Goal: Task Accomplishment & Management: Manage account settings

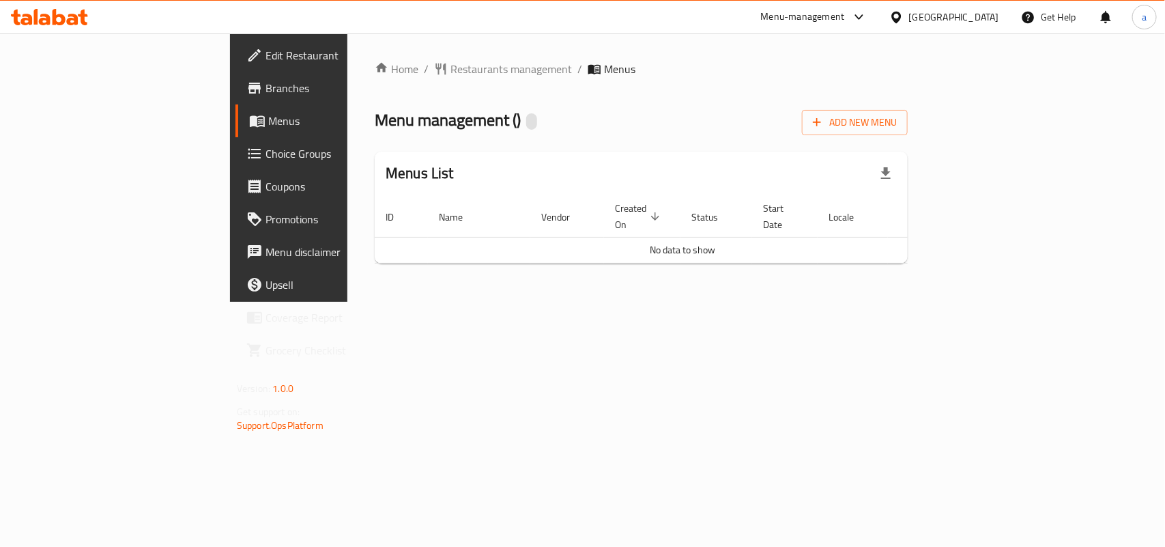
click at [266, 57] on span "Edit Restaurant" at bounding box center [340, 55] width 148 height 16
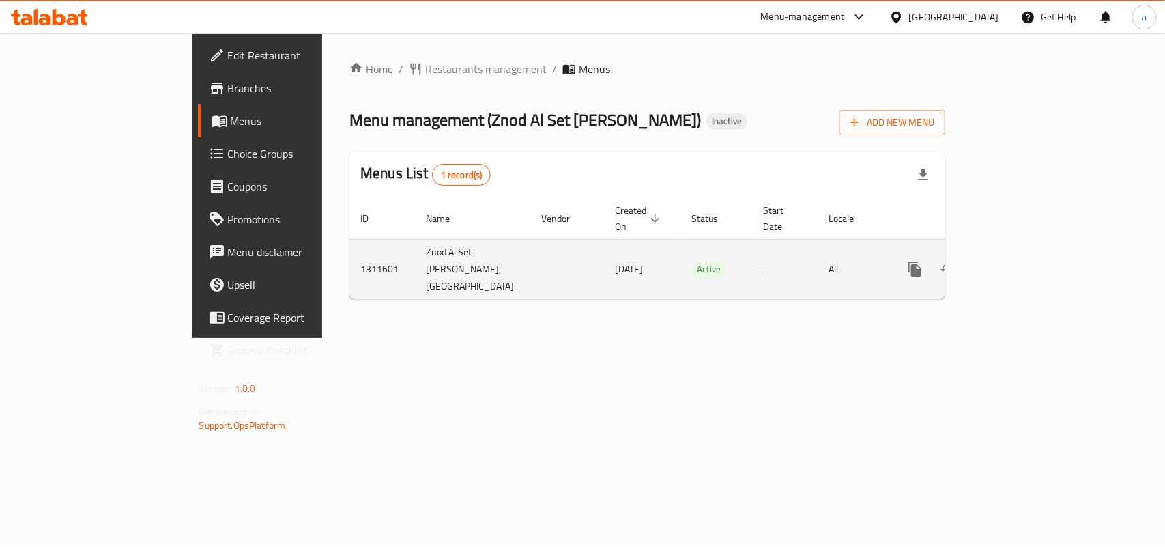
click at [986, 275] on icon "enhanced table" at bounding box center [981, 269] width 10 height 12
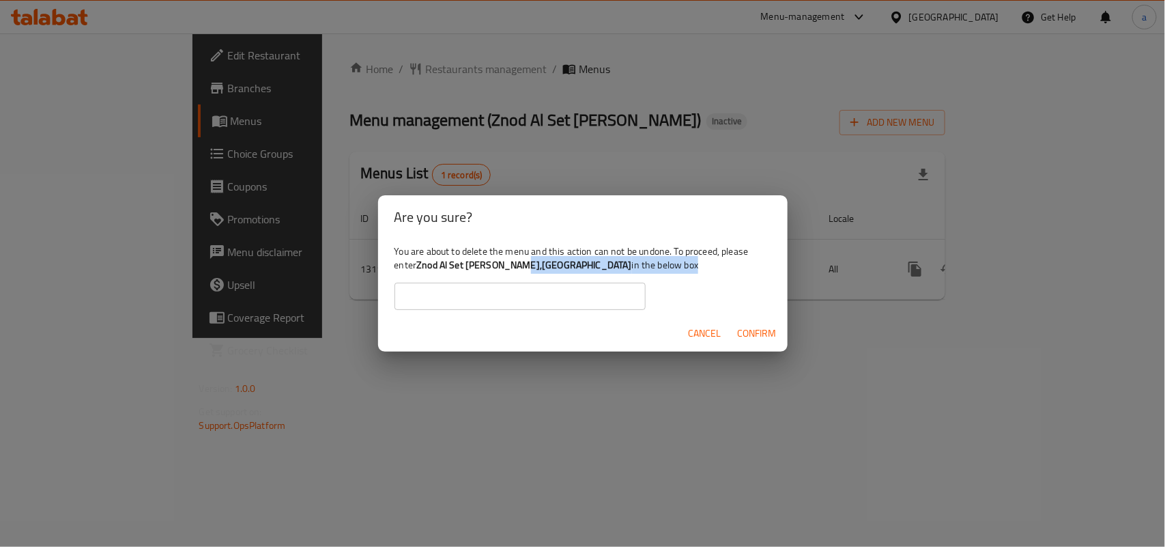
drag, startPoint x: 452, startPoint y: 264, endPoint x: 560, endPoint y: 266, distance: 108.6
click at [562, 267] on div "You are about to delete the menu and this action can not be undone. To proceed,…" at bounding box center [583, 277] width 410 height 76
drag, startPoint x: 451, startPoint y: 260, endPoint x: 755, endPoint y: 261, distance: 304.5
click at [631, 261] on b "Znod Al Set Mohamed Al Hemdany,Palestine Street 20250914120322" at bounding box center [523, 265] width 215 height 18
copy b "Znod Al Set Mohamed Al Hemdany,Palestine Street 20250914120322"
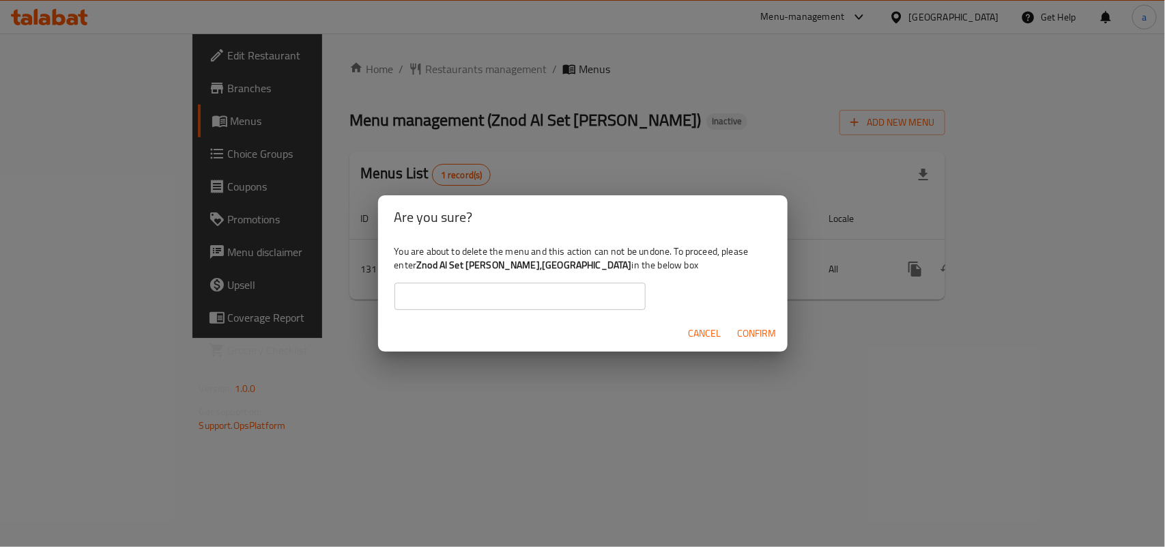
click at [504, 294] on input "text" at bounding box center [520, 296] width 251 height 27
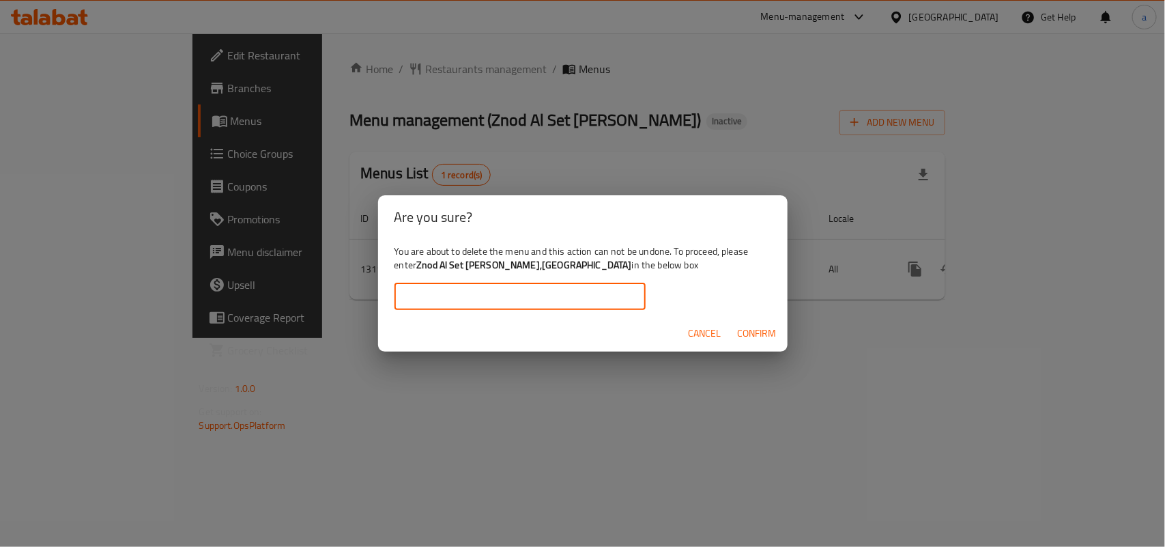
paste input "Znod Al Set Mohamed Al Hemdany,Palestine Street 20250914120322"
type input "Znod Al Set Mohamed Al Hemdany,Palestine Street 20250914120322"
click at [751, 333] on span "Confirm" at bounding box center [757, 333] width 39 height 17
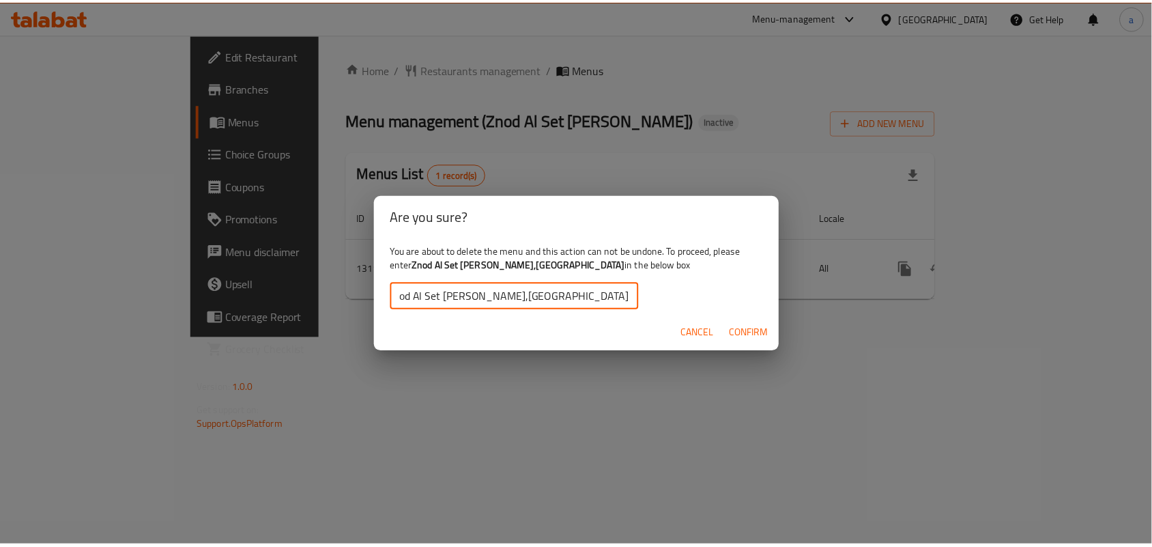
scroll to position [0, 0]
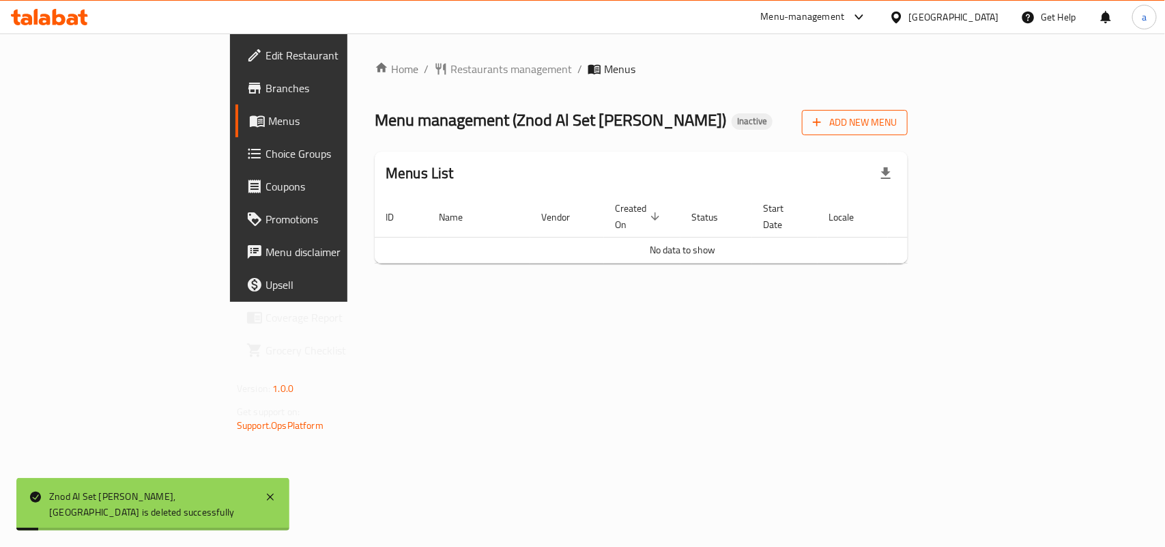
click at [897, 130] on span "Add New Menu" at bounding box center [855, 122] width 84 height 17
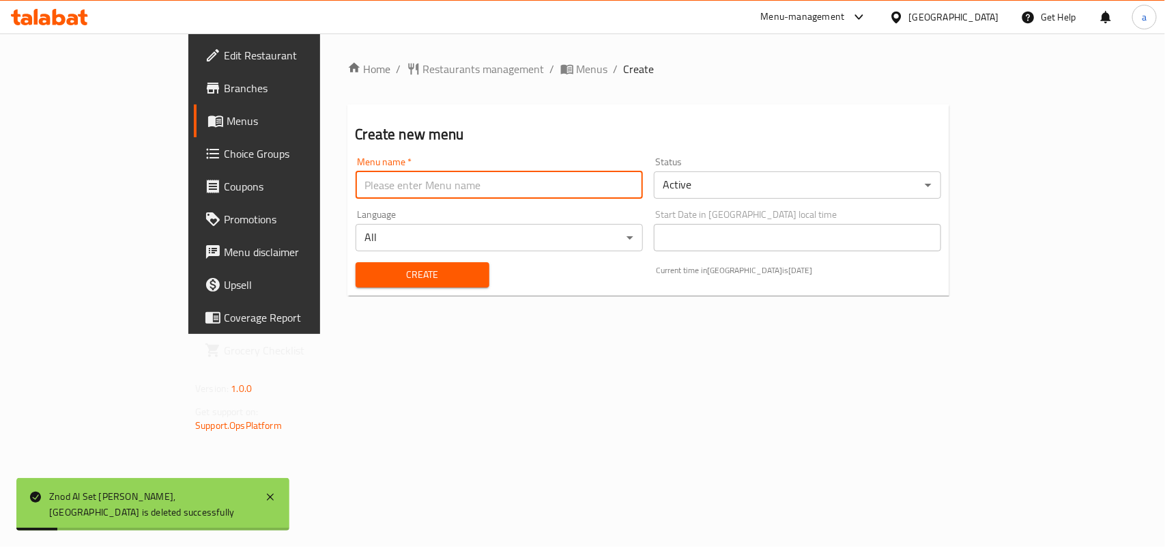
click at [601, 186] on input "text" at bounding box center [499, 184] width 287 height 27
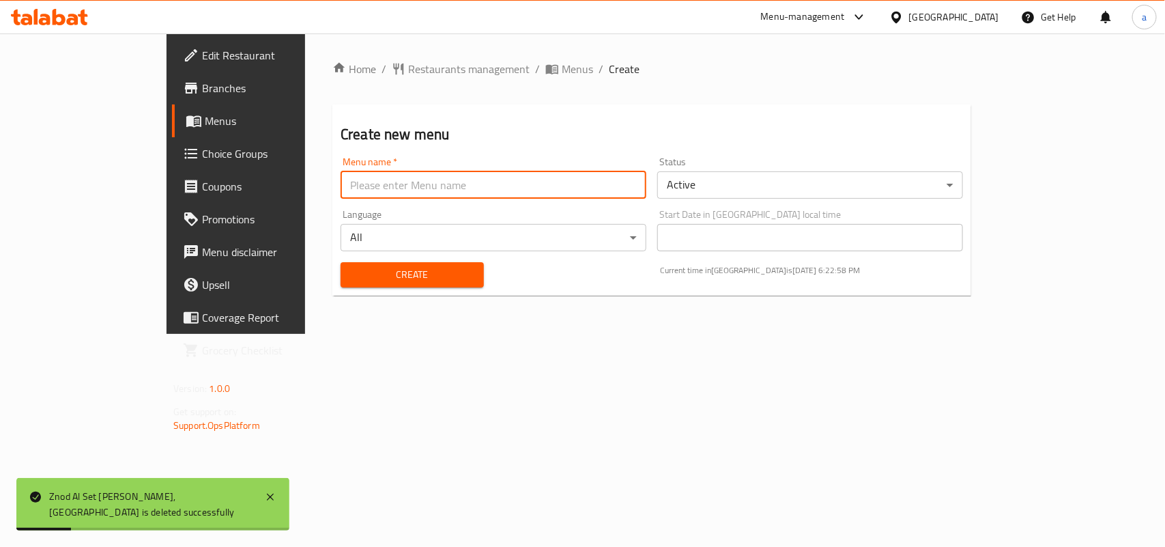
type input "AMAR"
click at [352, 273] on span "Create" at bounding box center [413, 274] width 122 height 17
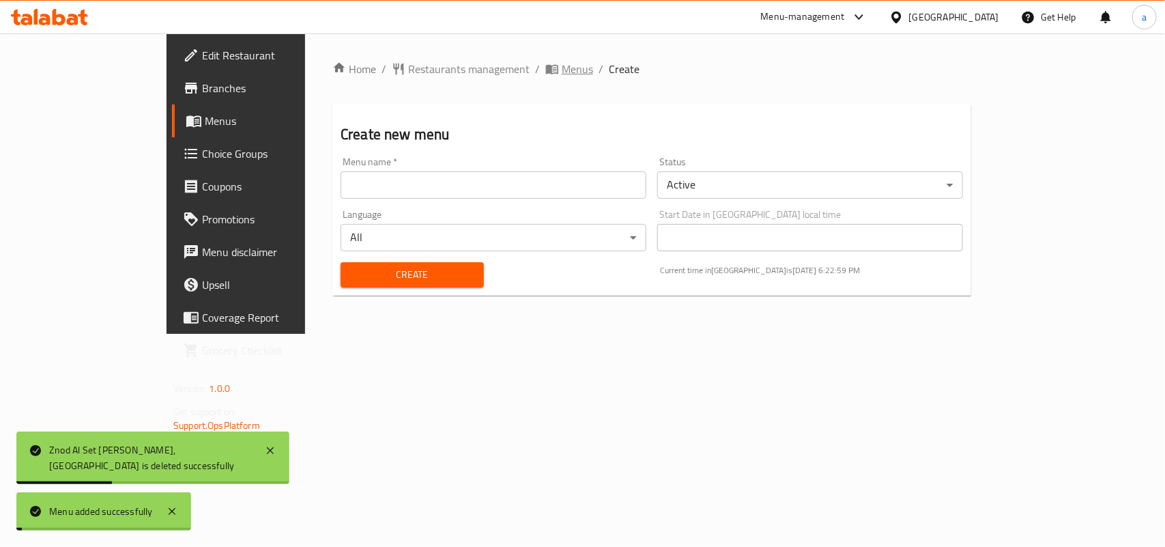
click at [562, 73] on span "Menus" at bounding box center [577, 69] width 31 height 16
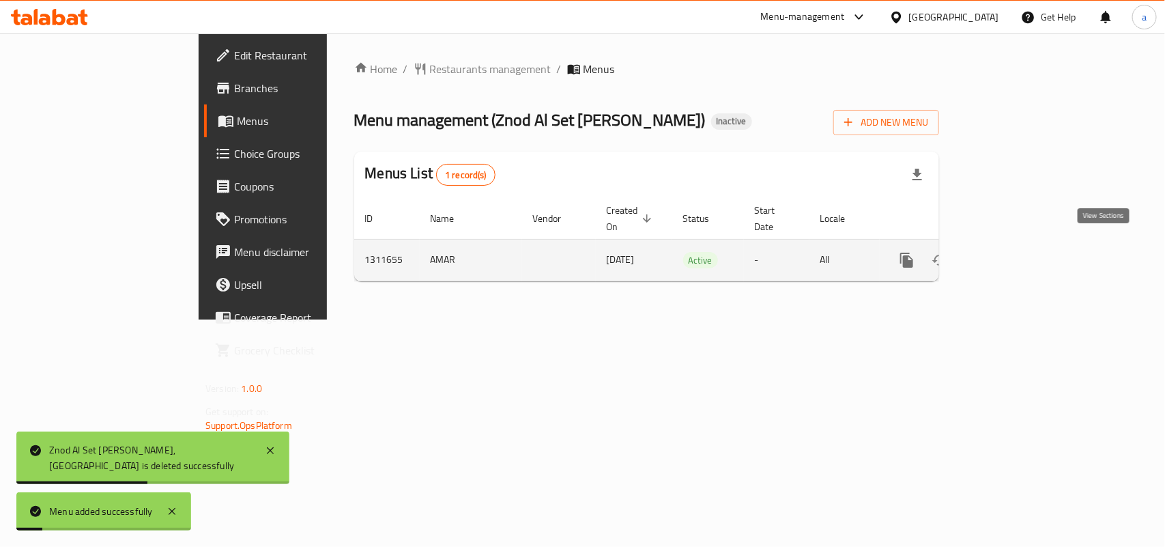
click at [1014, 252] on icon "enhanced table" at bounding box center [1005, 260] width 16 height 16
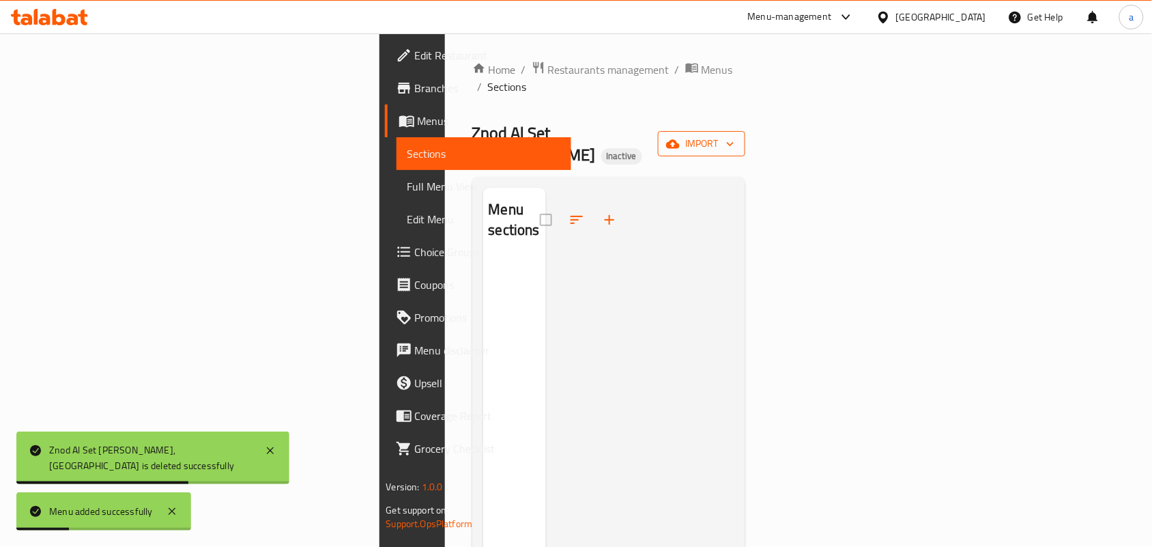
click at [737, 137] on icon "button" at bounding box center [731, 144] width 14 height 14
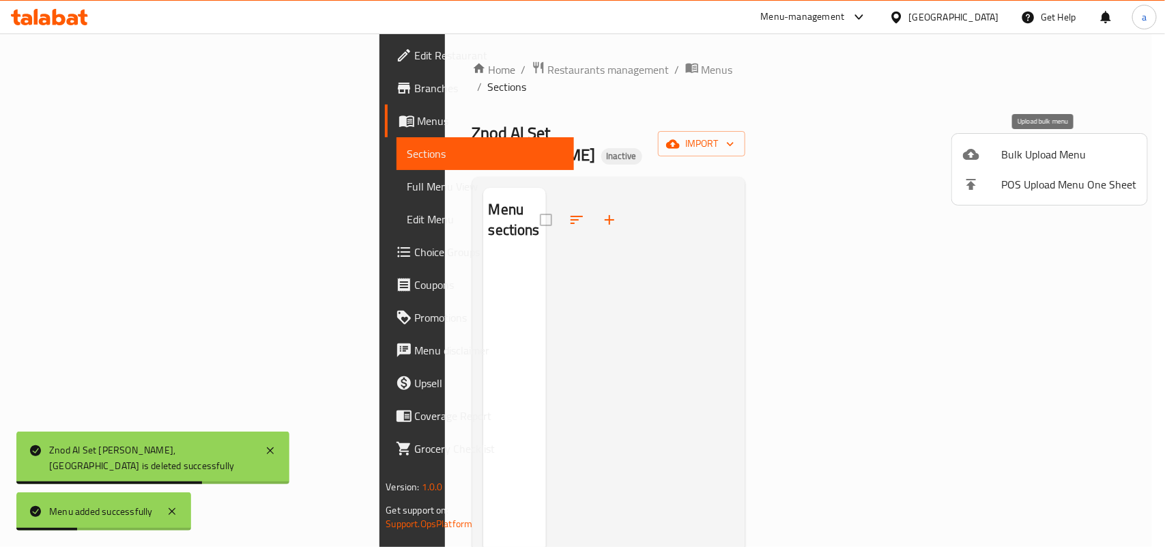
click at [1014, 152] on span "Bulk Upload Menu" at bounding box center [1068, 154] width 135 height 16
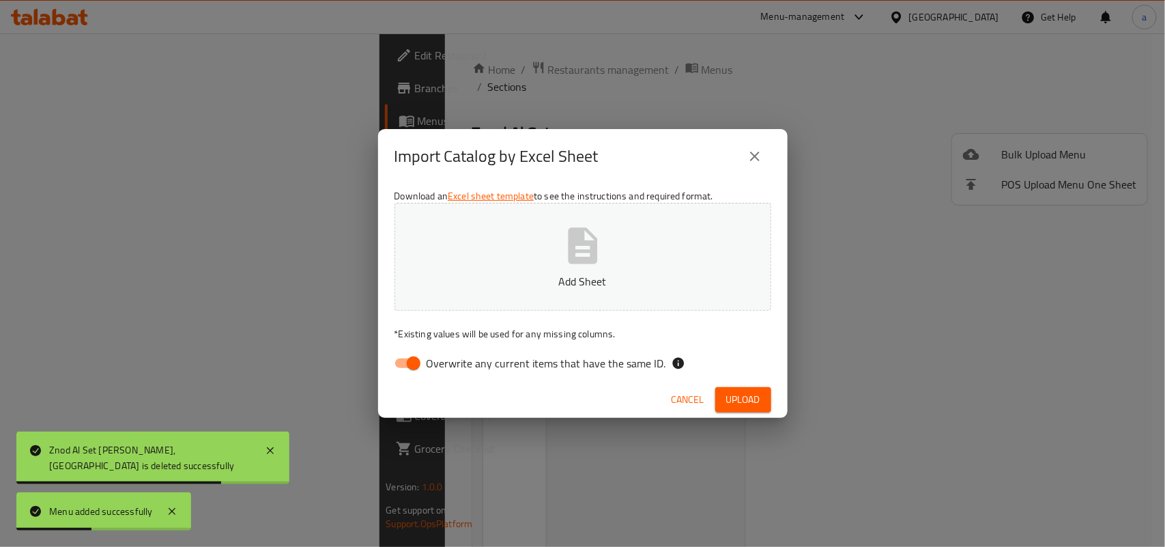
click at [403, 363] on input "Overwrite any current items that have the same ID." at bounding box center [414, 363] width 78 height 26
checkbox input "false"
click at [579, 248] on icon "button" at bounding box center [583, 246] width 44 height 44
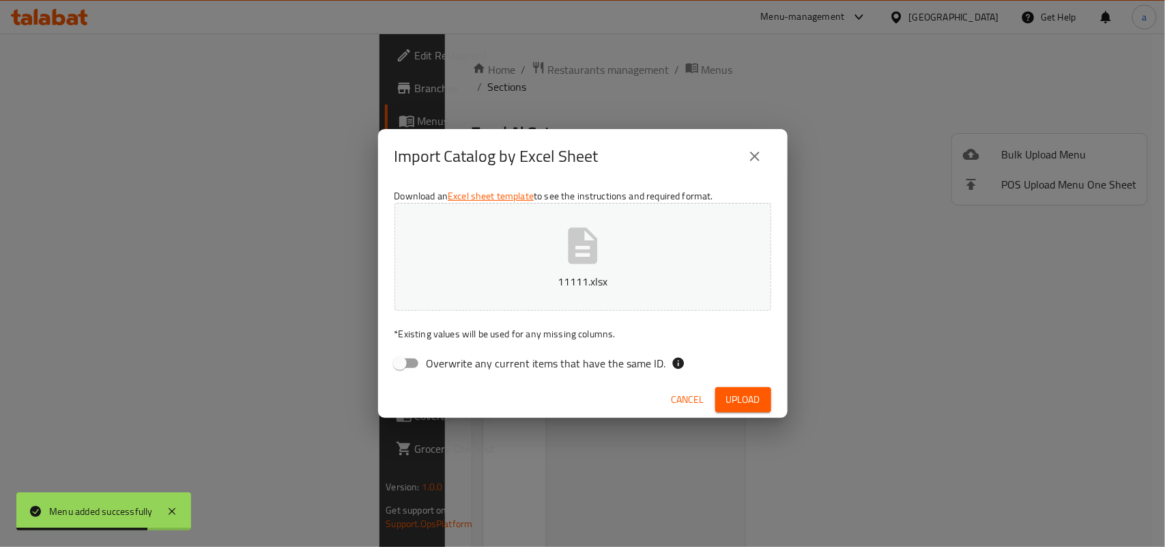
click at [745, 408] on span "Upload" at bounding box center [743, 399] width 34 height 17
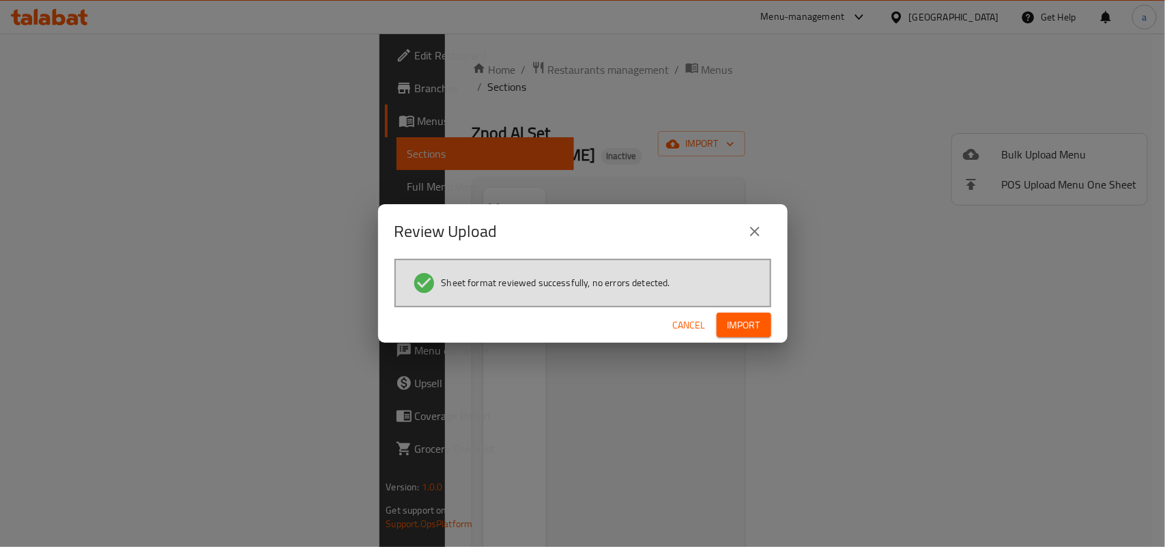
click at [748, 319] on span "Import" at bounding box center [744, 325] width 33 height 17
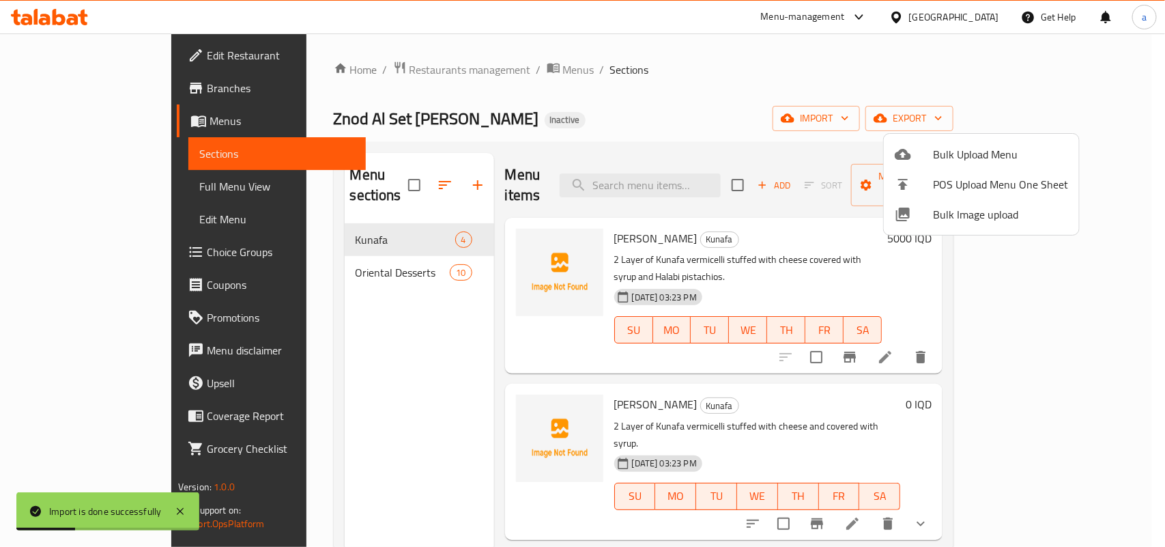
click at [384, 353] on div at bounding box center [582, 273] width 1165 height 547
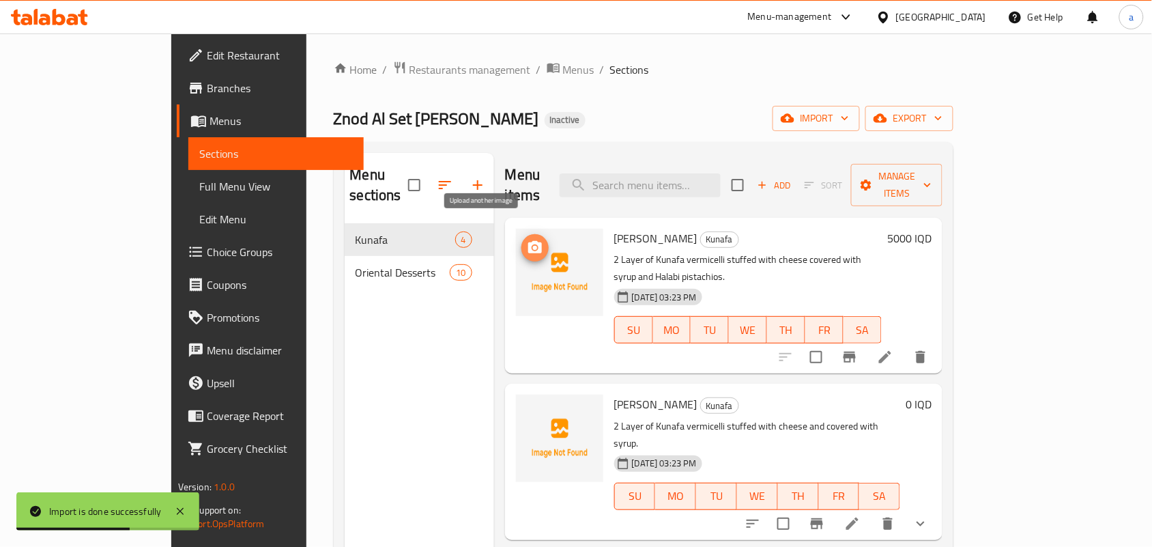
click at [527, 240] on icon "upload picture" at bounding box center [535, 248] width 16 height 16
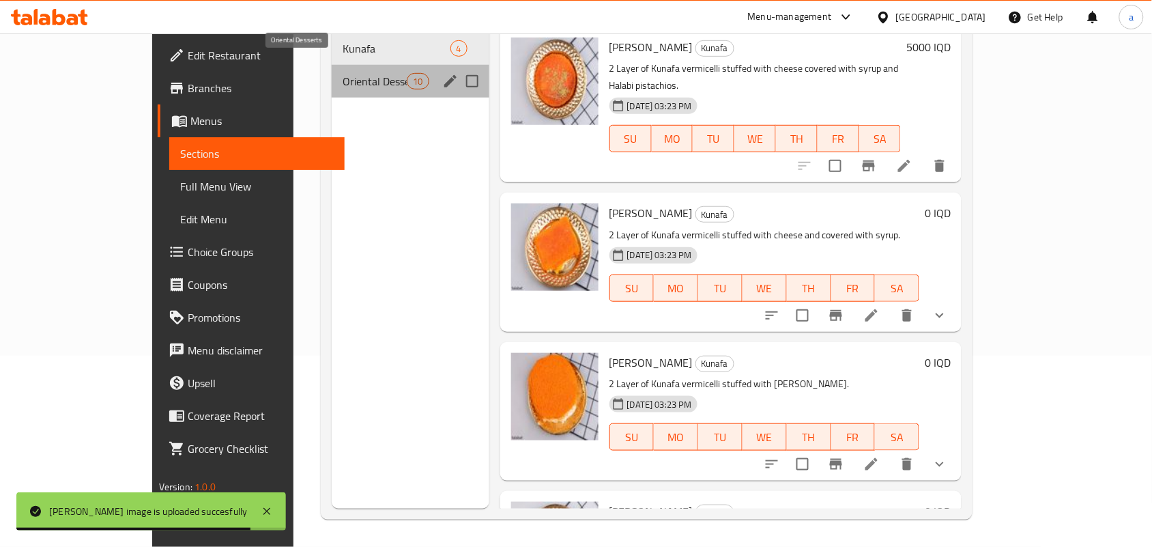
click at [343, 73] on span "Oriental Desserts" at bounding box center [375, 81] width 65 height 16
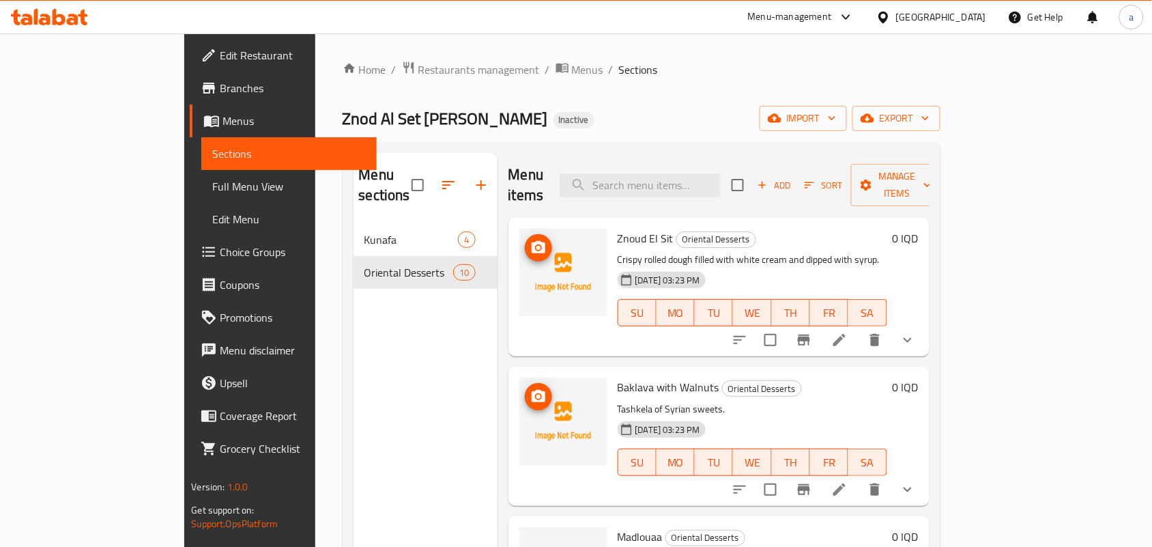
click at [525, 240] on span "upload picture" at bounding box center [538, 248] width 27 height 16
click at [924, 339] on button "show more" at bounding box center [908, 340] width 33 height 33
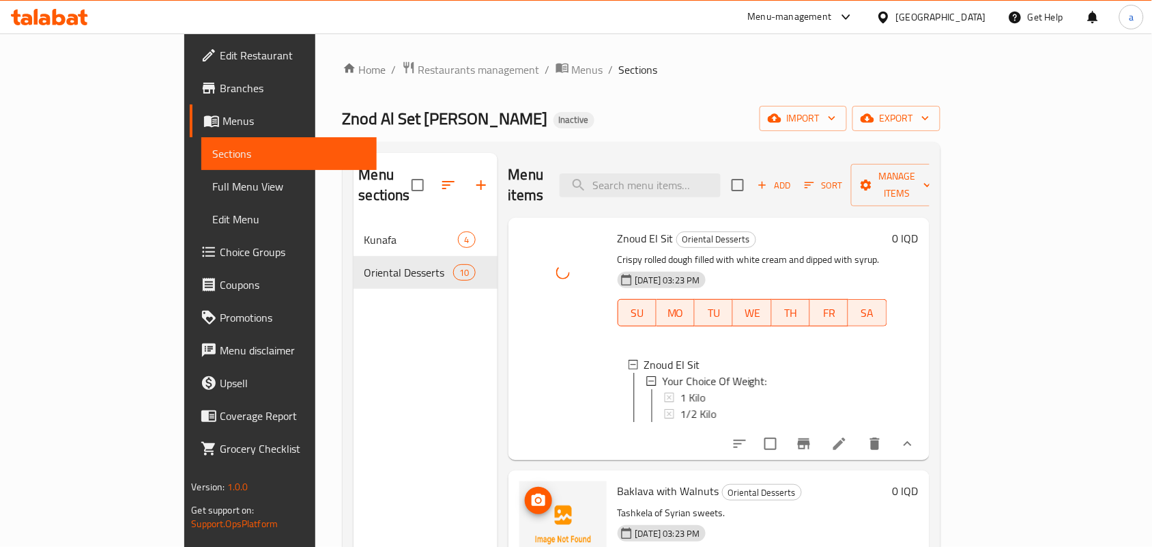
scroll to position [199, 0]
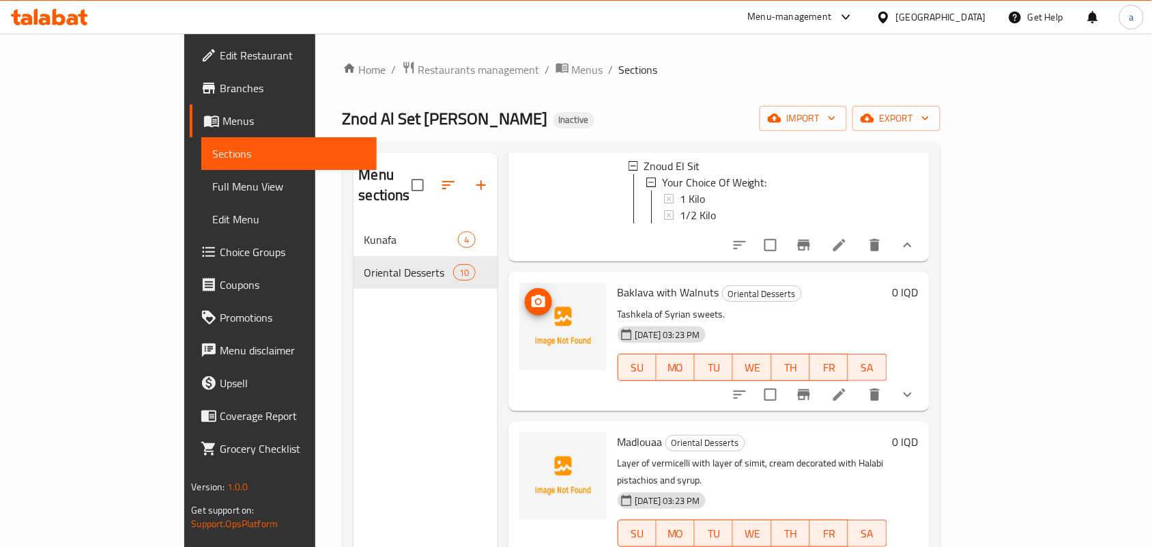
click at [916, 403] on icon "show more" at bounding box center [908, 394] width 16 height 16
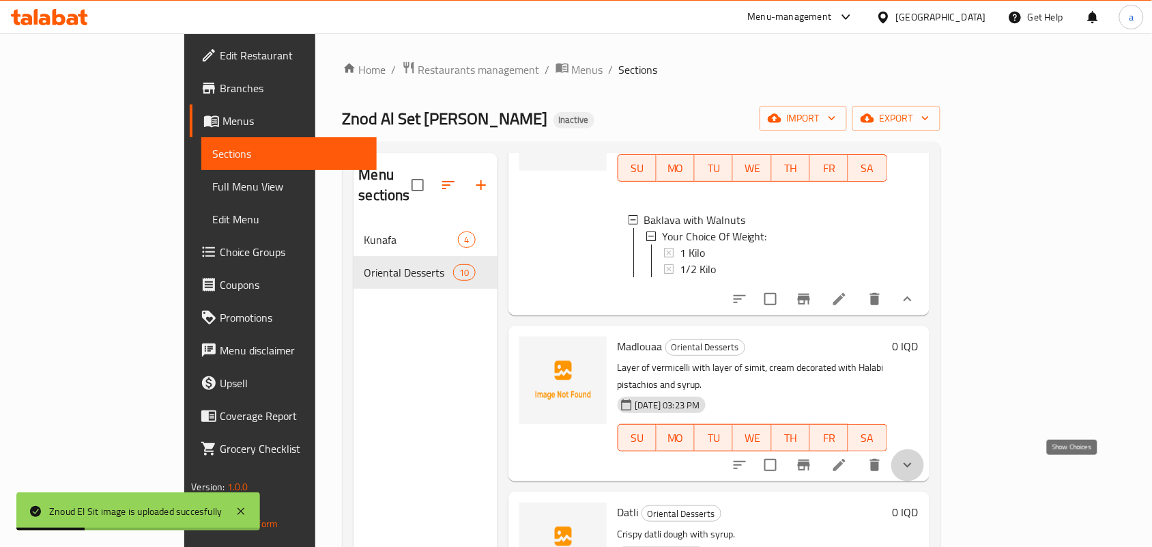
click at [916, 470] on icon "show more" at bounding box center [908, 465] width 16 height 16
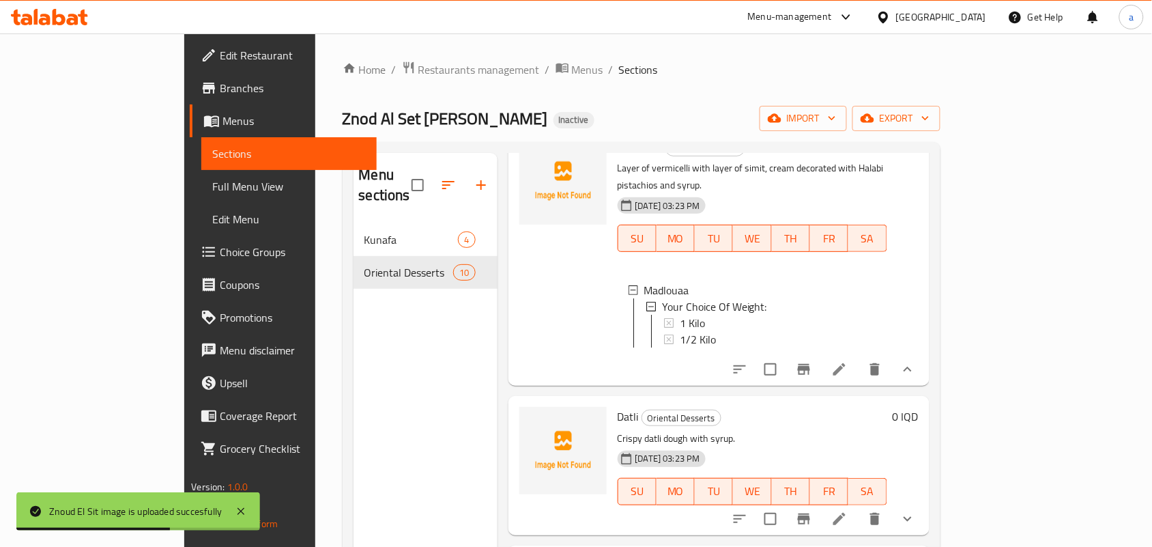
scroll to position [796, 0]
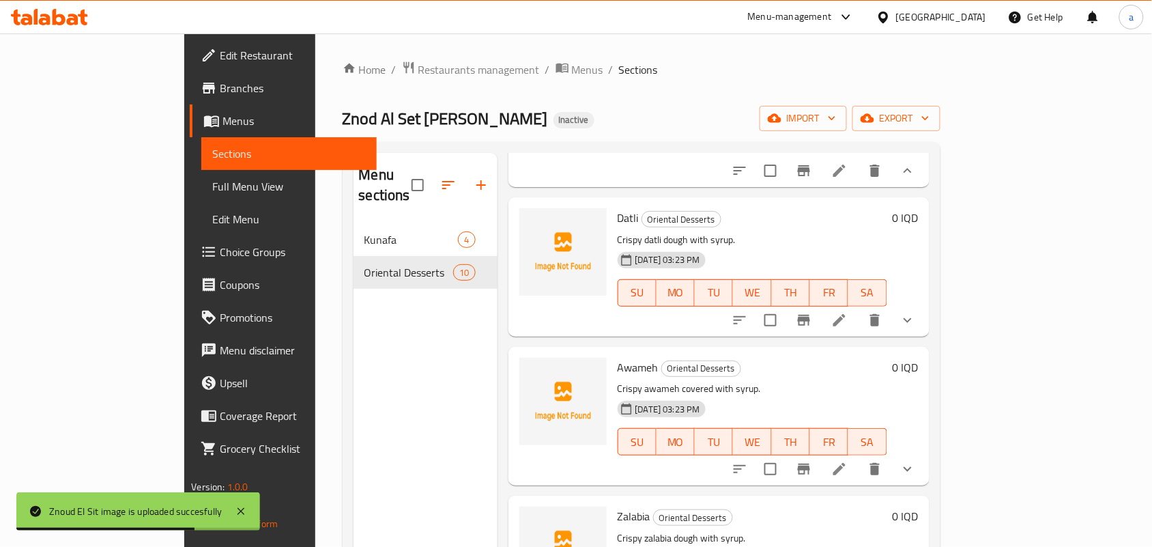
click at [924, 337] on button "show more" at bounding box center [908, 320] width 33 height 33
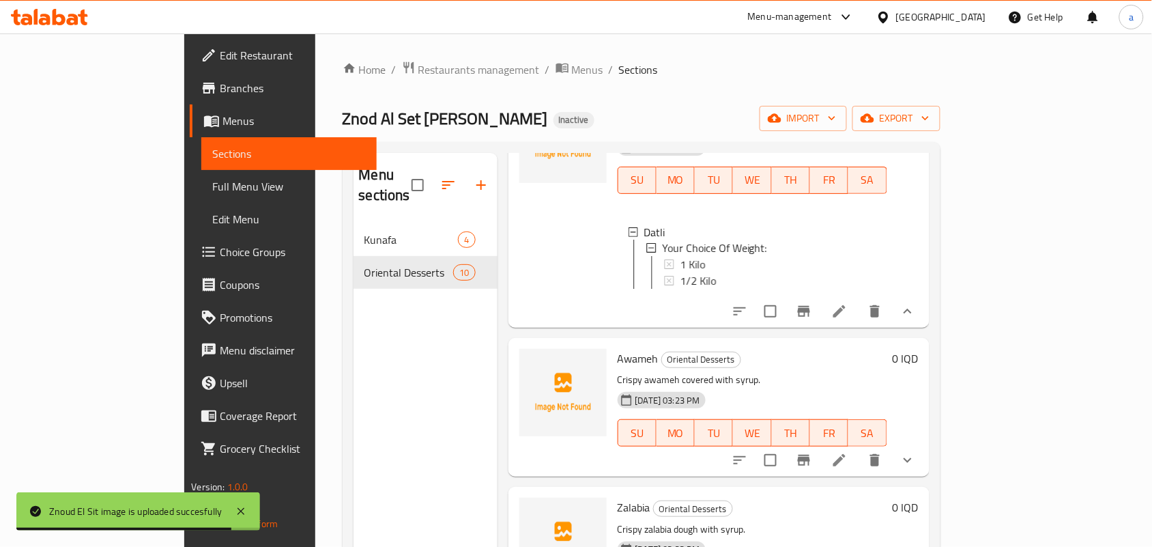
scroll to position [995, 0]
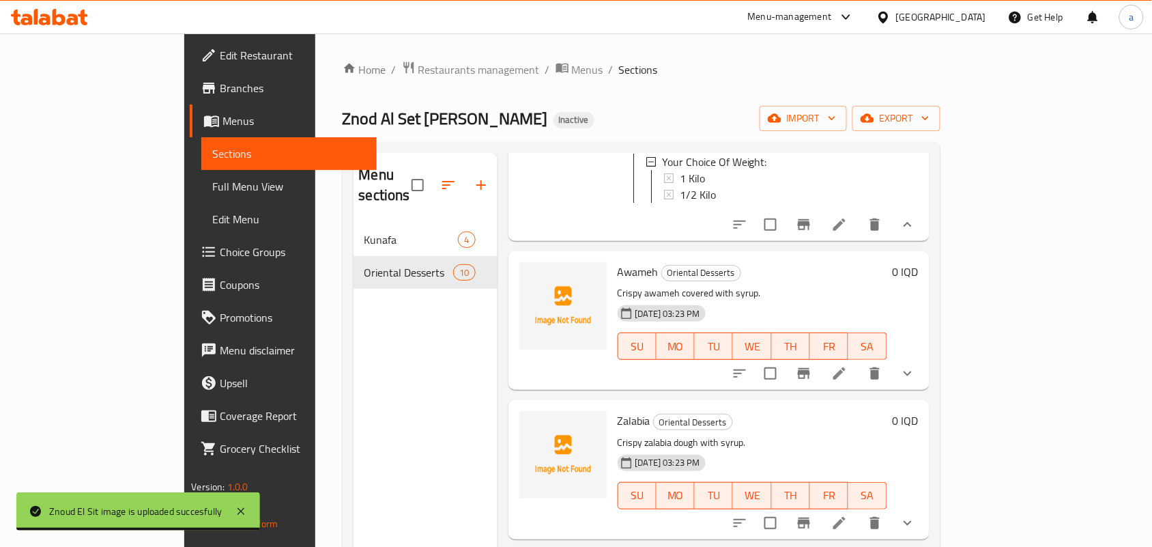
click at [916, 382] on icon "show more" at bounding box center [908, 373] width 16 height 16
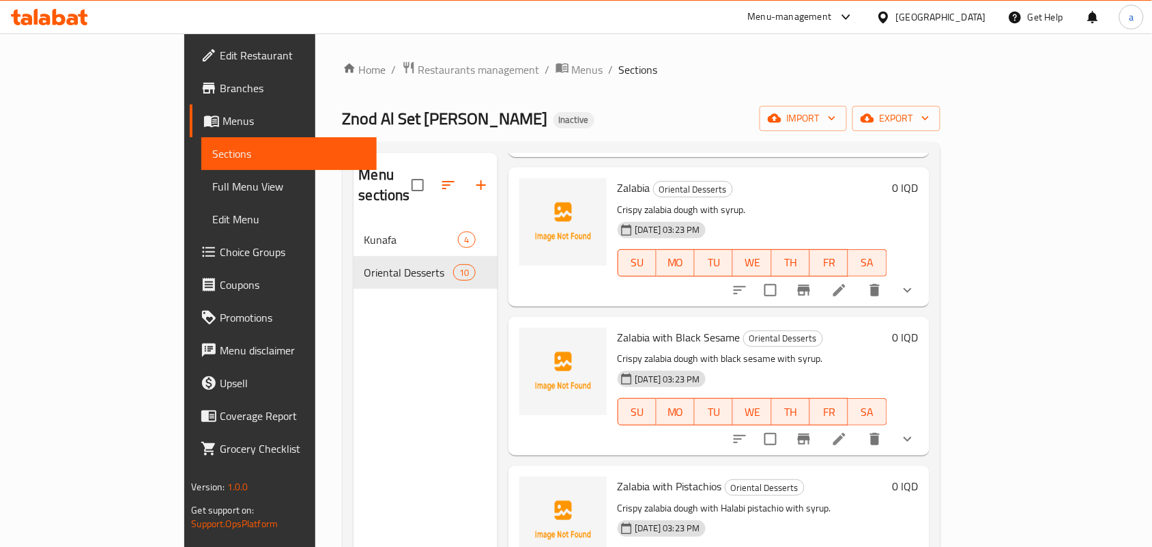
scroll to position [1393, 0]
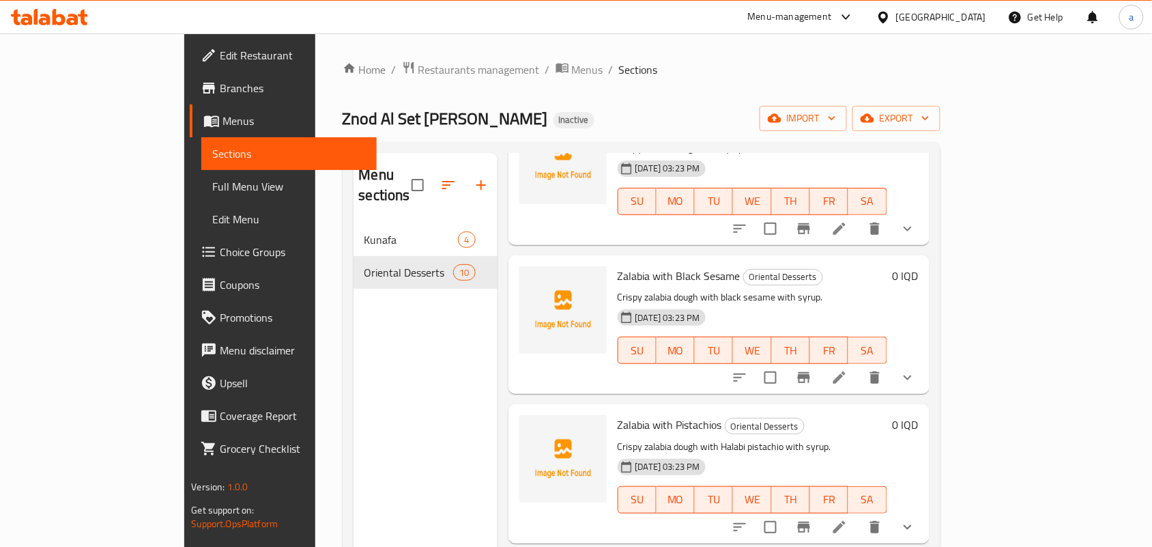
click at [924, 245] on button "show more" at bounding box center [908, 228] width 33 height 33
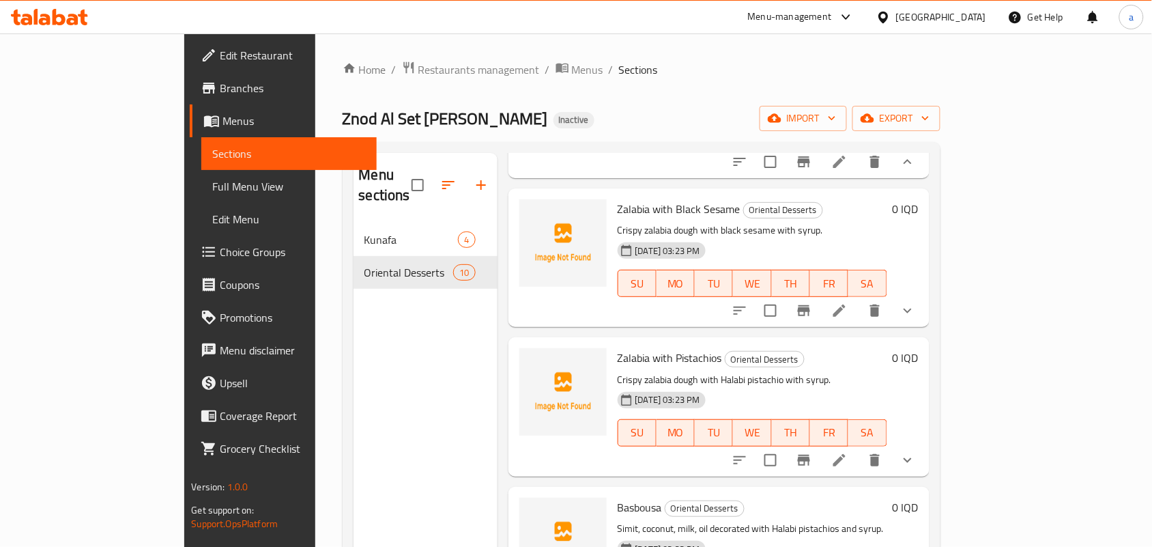
scroll to position [1593, 0]
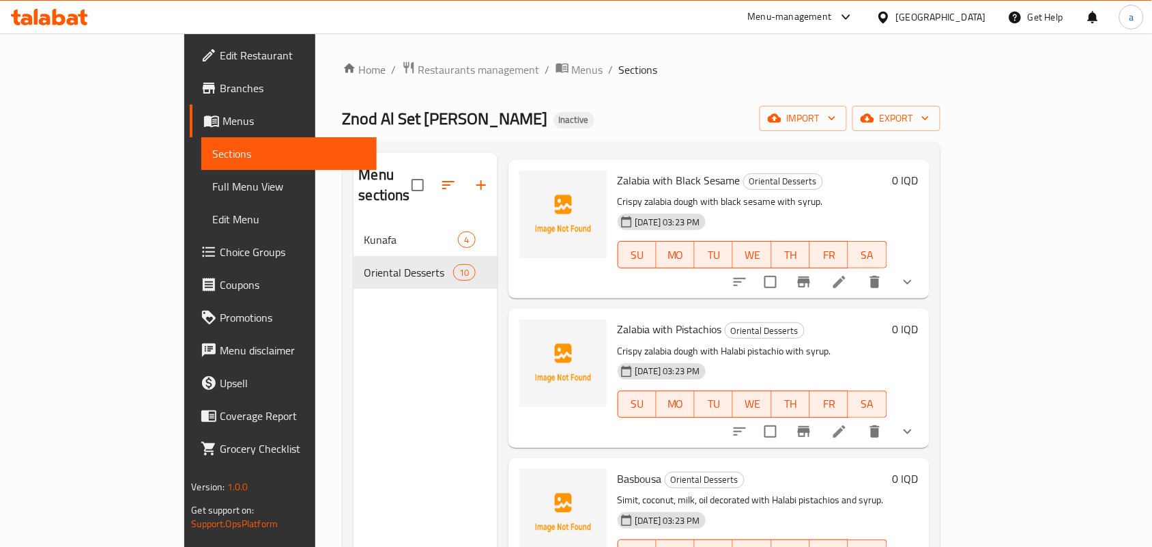
click at [916, 290] on icon "show more" at bounding box center [908, 282] width 16 height 16
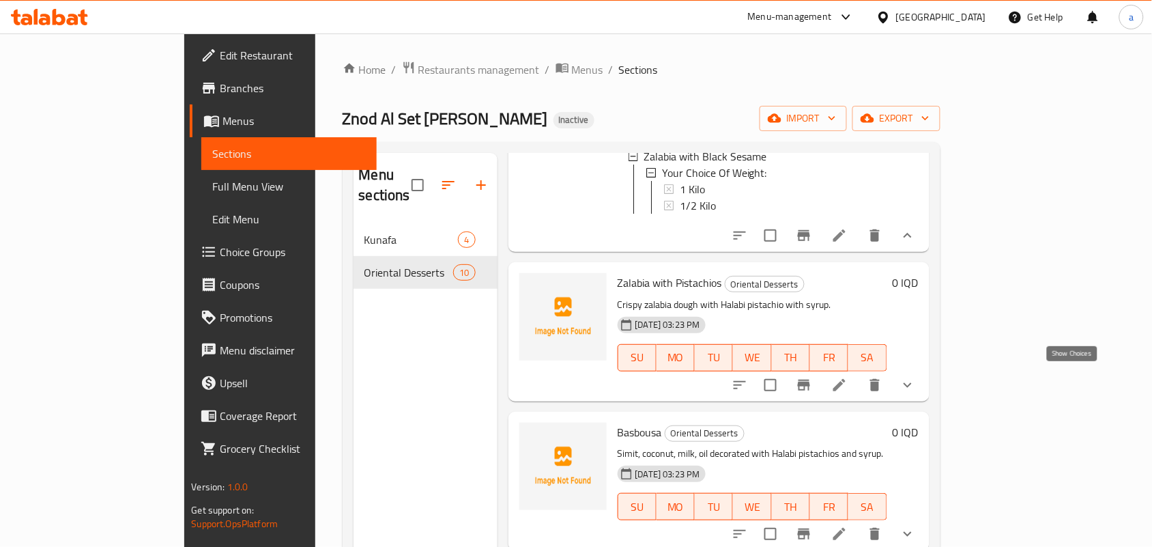
click at [916, 377] on icon "show more" at bounding box center [908, 385] width 16 height 16
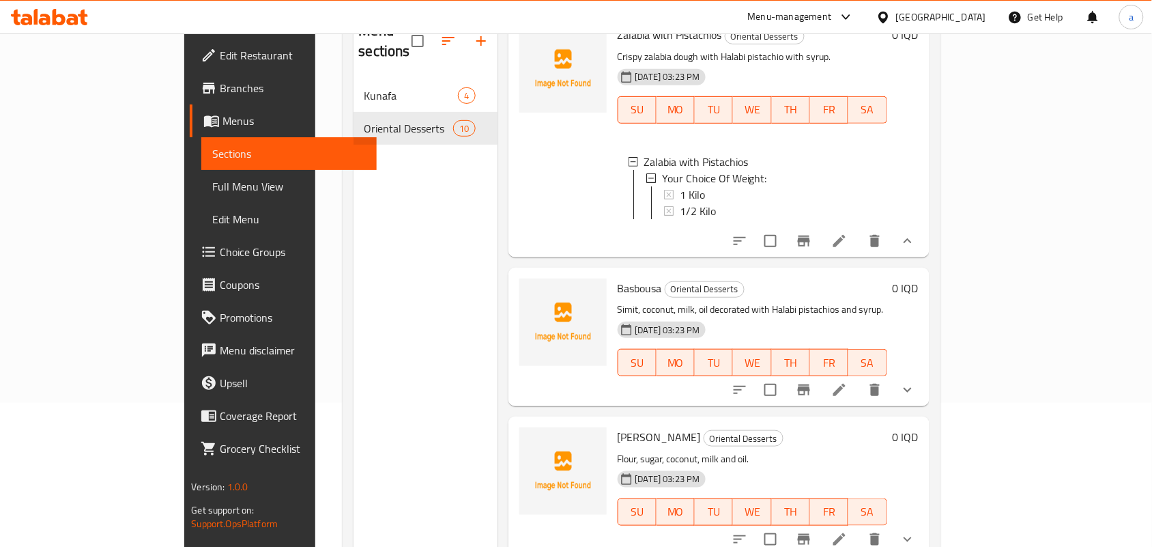
scroll to position [193, 0]
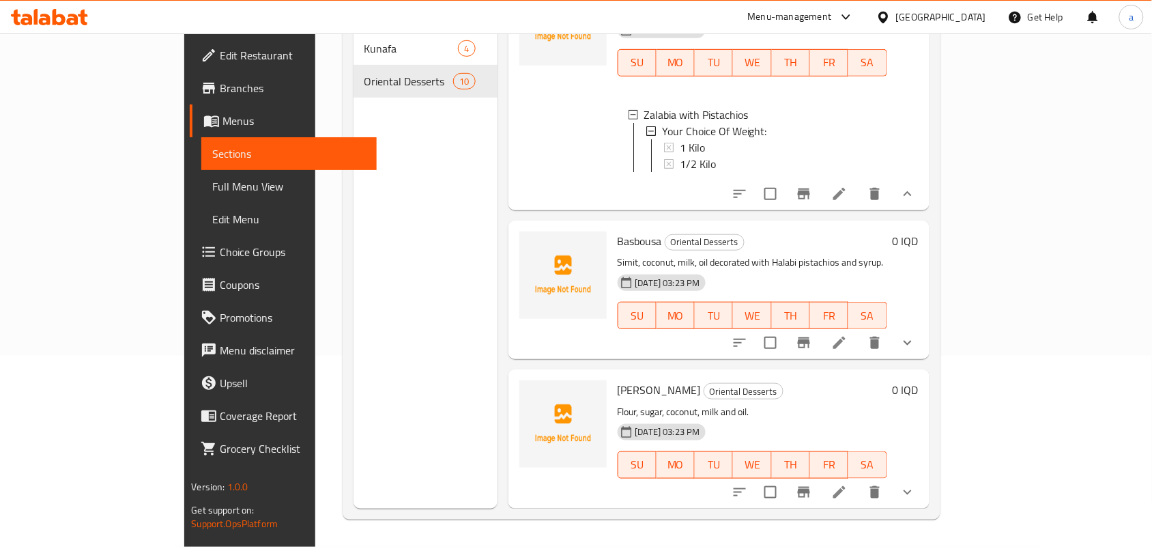
click at [924, 356] on button "show more" at bounding box center [908, 342] width 33 height 33
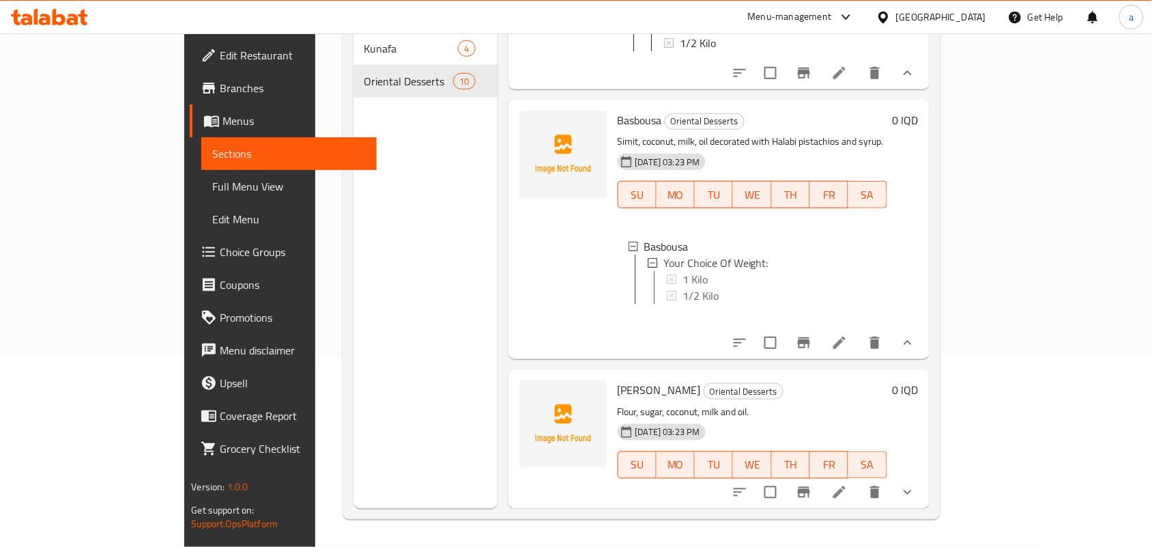
scroll to position [2097, 0]
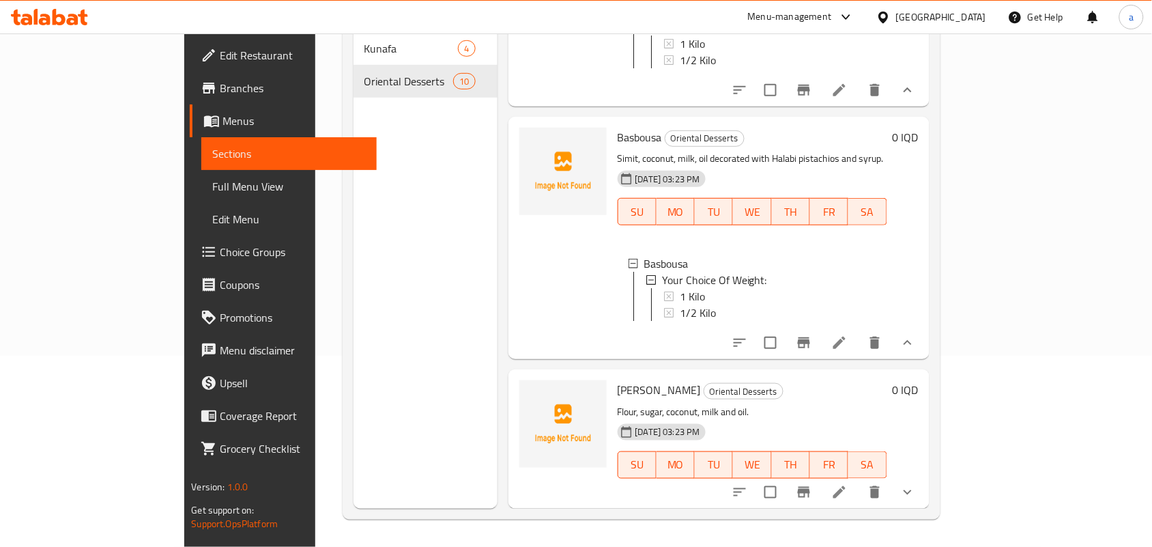
click at [916, 487] on icon "show more" at bounding box center [908, 492] width 16 height 16
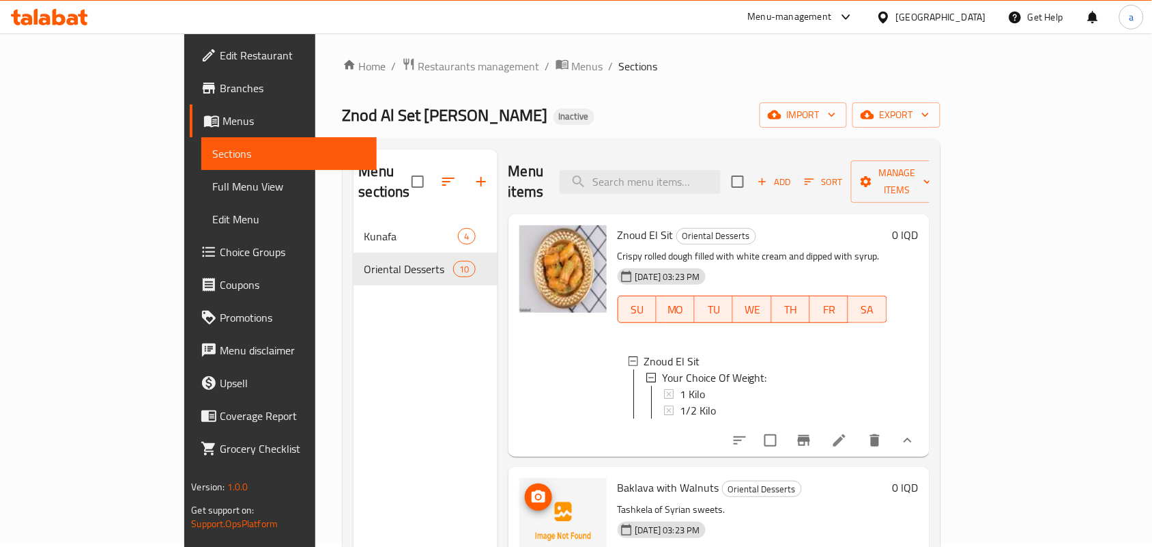
scroll to position [0, 0]
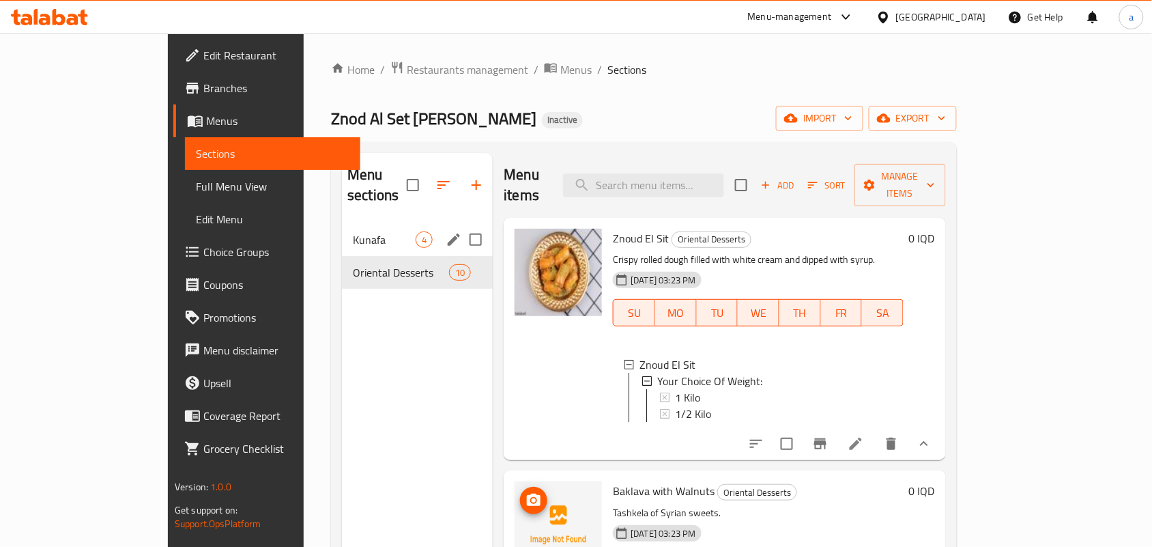
click at [353, 231] on span "Kunafa" at bounding box center [384, 239] width 63 height 16
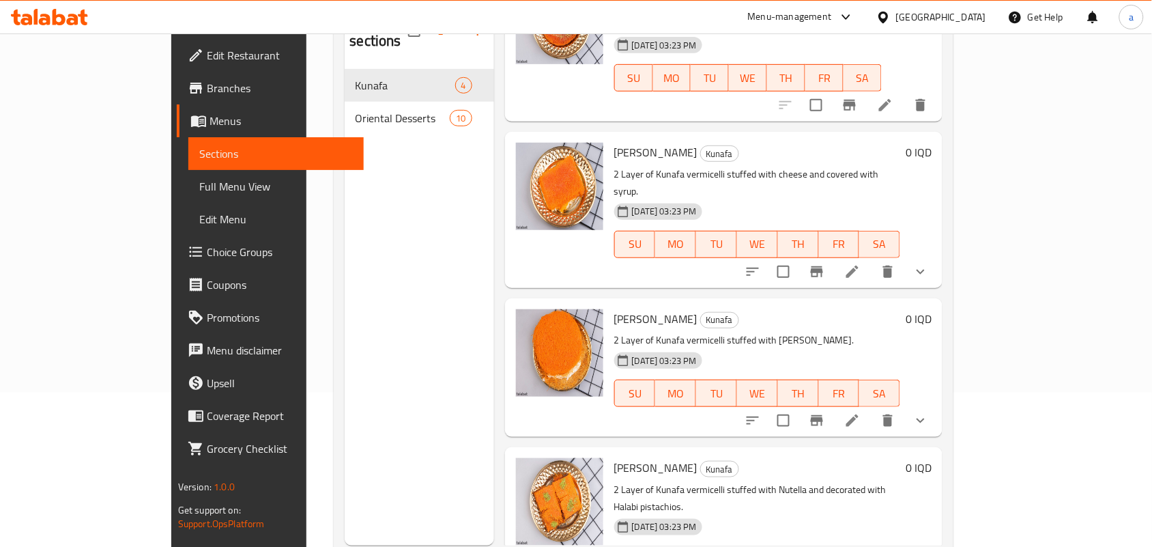
scroll to position [193, 0]
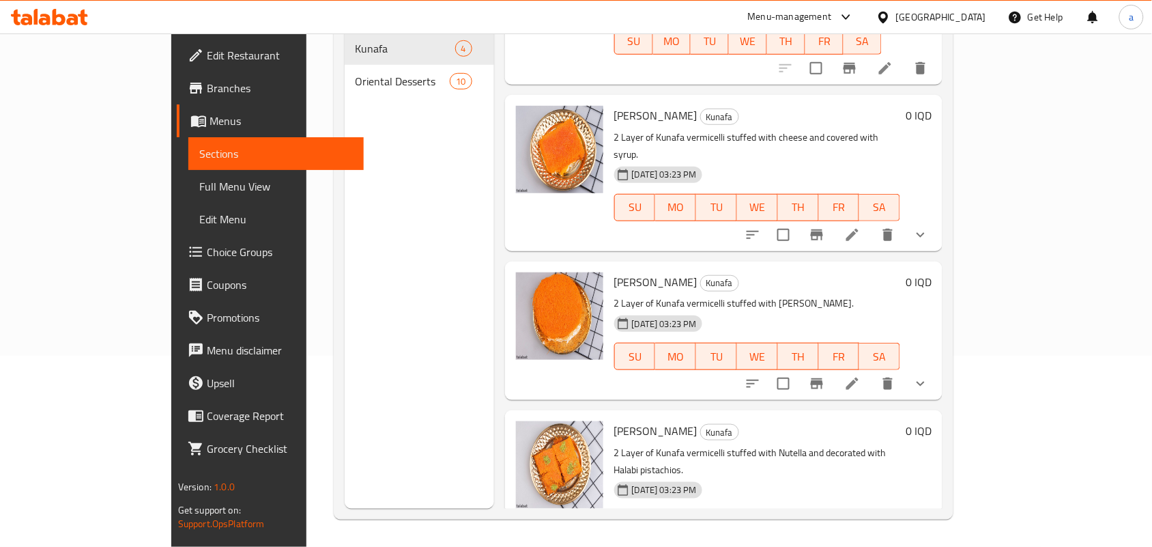
click at [929, 542] on icon "show more" at bounding box center [921, 550] width 16 height 16
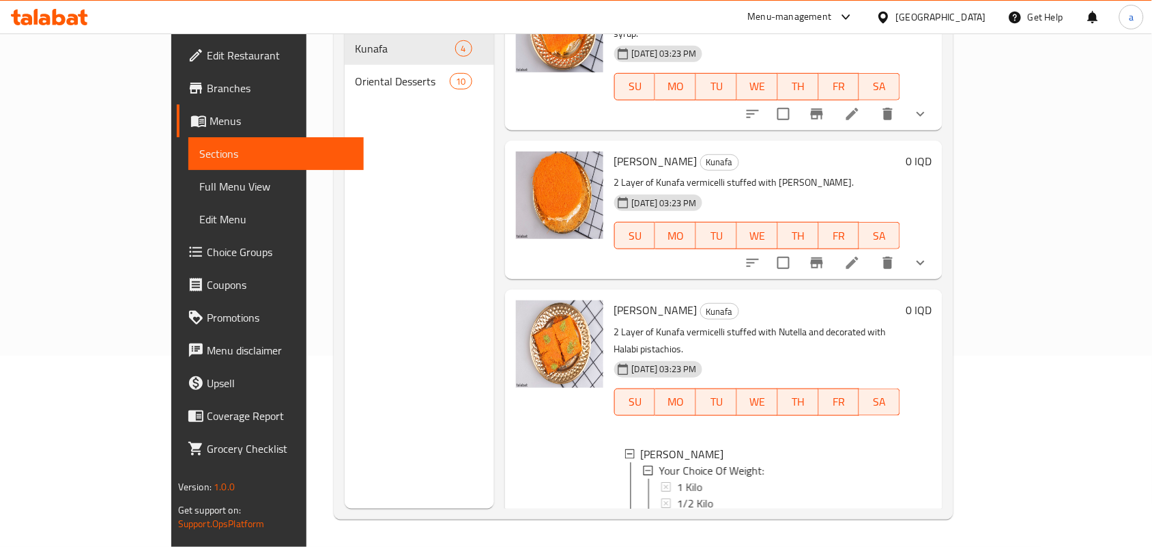
scroll to position [219, 0]
click at [929, 254] on icon "show more" at bounding box center [921, 262] width 16 height 16
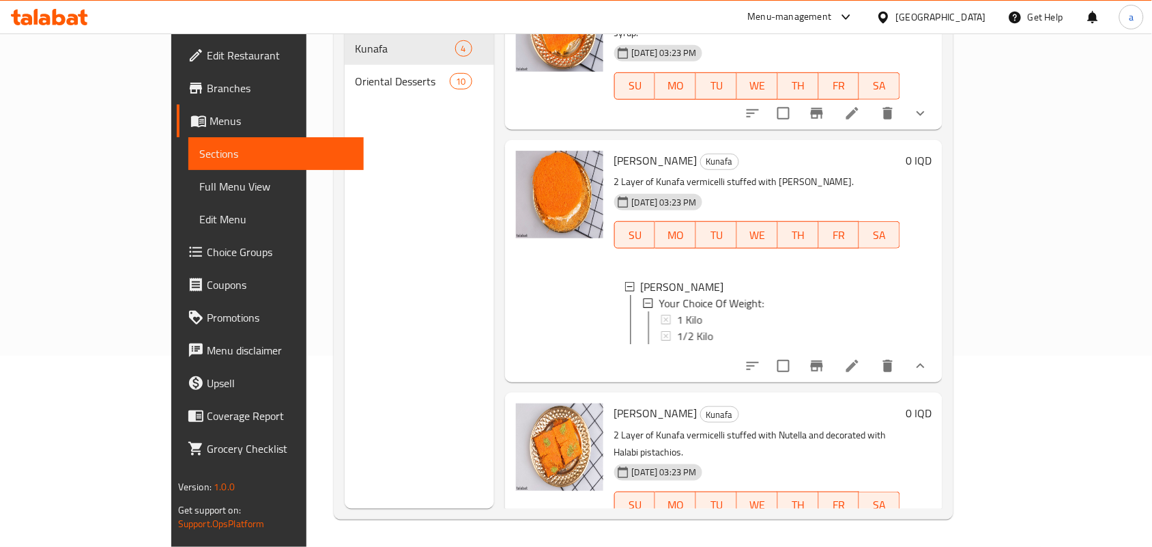
scroll to position [20, 0]
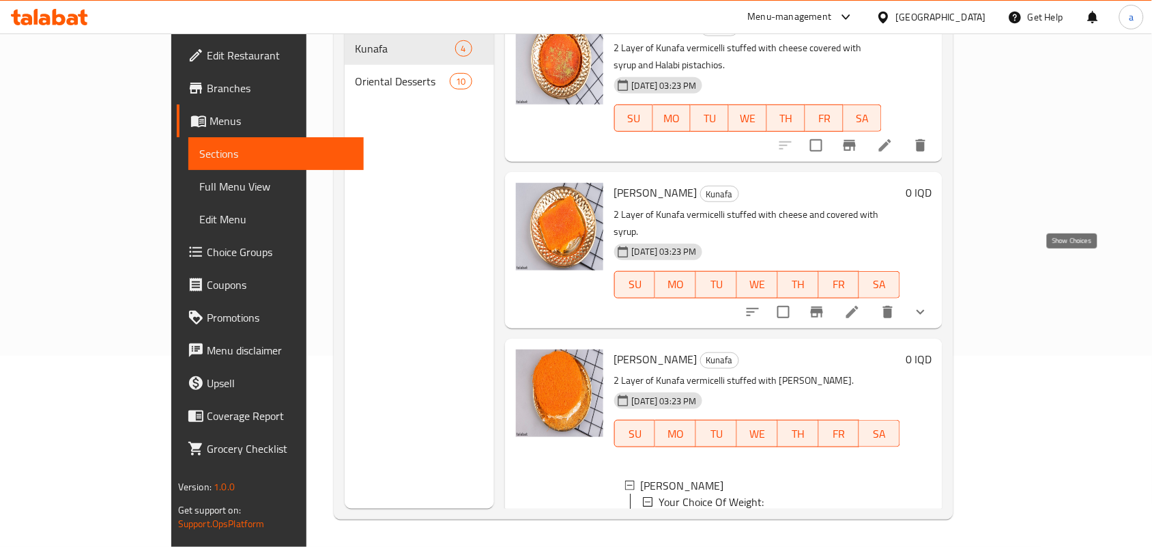
click at [929, 304] on icon "show more" at bounding box center [921, 312] width 16 height 16
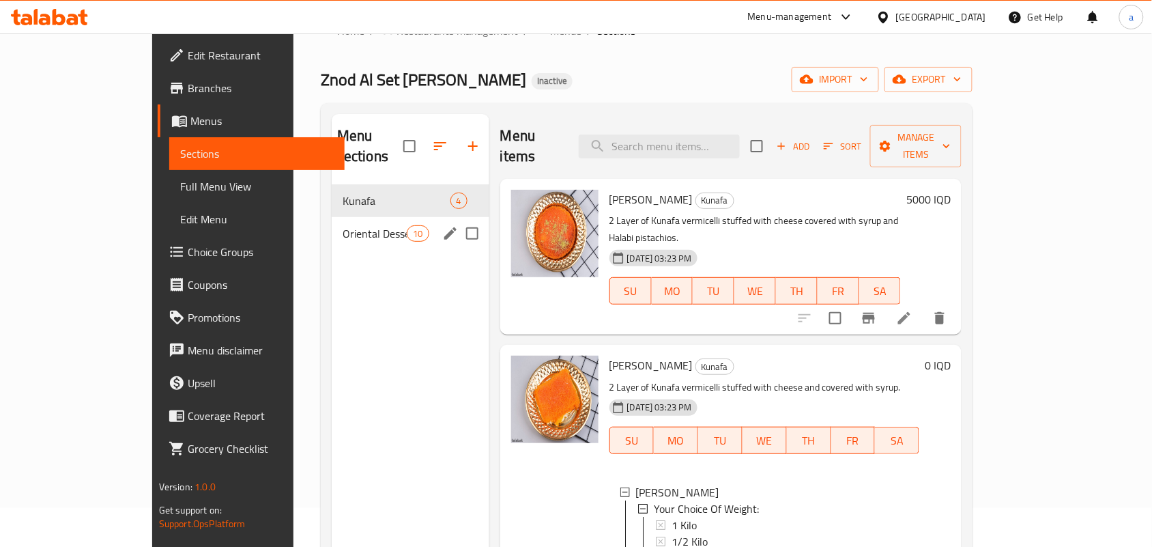
scroll to position [0, 0]
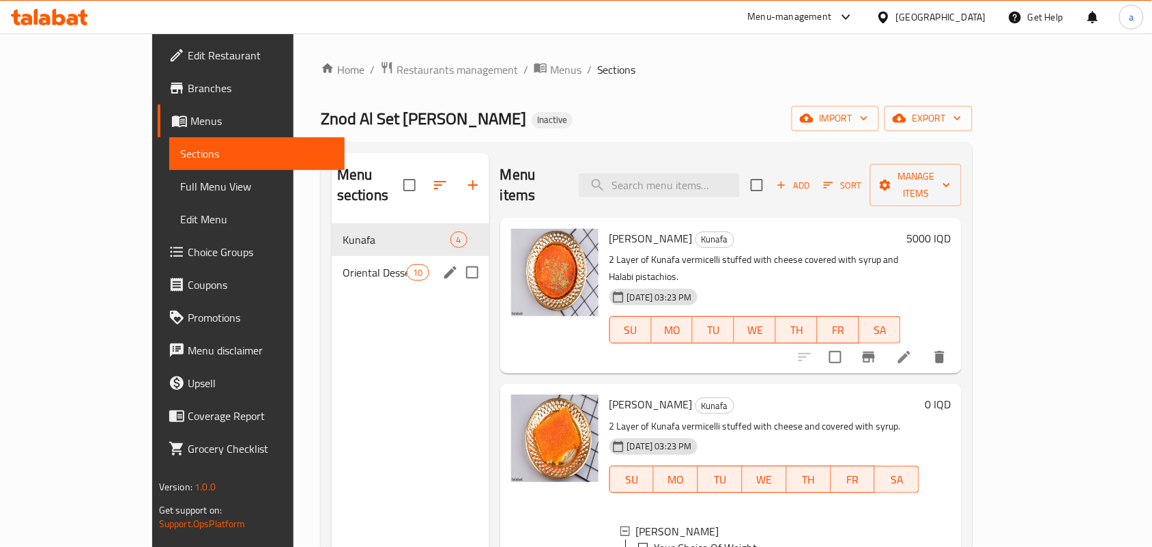
click at [343, 264] on span "Oriental Desserts" at bounding box center [375, 272] width 65 height 16
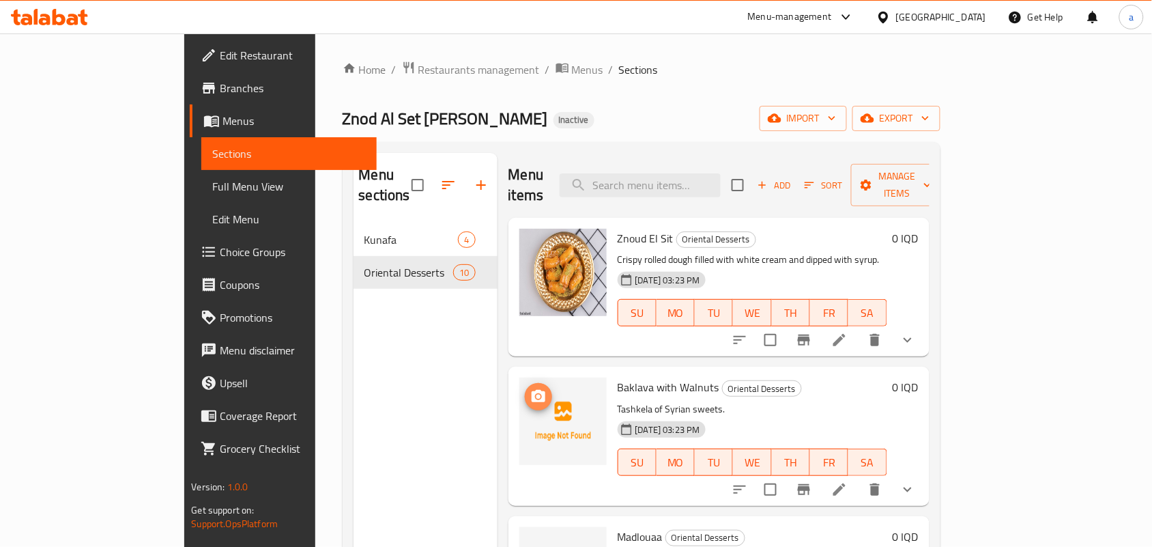
click at [532, 390] on icon "upload picture" at bounding box center [539, 396] width 14 height 12
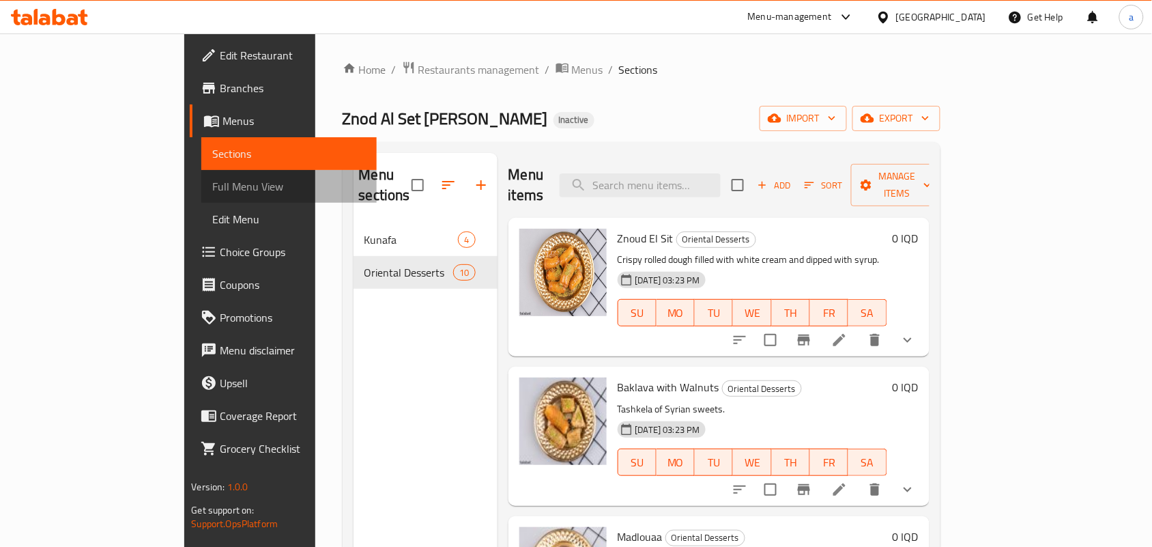
click at [212, 195] on span "Full Menu View" at bounding box center [289, 186] width 154 height 16
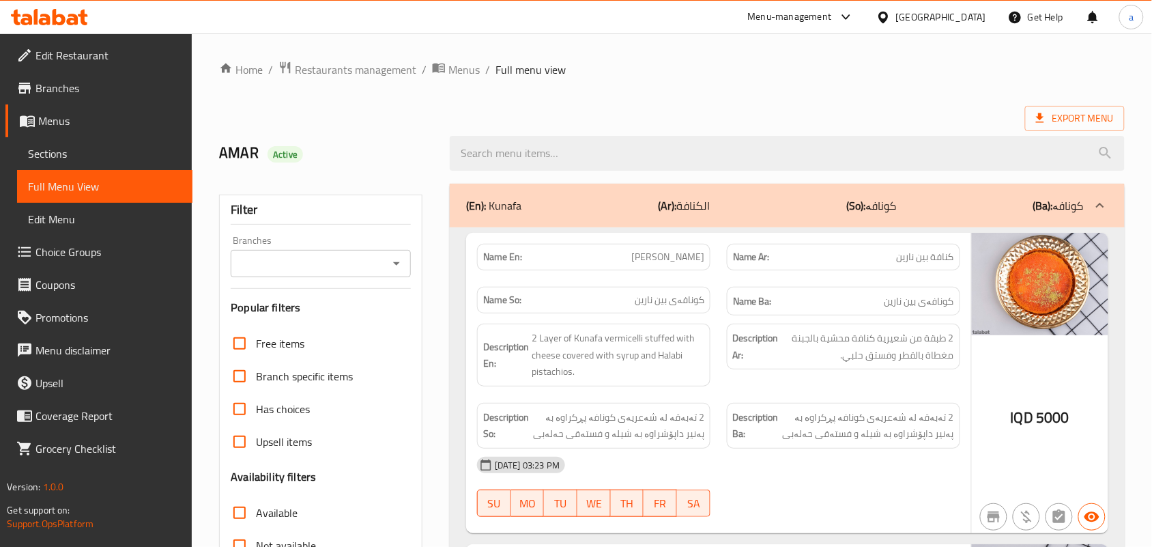
click at [397, 264] on icon "Open" at bounding box center [396, 263] width 16 height 16
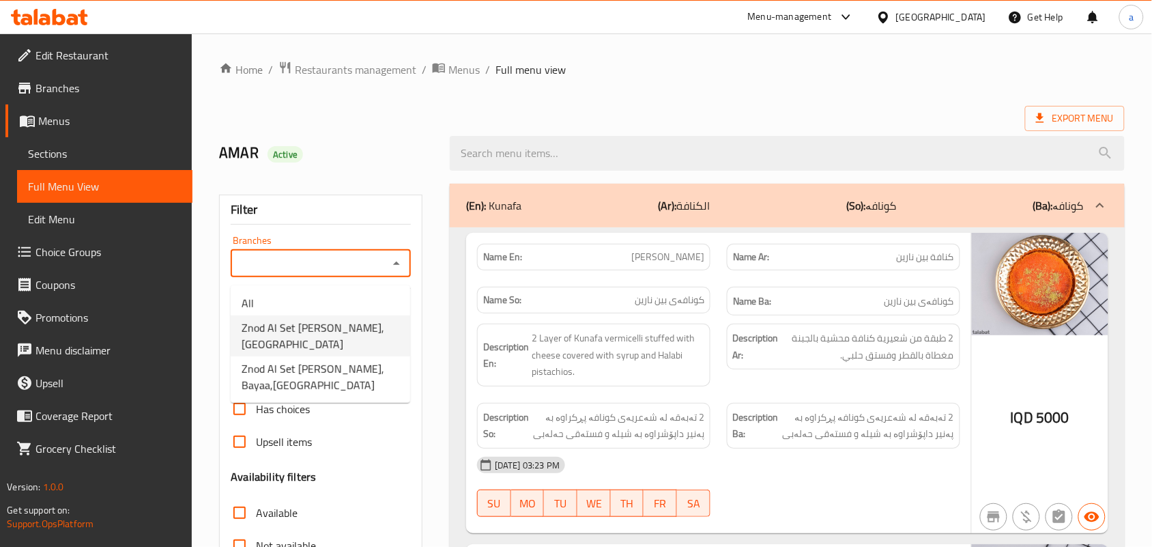
click at [347, 340] on span "Znod Al Set Mohamed Al Hemdany, Palestine St" at bounding box center [321, 335] width 158 height 33
type input "Znod Al Set Mohamed Al Hemdany, Palestine St"
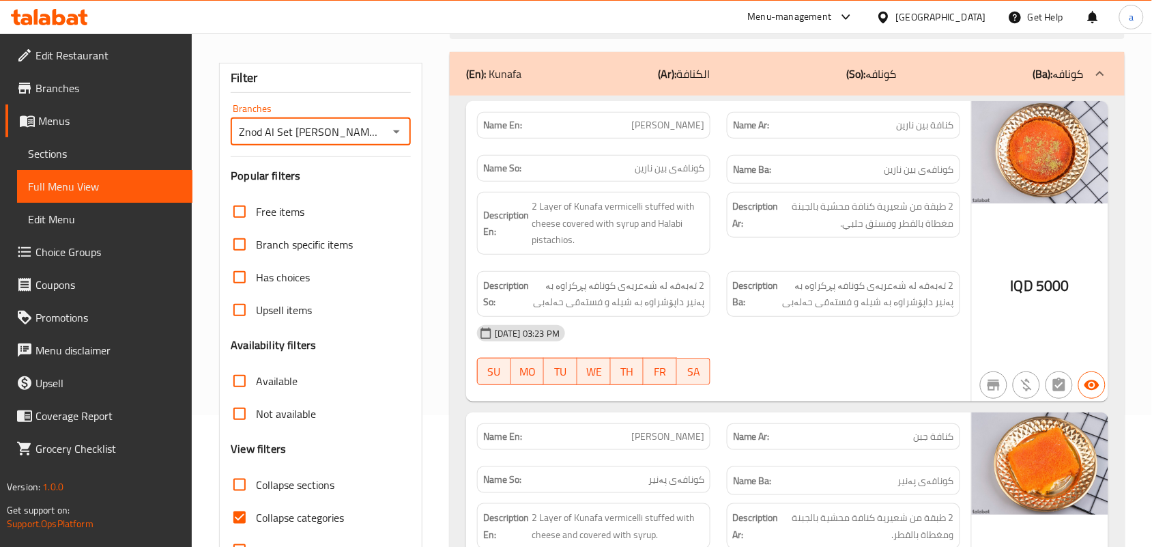
scroll to position [199, 0]
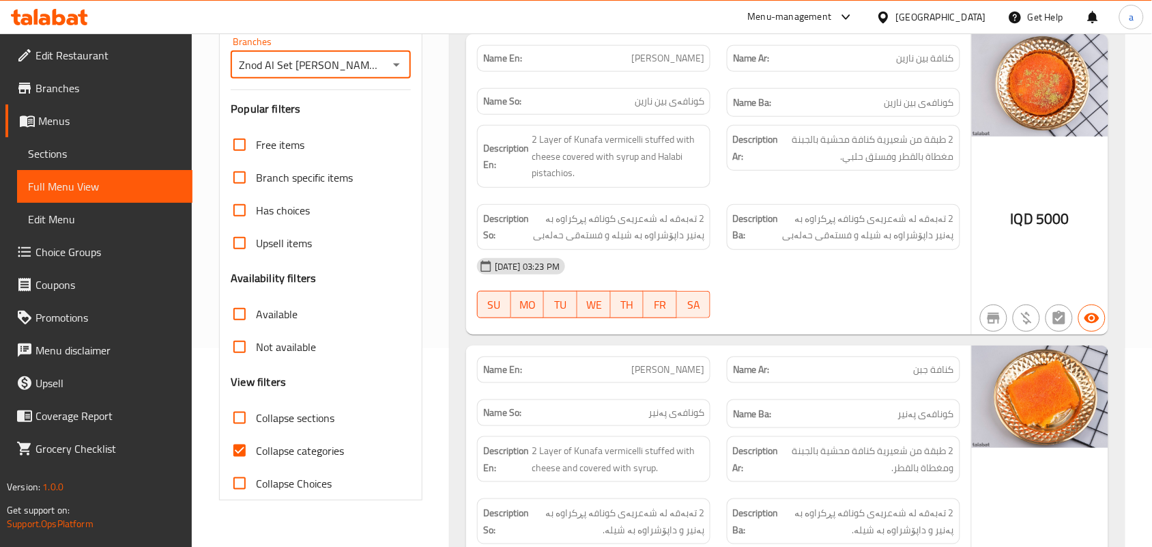
click at [248, 461] on input "Collapse categories" at bounding box center [239, 450] width 33 height 33
checkbox input "false"
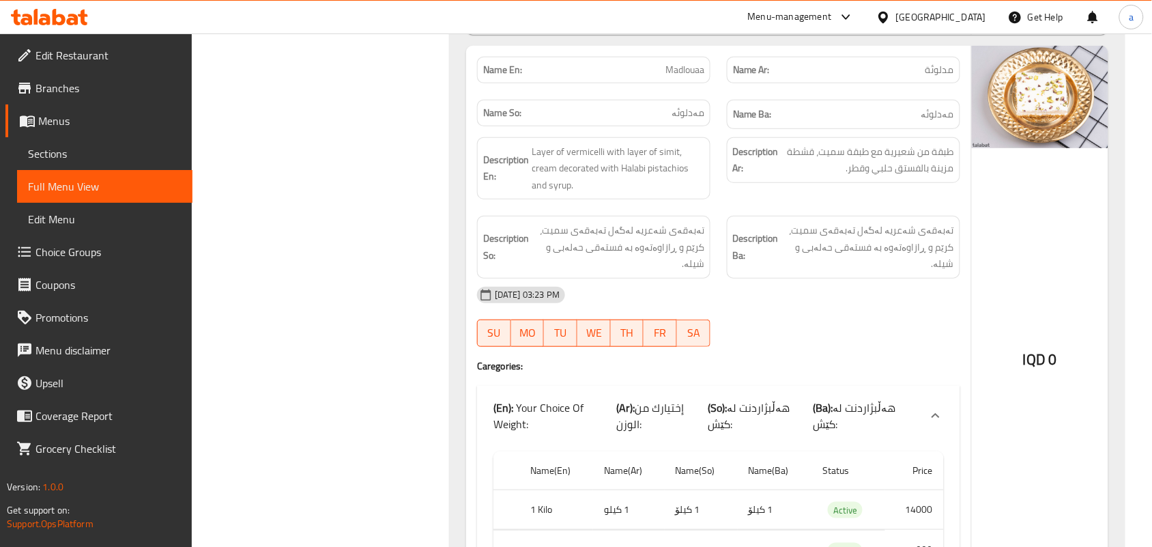
scroll to position [3271, 0]
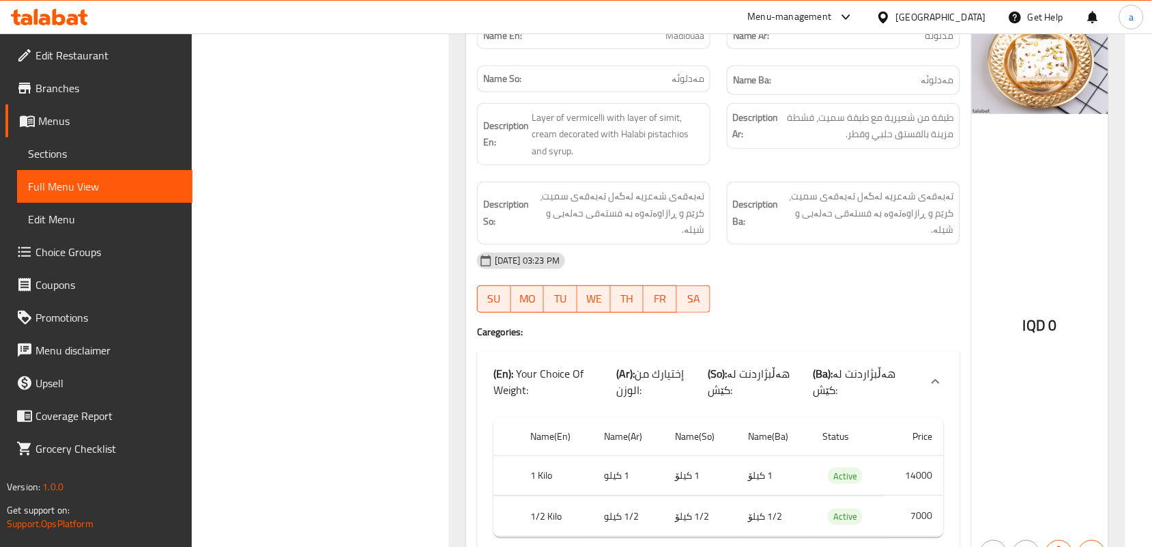
click at [690, 43] on span "Madlouaa" at bounding box center [685, 36] width 39 height 14
copy span "Madlouaa"
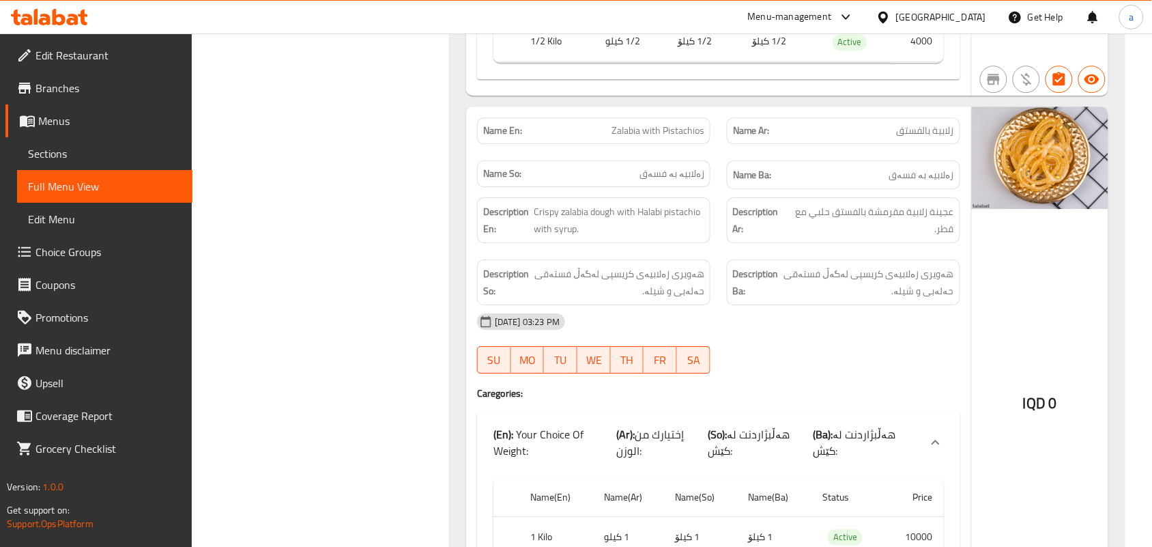
scroll to position [5859, 0]
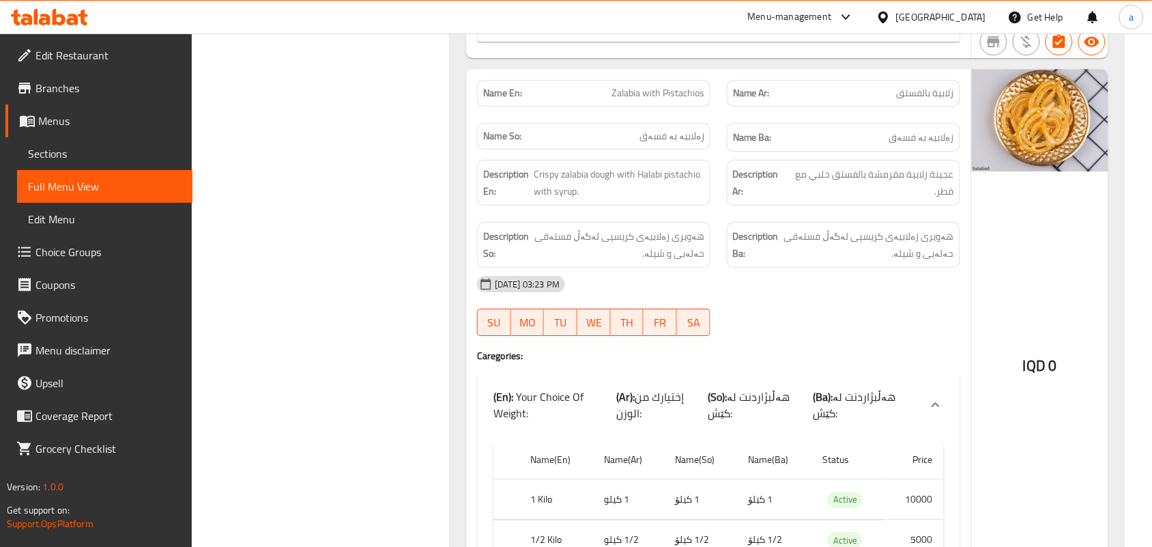
click at [659, 100] on span "Zalabia with Pistachios" at bounding box center [658, 93] width 93 height 14
copy span "Zalabia with Pistachios"
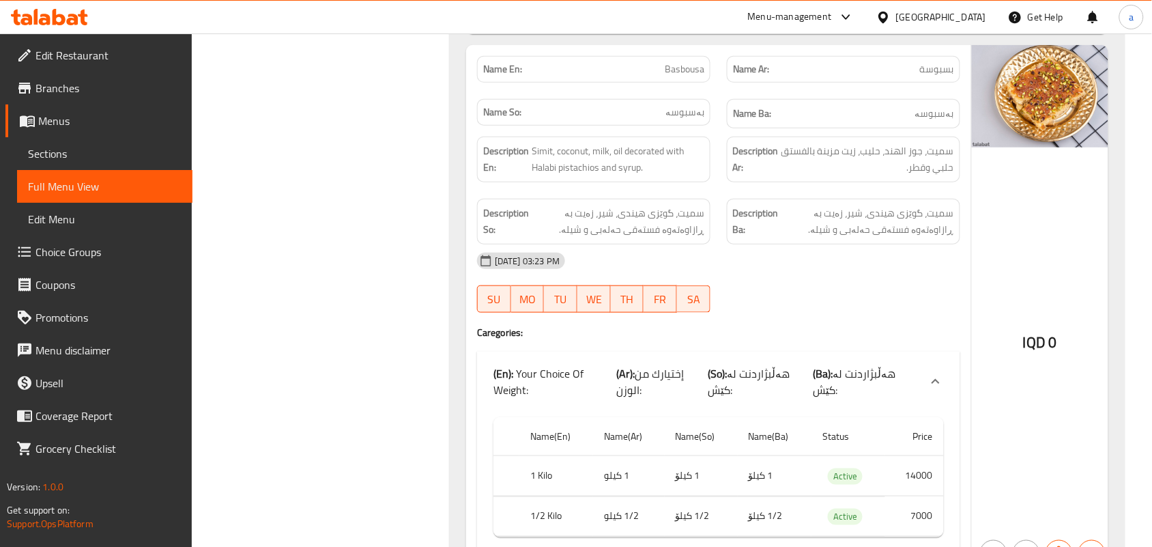
scroll to position [6456, 0]
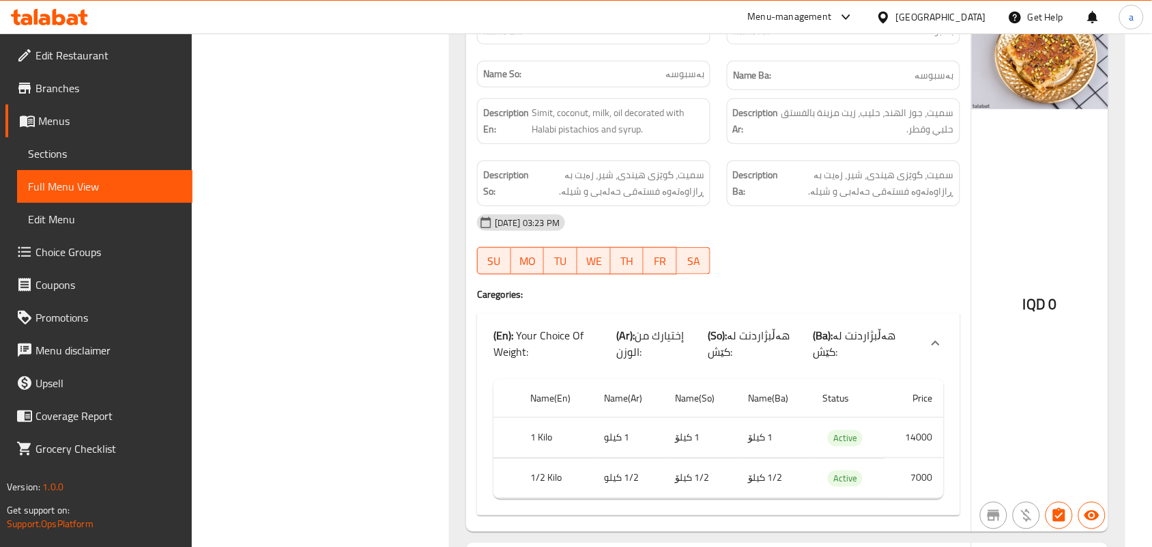
click at [683, 38] on span "Basbousa" at bounding box center [685, 31] width 40 height 14
copy span "Basbousa"
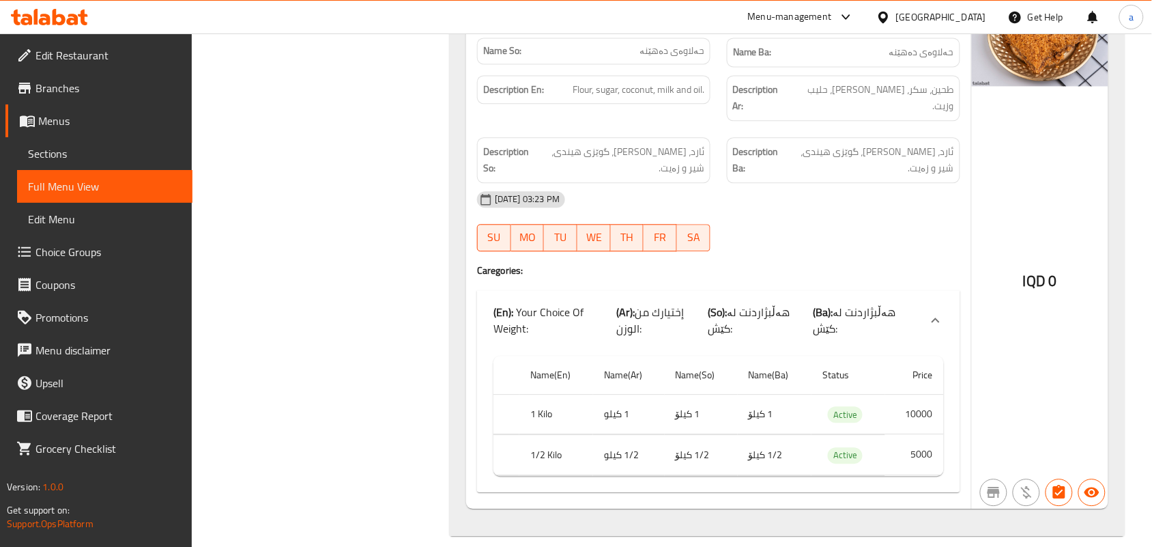
scroll to position [7080, 0]
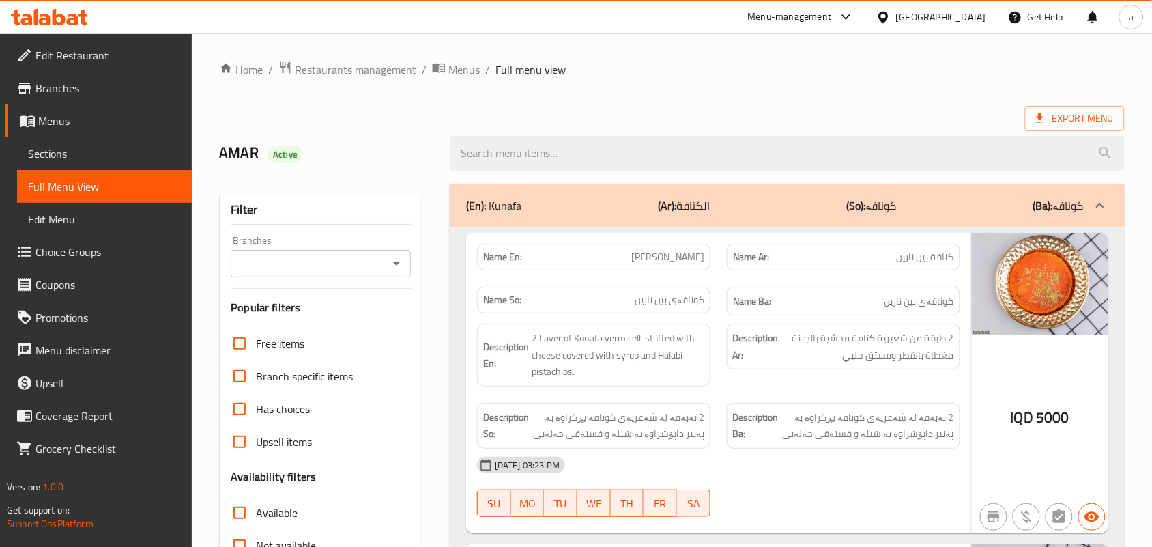
click at [67, 162] on span "Sections" at bounding box center [105, 153] width 154 height 16
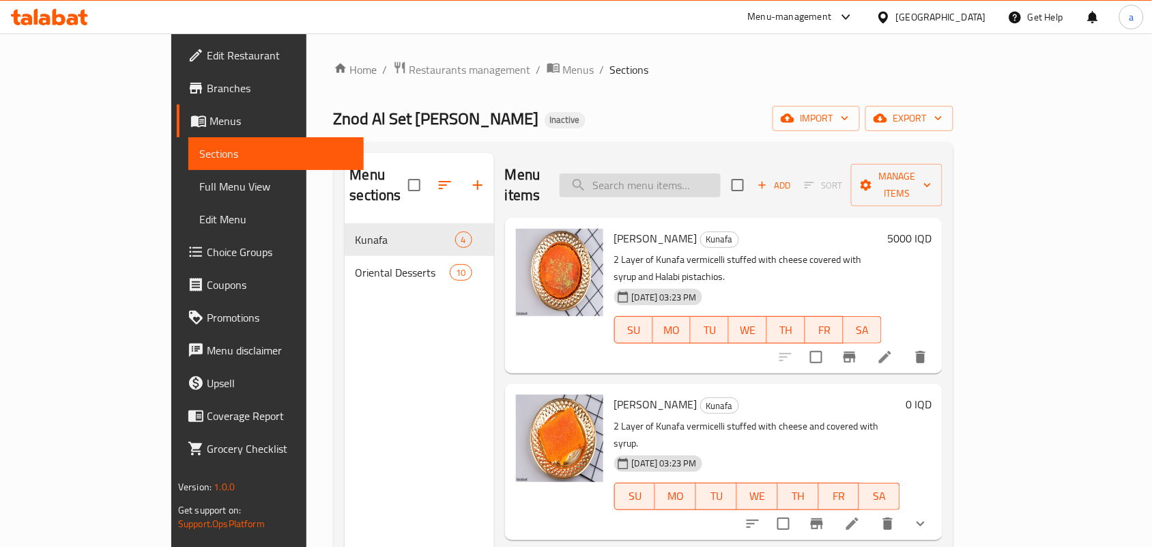
click at [697, 186] on input "search" at bounding box center [640, 185] width 161 height 24
paste input "Madlouaa"
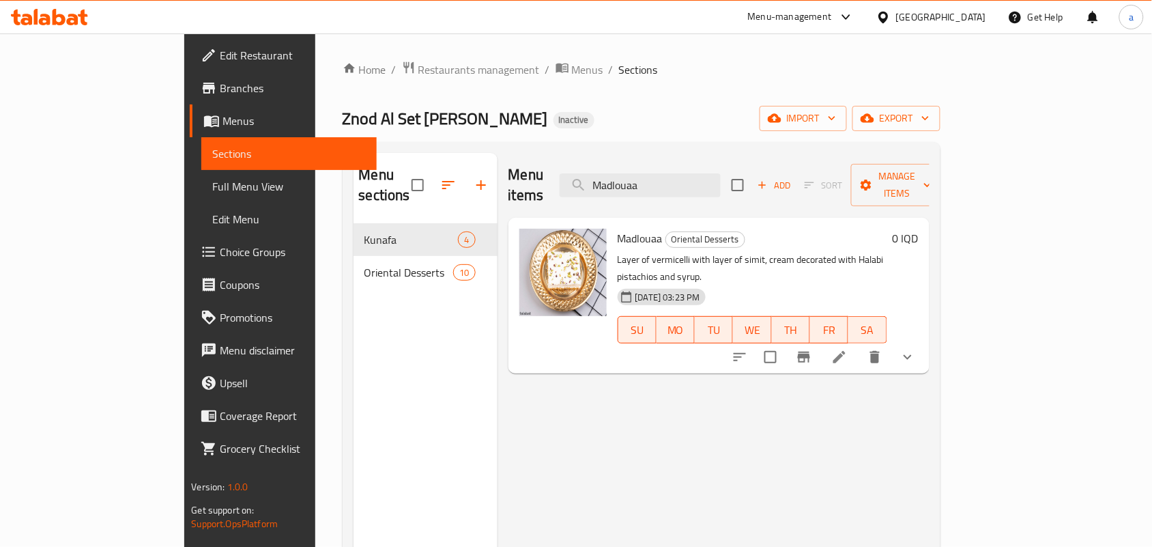
type input "Madlouaa"
click at [848, 349] on icon at bounding box center [840, 357] width 16 height 16
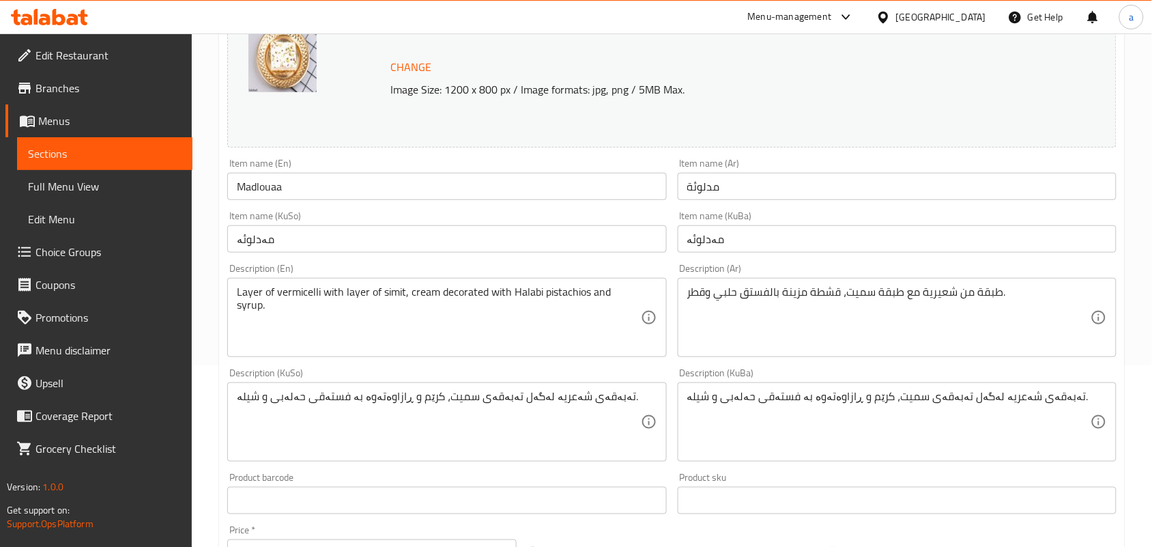
scroll to position [199, 0]
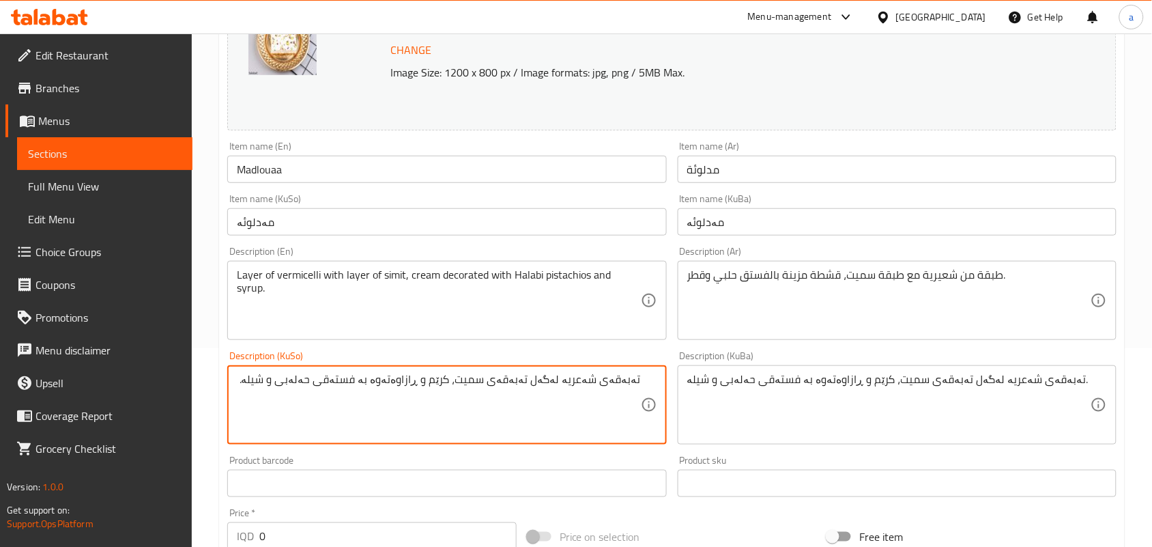
click at [431, 400] on textarea "تەبەقەی شەعریە لەگەل تەبەقەی سميت، کرێم و ڕازاوەتەوە بە فستەقی حەلەبی و شیلە." at bounding box center [438, 405] width 403 height 65
click at [442, 400] on textarea "تەبەقەی شەعریە لەگەل تەبەقەی سميت، کرێم ڕازاوەتەوە بە فستەقی حەلەبی و شیلە." at bounding box center [438, 405] width 403 height 65
type textarea "تەبەقەی شەعریە لەگەل تەبەقەی سميت، کرێم ڕازاوەتەوە بە فستەقی حەلەبی و شیلە."
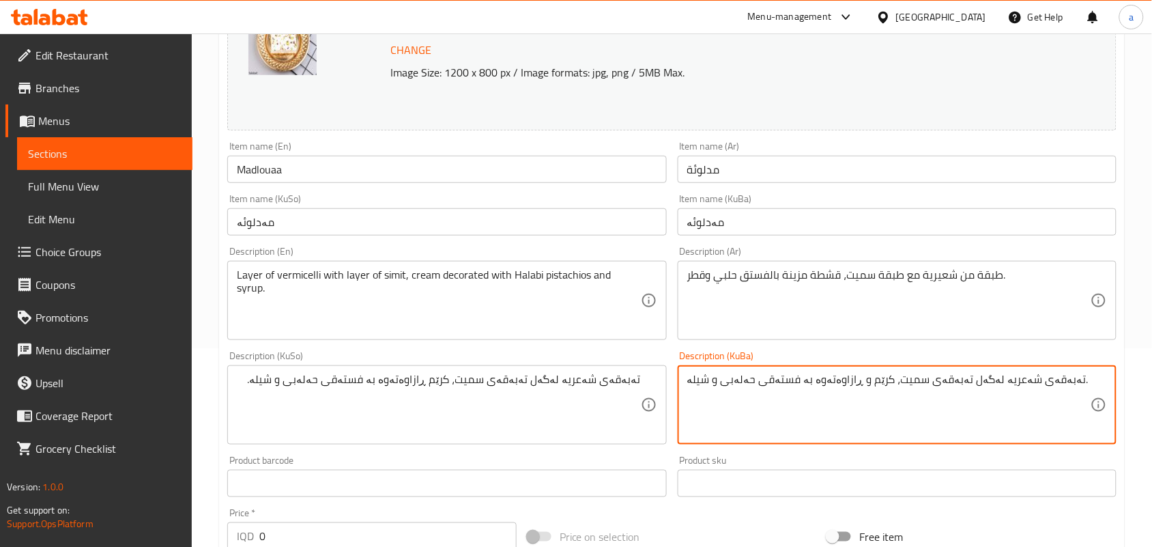
paste textarea
type textarea "تەبەقەی شەعریە لەگەل تەبەقەی سميت، کرێم ڕازاوەتەوە بە فستەقی حەلەبی و شیلە."
click at [360, 177] on input "Madlouaa" at bounding box center [446, 169] width 439 height 27
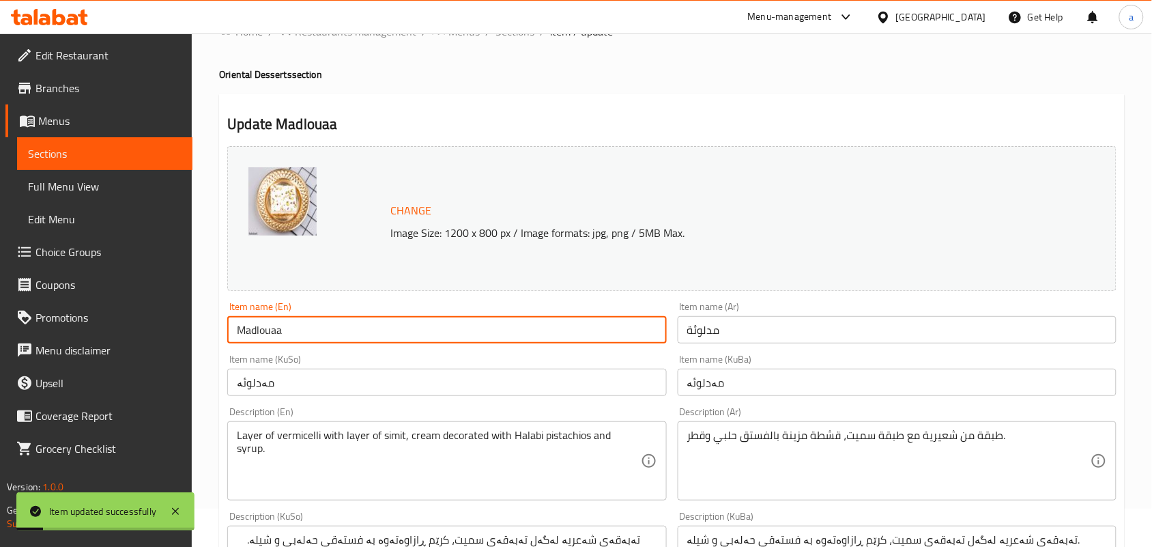
scroll to position [0, 0]
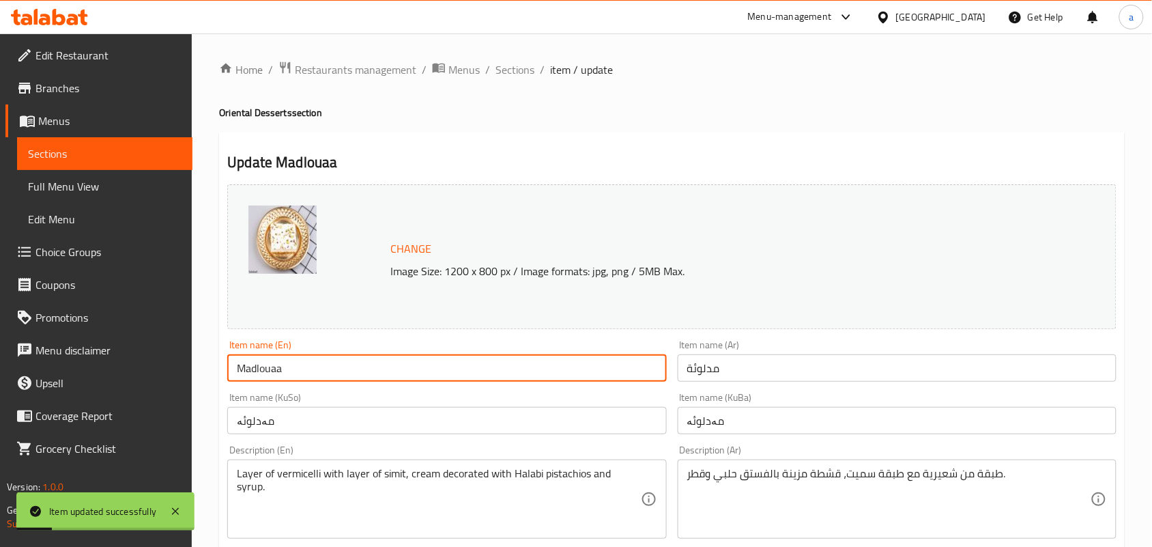
drag, startPoint x: 516, startPoint y: 67, endPoint x: 598, endPoint y: 20, distance: 94.2
click at [517, 68] on span "Sections" at bounding box center [515, 69] width 39 height 16
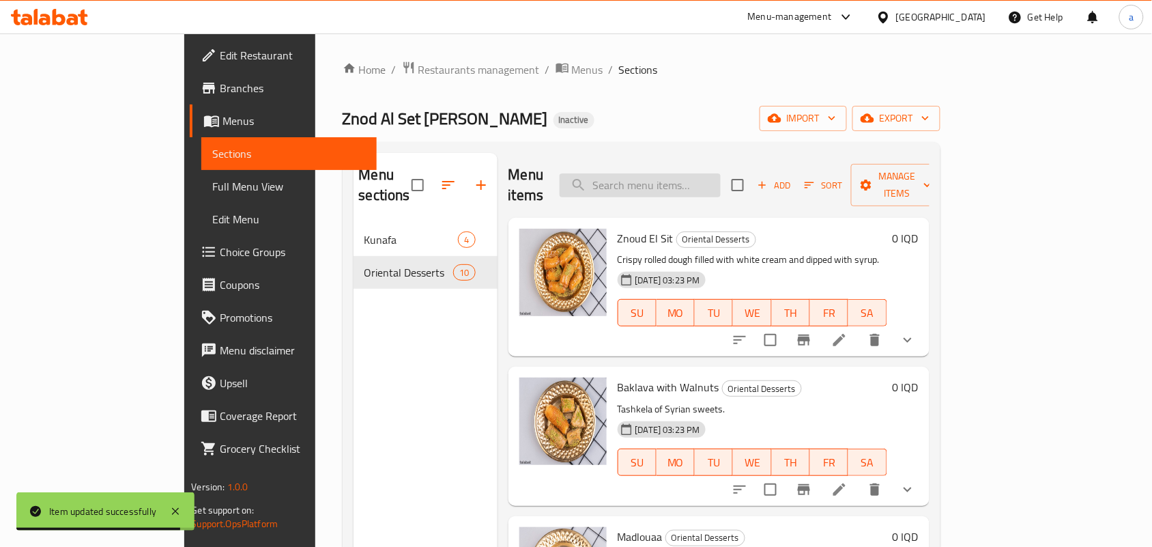
click at [680, 179] on input "search" at bounding box center [640, 185] width 161 height 24
paste input "Zalabia with Pistachios"
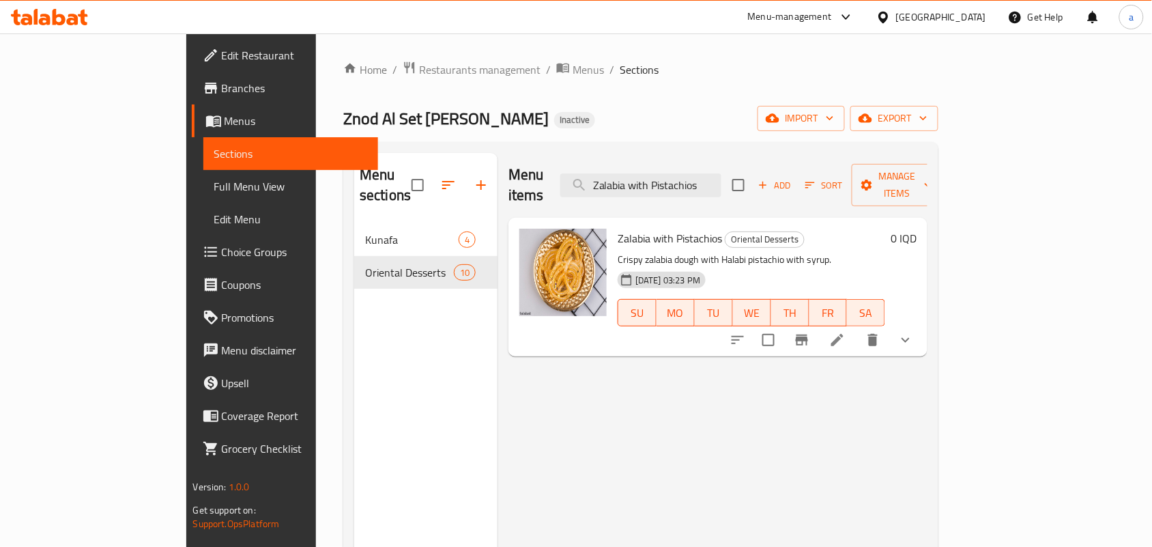
type input "Zalabia with Pistachios"
click at [844, 334] on icon at bounding box center [838, 340] width 12 height 12
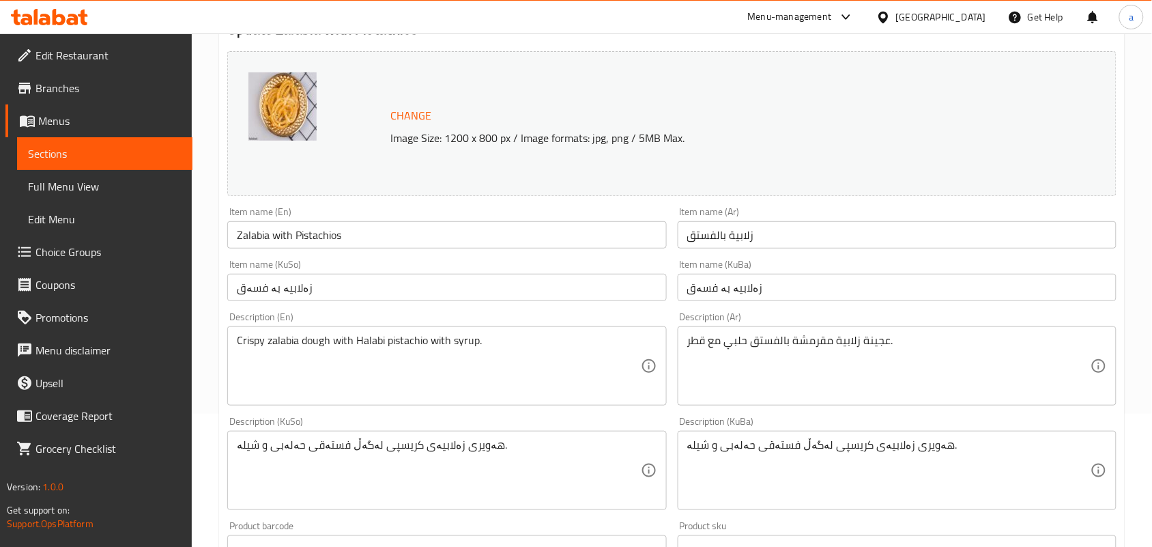
scroll to position [199, 0]
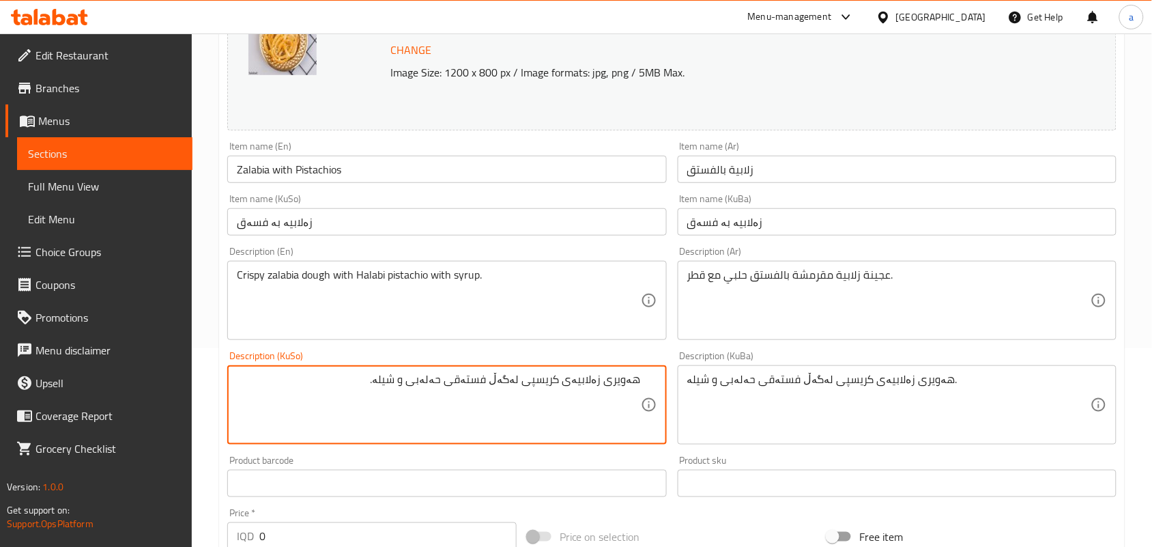
click at [507, 391] on textarea "هەویری زەلابیەی کریسپی لەگەڵ فستەقی حەلەبی و شیلە." at bounding box center [438, 405] width 403 height 65
click at [427, 400] on textarea "هەویری زەلابیەی کریسپی بە فستەقی حەلەبی و شیلە." at bounding box center [438, 405] width 403 height 65
click at [427, 397] on textarea "هەویری زەلابیەی کریسپی بە فستەقی حەلەبی لەگەل شیلە." at bounding box center [438, 405] width 403 height 65
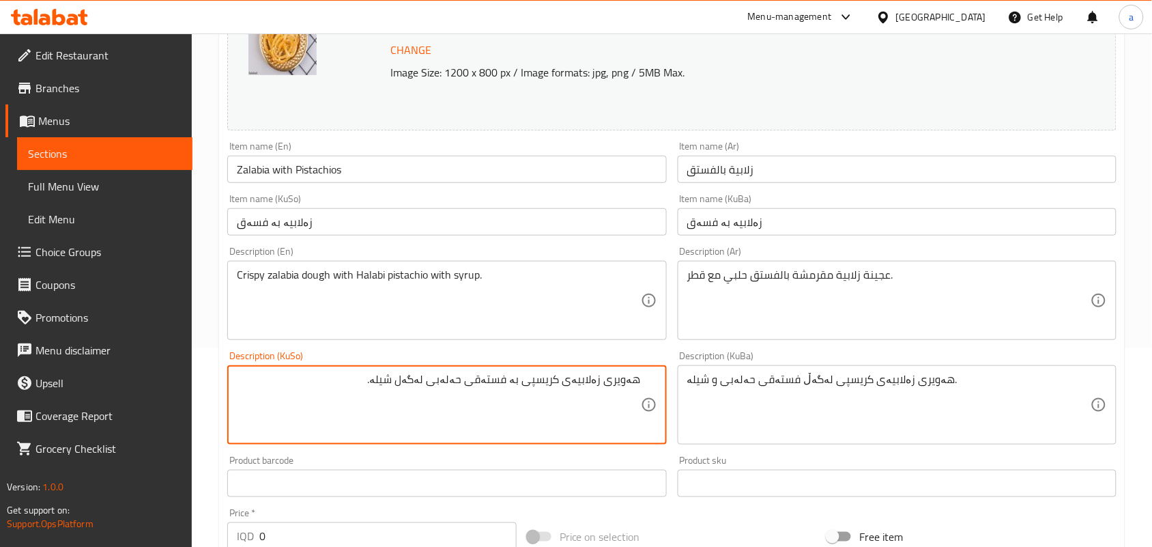
click at [427, 397] on textarea "هەویری زەلابیەی کریسپی بە فستەقی حەلەبی لەگەل شیلە." at bounding box center [438, 405] width 403 height 65
type textarea "هەویری زەلابیەی کریسپی بە فستەقی حەلەبی لەگەل شیلە."
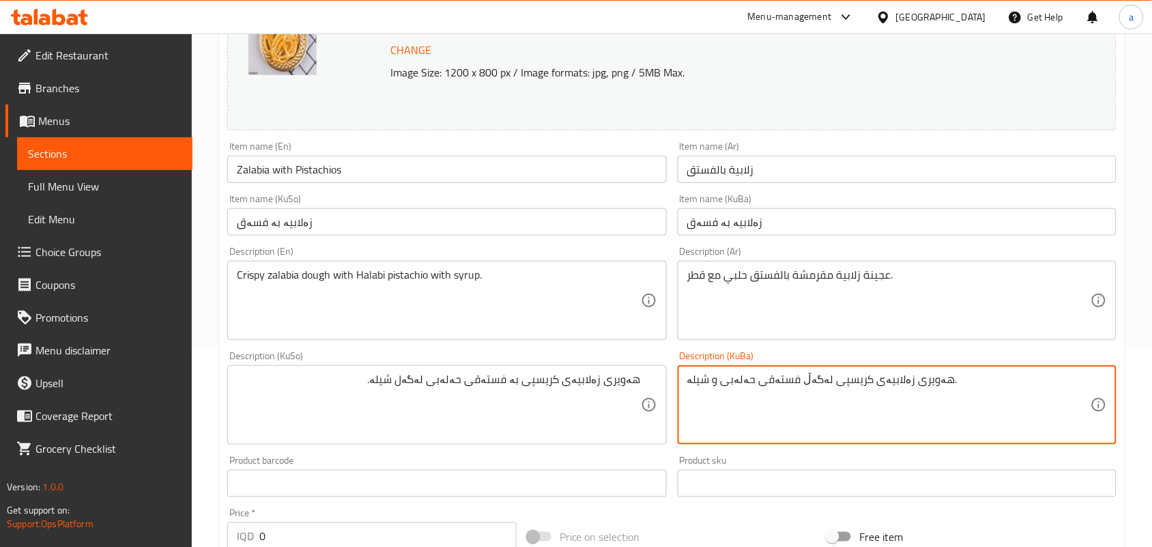
paste textarea "بە فستەقی حەلەبی لەگەل"
type textarea "هەویری زەلابیەی کریسپی بە فستەقی حەلەبی لەگەل شیلە."
click at [366, 181] on input "Zalabia with Pistachios" at bounding box center [446, 169] width 439 height 27
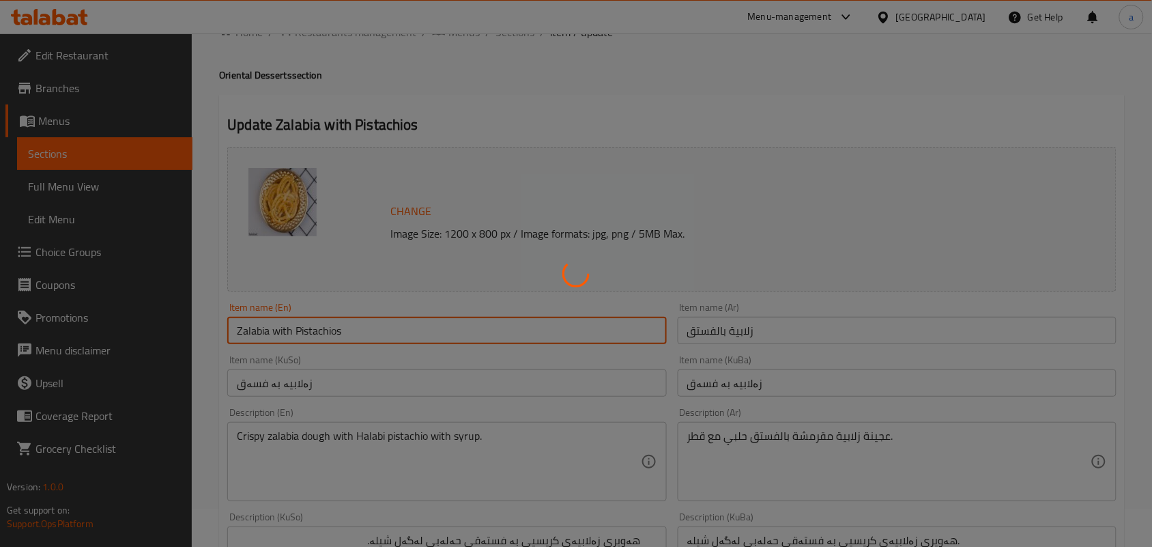
scroll to position [0, 0]
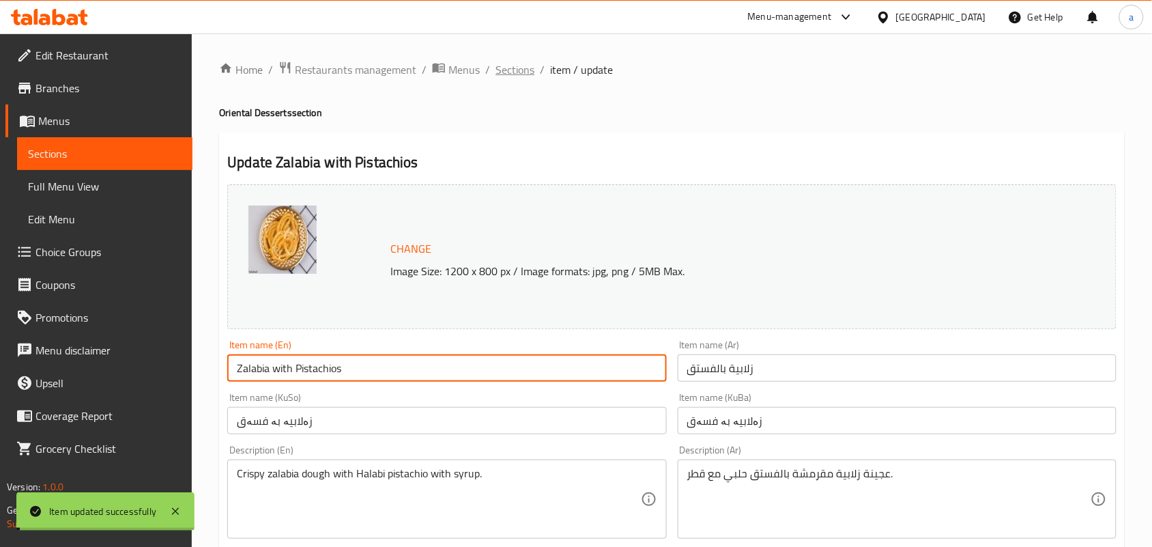
click at [528, 70] on span "Sections" at bounding box center [515, 69] width 39 height 16
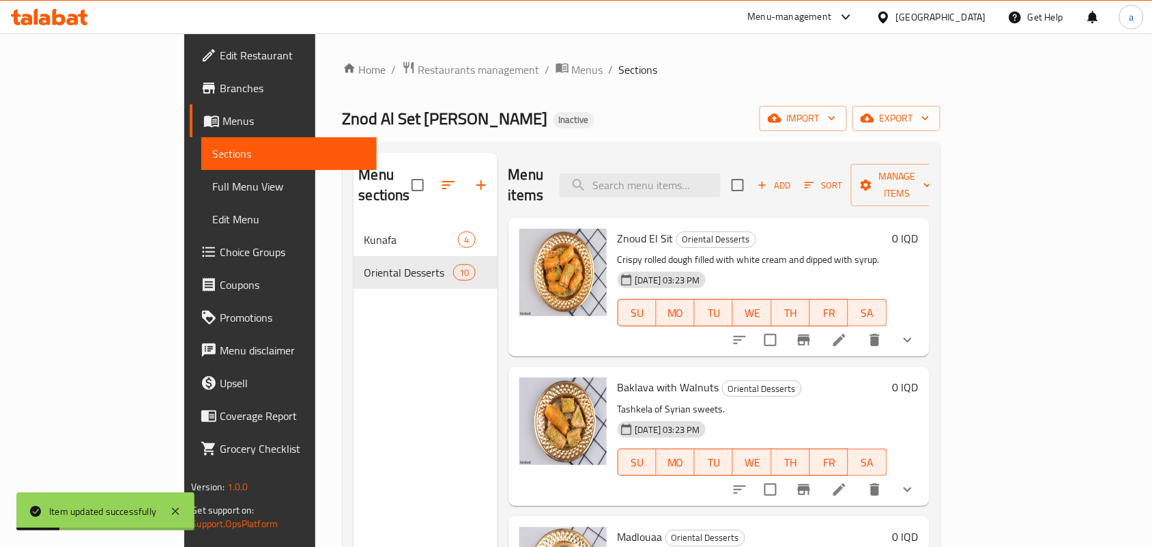
click at [727, 191] on div "Menu items Add Sort Manage items" at bounding box center [719, 185] width 421 height 65
click at [714, 173] on input "search" at bounding box center [640, 185] width 161 height 24
paste input "Basbousa"
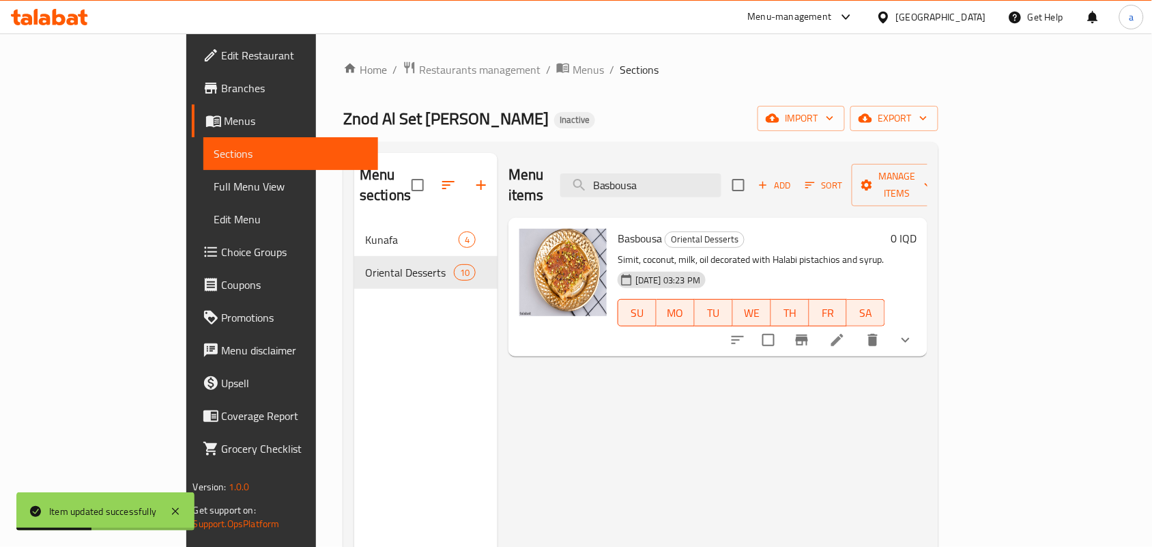
type input "Basbousa"
click at [857, 335] on li at bounding box center [838, 340] width 38 height 25
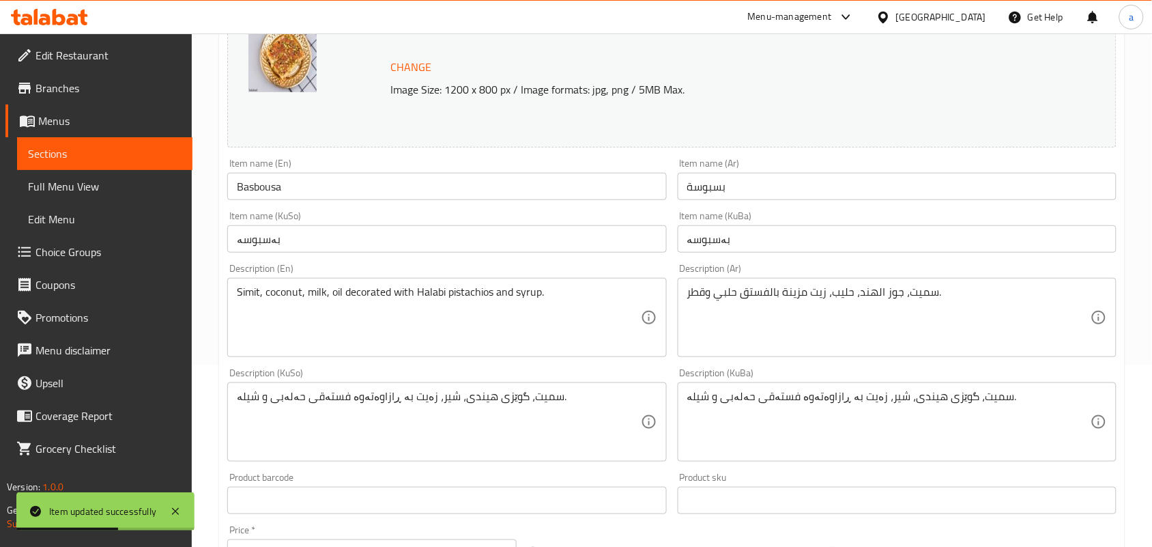
scroll to position [199, 0]
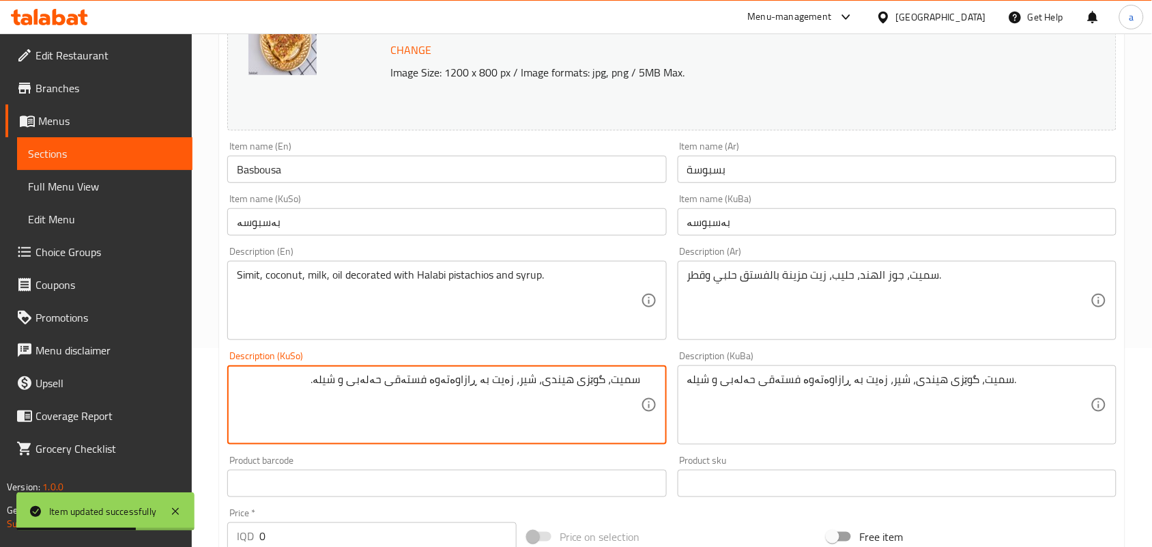
click at [458, 396] on textarea "سمیت، گوێزی هیندی، شیر، زەیت بە ڕازاوەتەوە فستەقی حەلەبی و شیلە." at bounding box center [438, 405] width 403 height 65
click at [485, 399] on textarea "سمیت، گوێزی هیندی، شیر، زەیت بە فستەقی حەلەبی و شیلە." at bounding box center [438, 405] width 403 height 65
paste textarea "ڕازاوەتەوە"
click at [414, 401] on textarea "سمیت، گوێزی هیندی، شیر، زەیت ڕازاوەتەوە بە فستەقی حەلەبی و شیلە." at bounding box center [438, 405] width 403 height 65
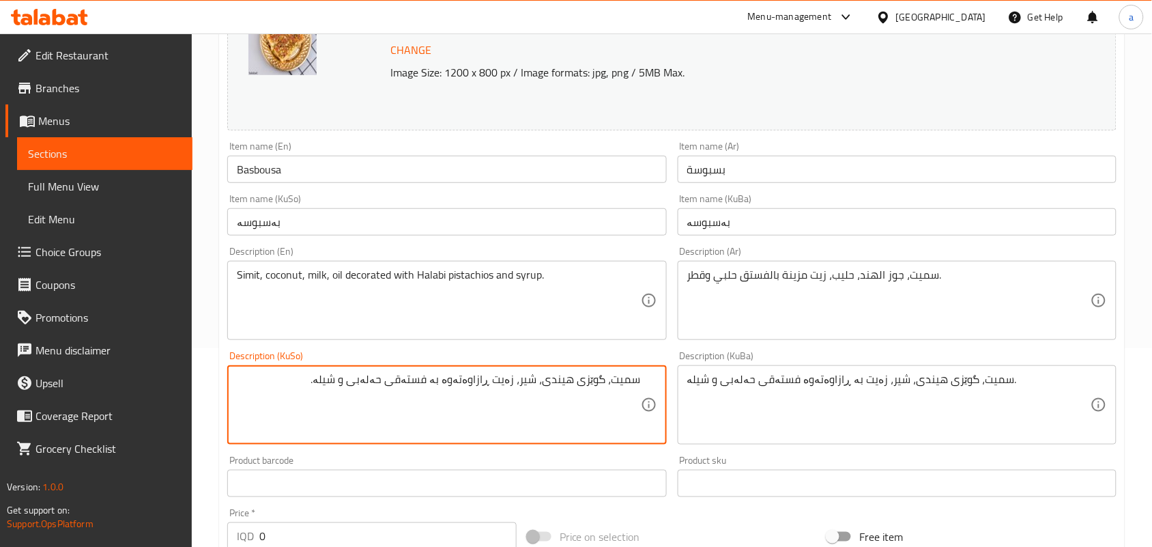
type textarea "سمیت، گوێزی هیندی، شیر، زەیت ڕازاوەتەوە بە فستەقی حەلەبی و شیلە."
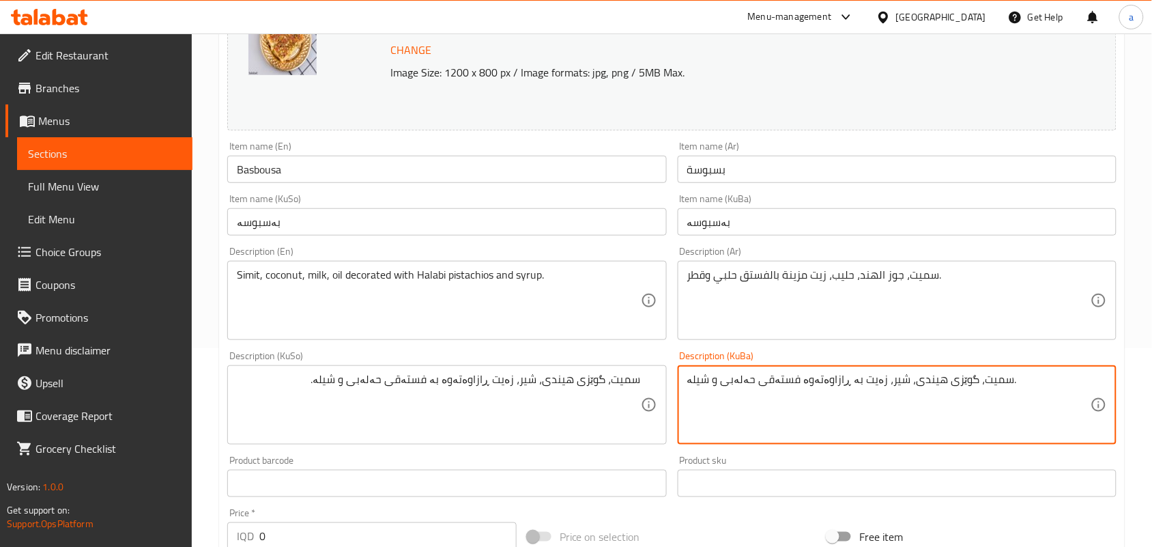
paste textarea "ڕازاوەتەوە ب"
type textarea "سمیت، گوێزی هیندی، شیر، زەیت ڕازاوەتەوە بە فستەقی حەلەبی و شیلە."
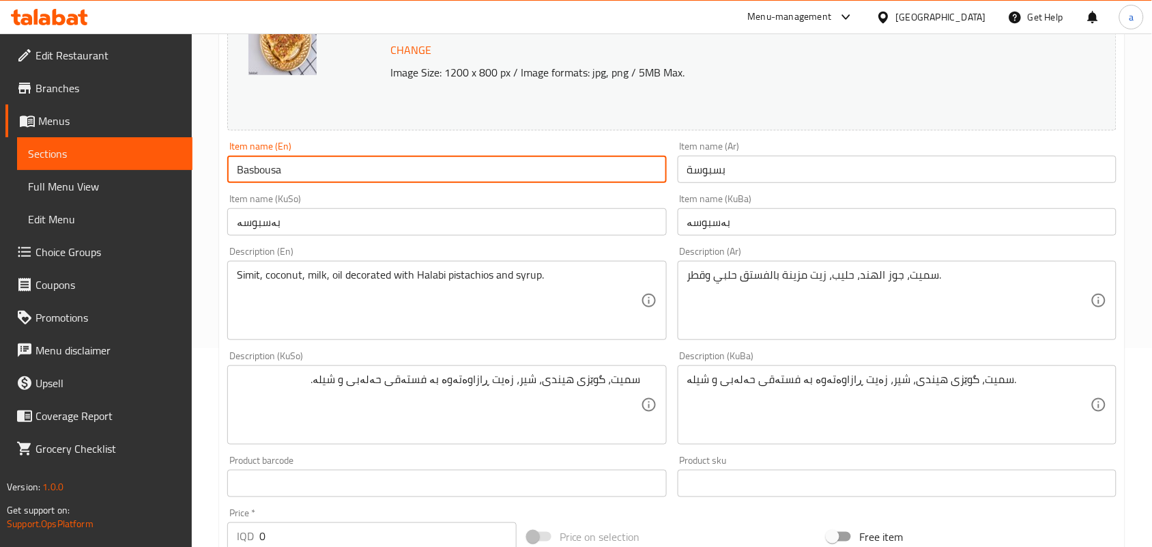
click at [413, 171] on input "Basbousa" at bounding box center [446, 169] width 439 height 27
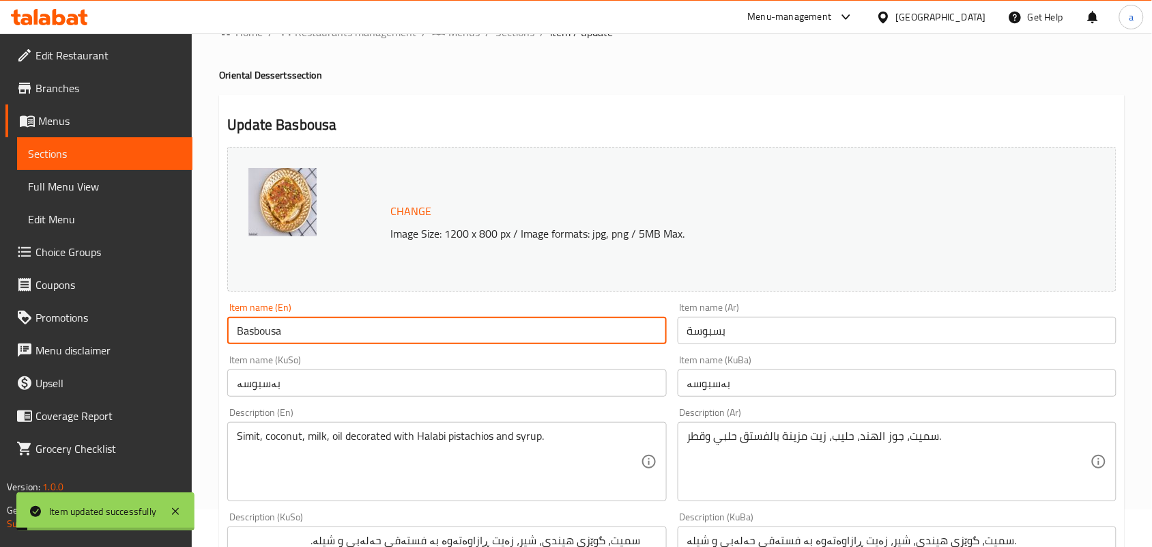
scroll to position [0, 0]
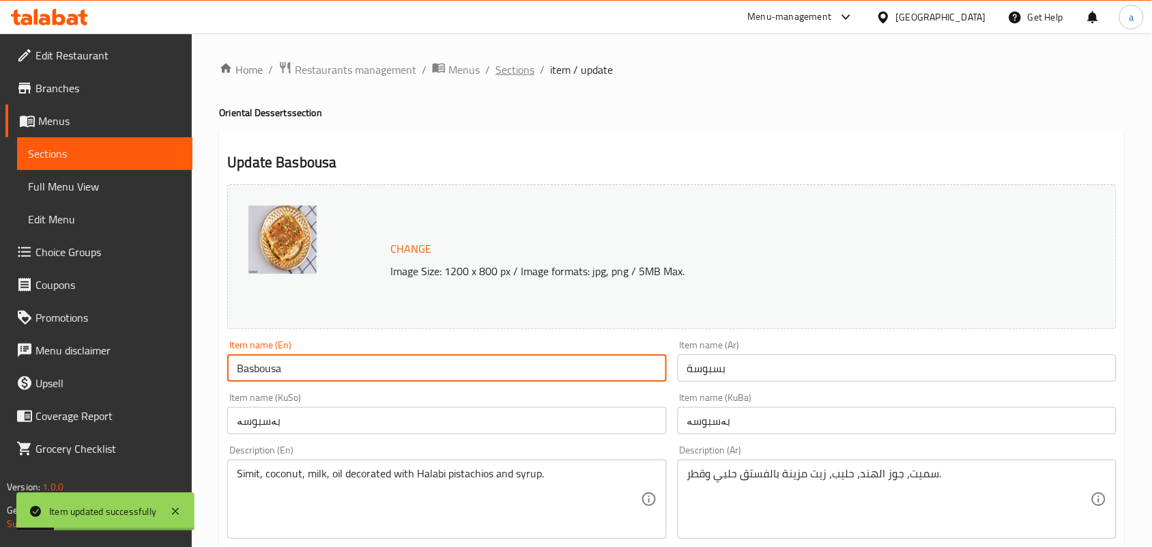
click at [524, 69] on span "Sections" at bounding box center [515, 69] width 39 height 16
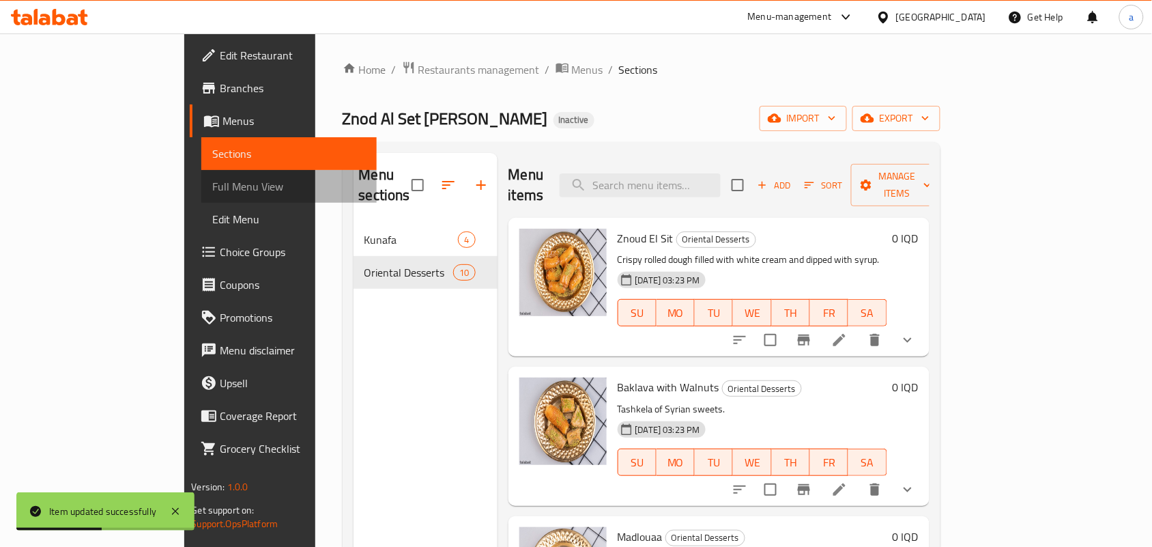
click at [212, 184] on span "Full Menu View" at bounding box center [289, 186] width 154 height 16
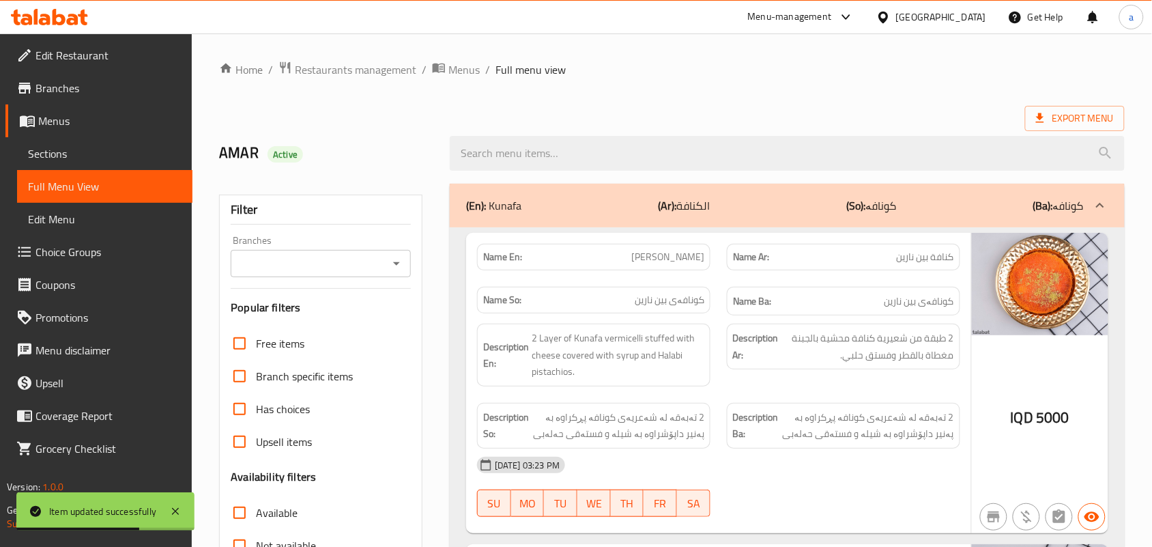
click at [390, 273] on div at bounding box center [396, 263] width 18 height 19
click at [393, 270] on icon "Open" at bounding box center [396, 263] width 16 height 16
click at [397, 266] on icon "Open" at bounding box center [396, 263] width 7 height 3
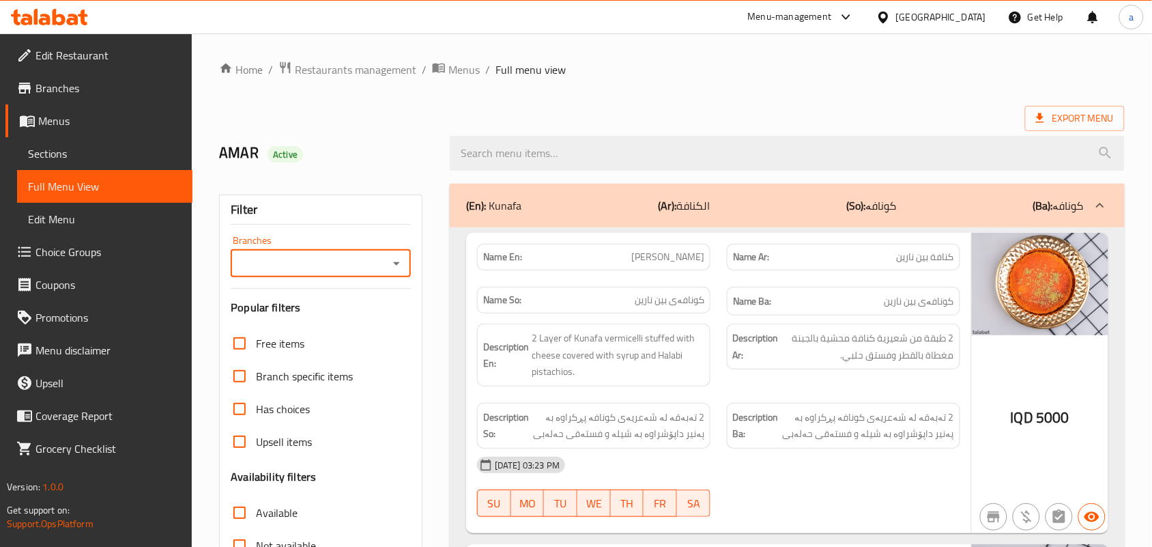
click at [388, 266] on icon "Open" at bounding box center [396, 263] width 16 height 16
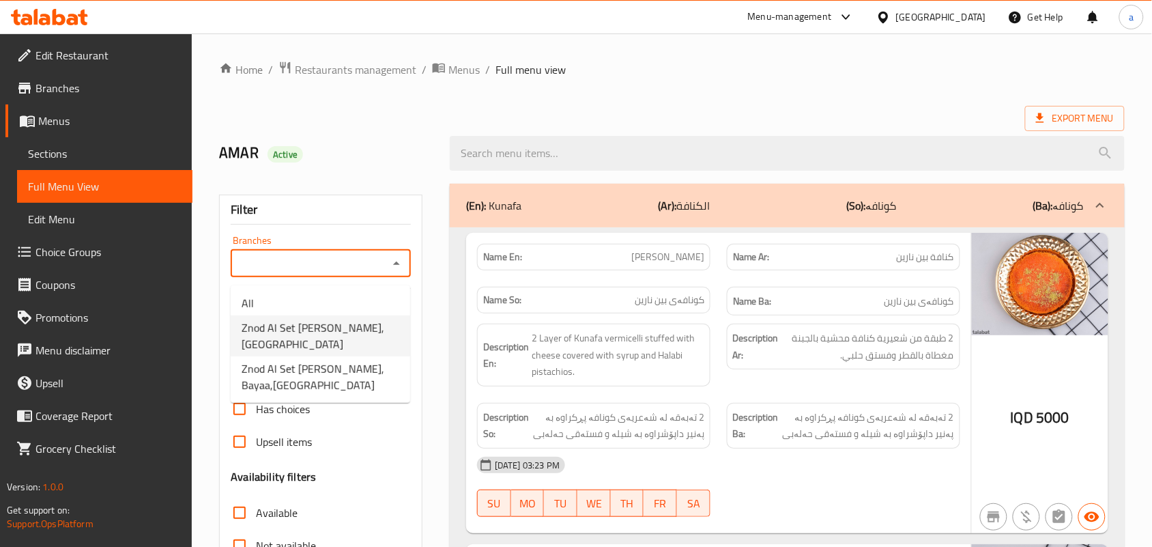
click at [356, 337] on span "Znod Al Set Mohamed Al Hemdany, Palestine St" at bounding box center [321, 335] width 158 height 33
type input "Znod Al Set Mohamed Al Hemdany, Palestine St"
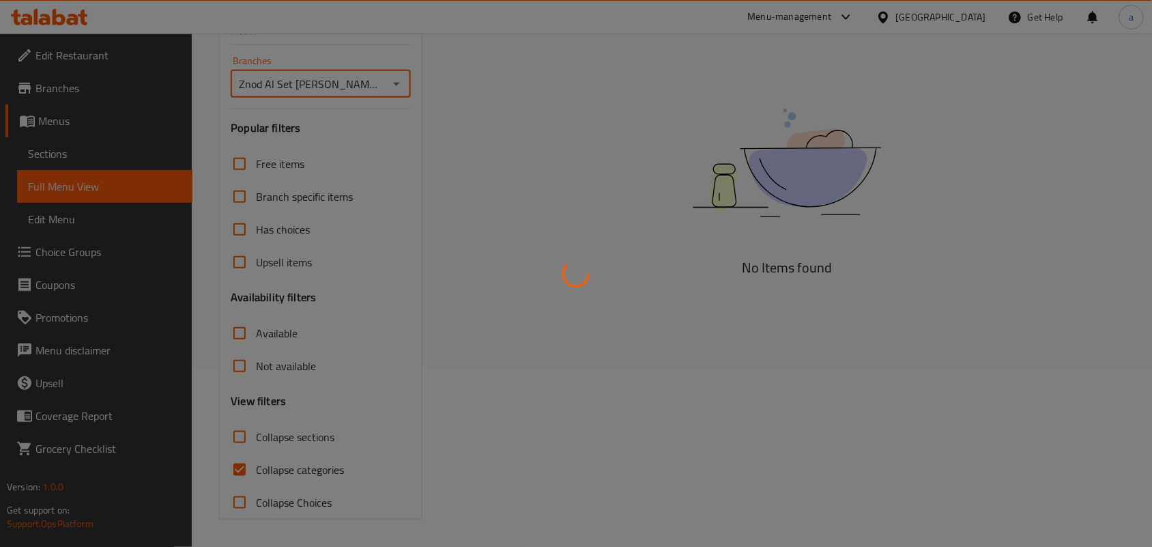
scroll to position [199, 0]
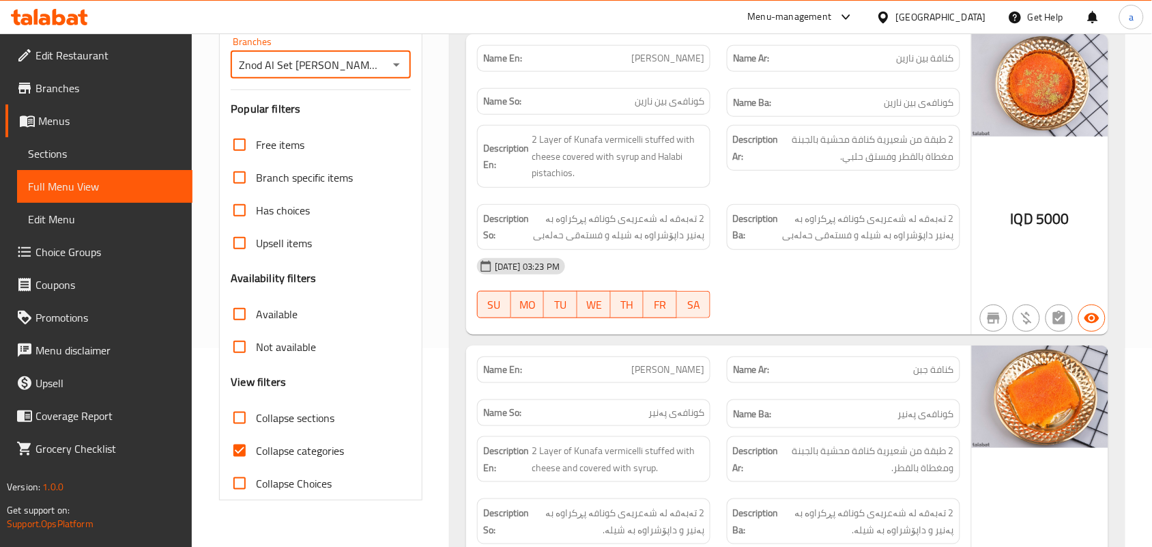
click at [246, 467] on input "Collapse categories" at bounding box center [239, 450] width 33 height 33
checkbox input "false"
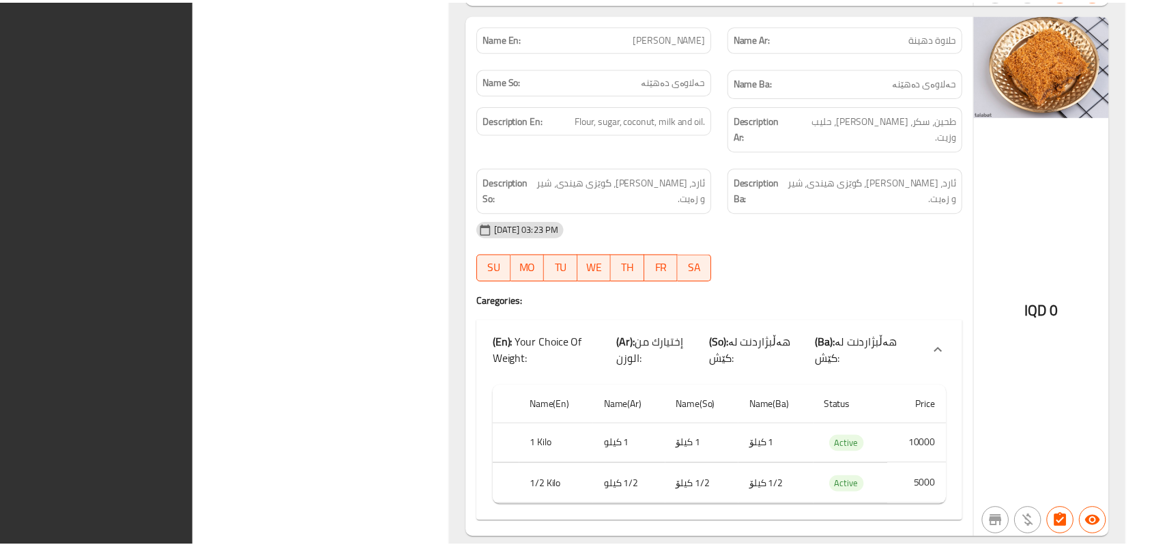
scroll to position [7047, 0]
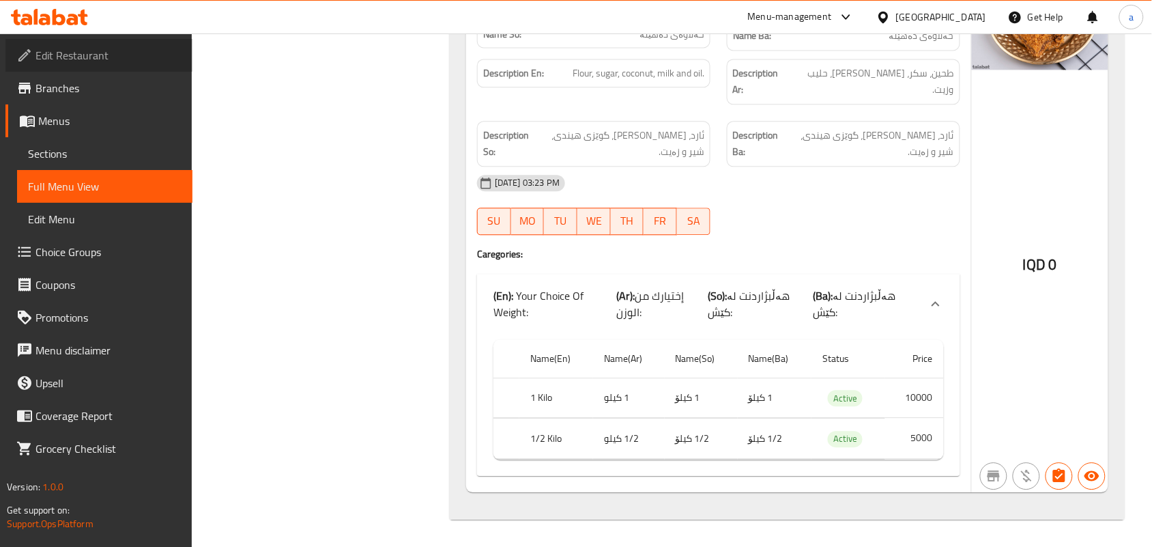
click at [94, 61] on span "Edit Restaurant" at bounding box center [108, 55] width 146 height 16
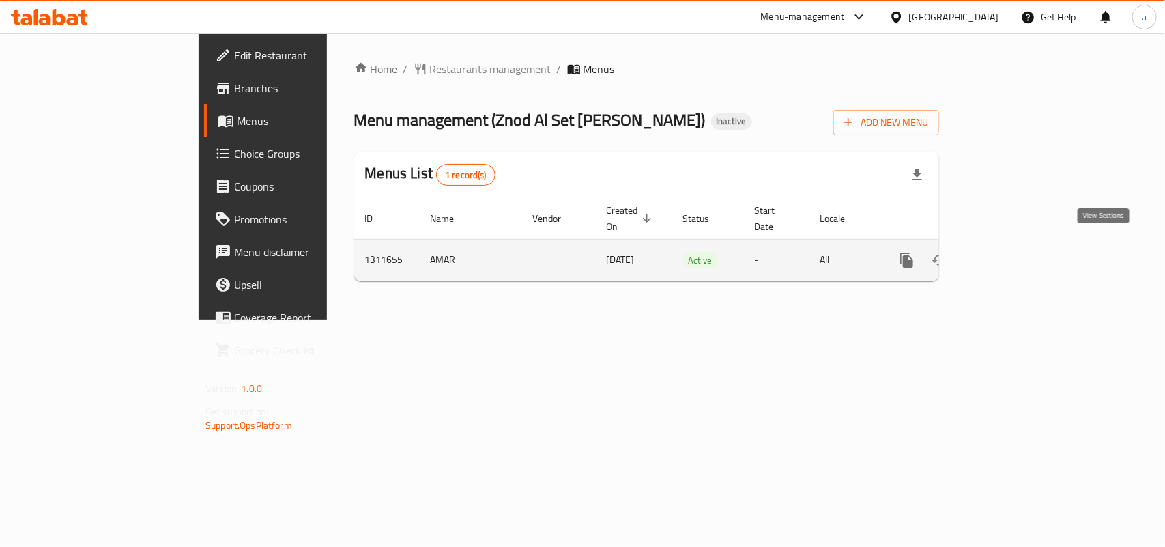
click at [1012, 254] on icon "enhanced table" at bounding box center [1005, 260] width 12 height 12
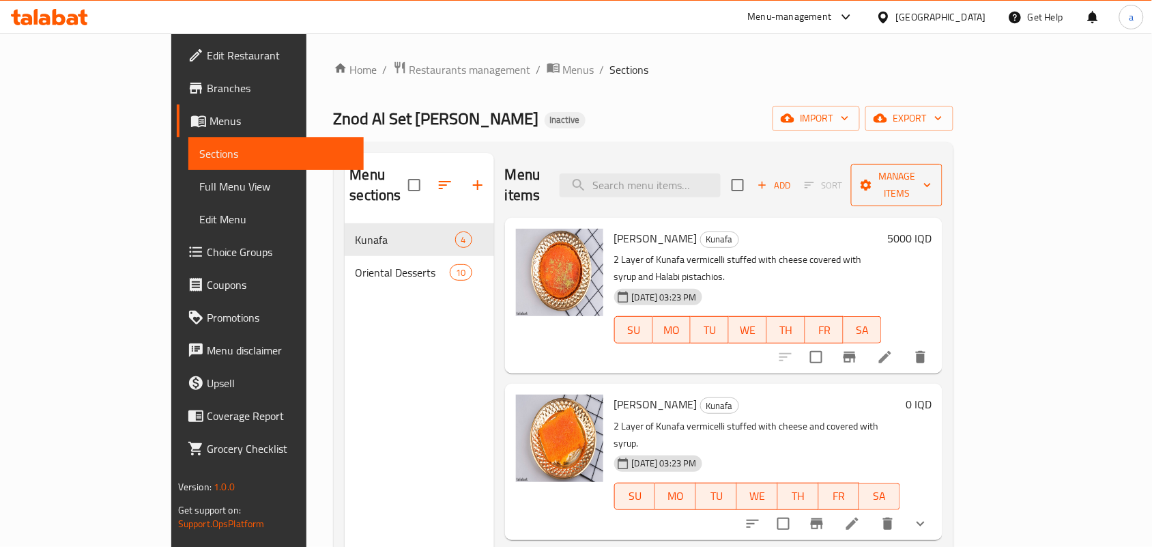
click at [943, 167] on button "Manage items" at bounding box center [896, 185] width 91 height 42
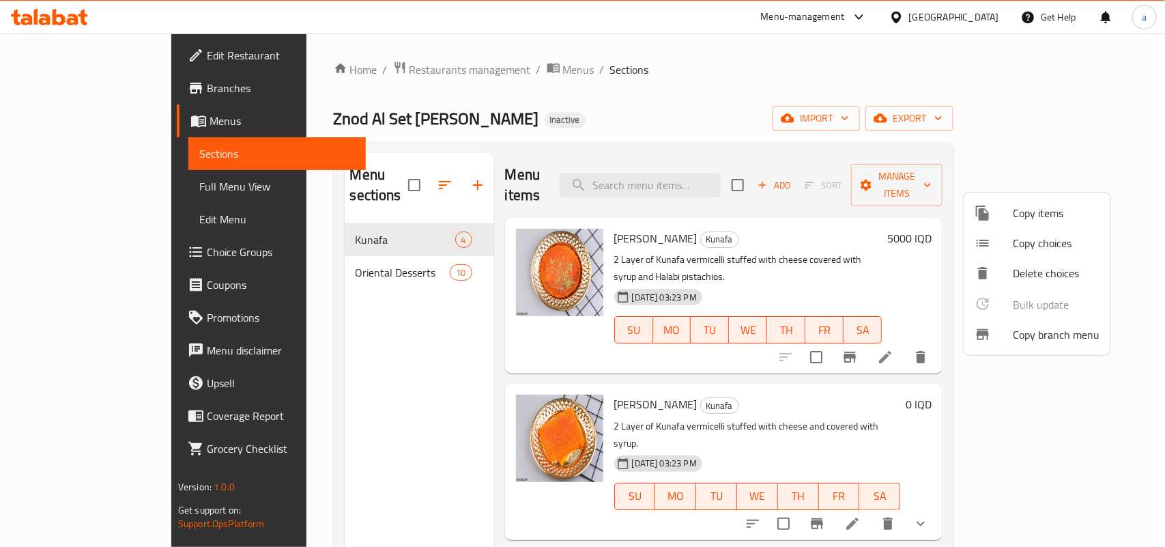
click at [1058, 339] on span "Copy branch menu" at bounding box center [1056, 334] width 87 height 16
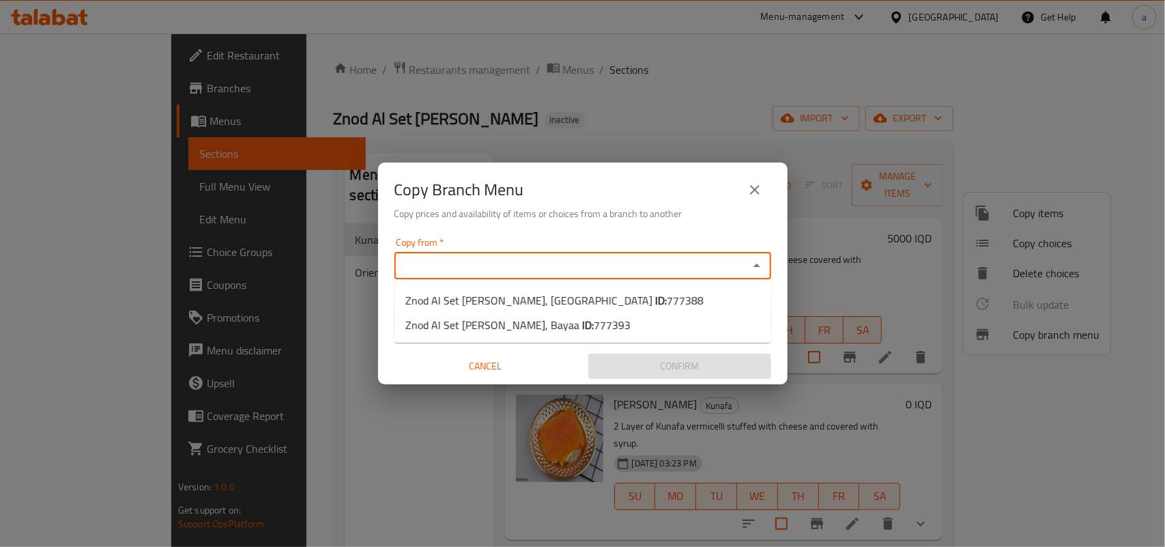
click at [622, 275] on input "Copy from   *" at bounding box center [572, 265] width 346 height 19
click at [601, 292] on span "Znod Al Set Mohamed Al Hemdany, Palestine St ID: 777388" at bounding box center [555, 300] width 298 height 16
type input "Znod Al Set Mohamed Al Hemdany, Palestine St"
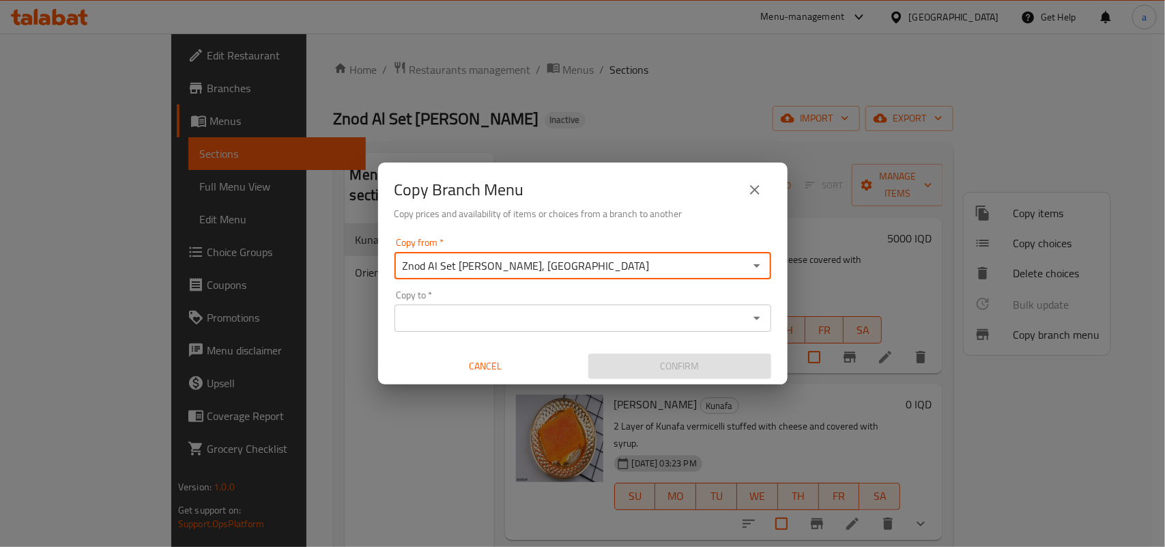
click at [656, 304] on div "Copy to   * Copy to *" at bounding box center [583, 311] width 377 height 42
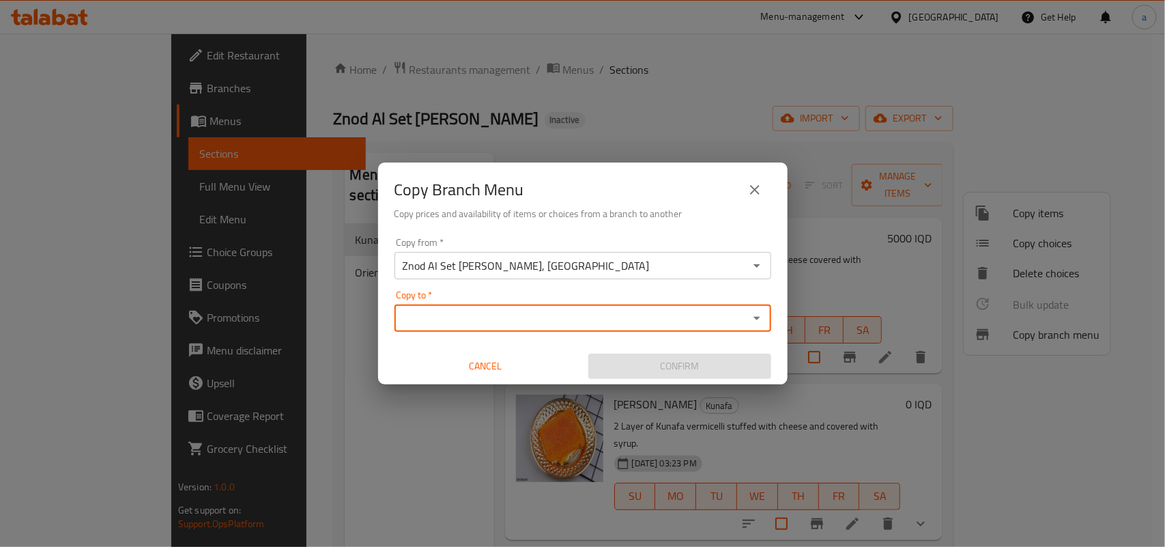
click at [656, 313] on input "Copy to   *" at bounding box center [572, 318] width 346 height 19
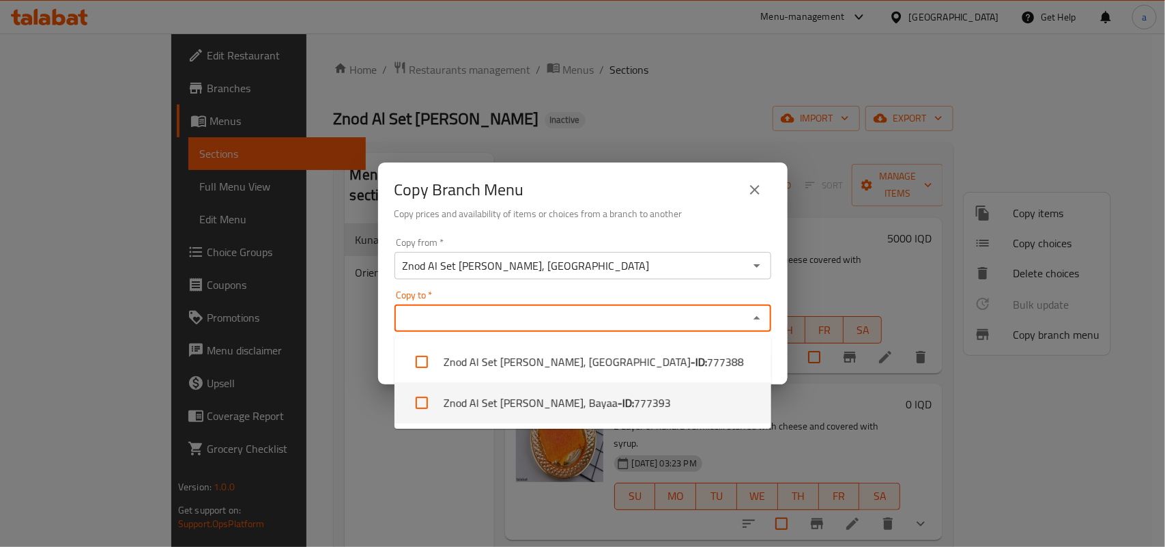
click at [612, 398] on li "Znod Al Set Mohamed Al Hemdany, Bayaa - ID: 777393" at bounding box center [583, 402] width 377 height 41
checkbox input "true"
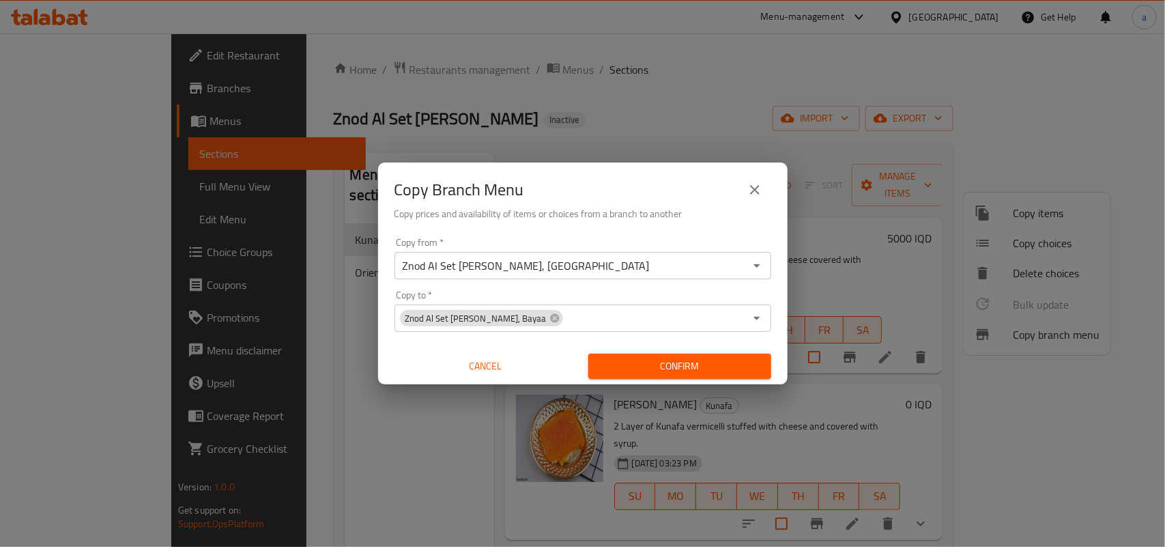
click at [778, 363] on div "Copy from   * Znod Al Set Mohamed Al Hemdany, Palestine St Copy from * Copy to …" at bounding box center [583, 308] width 410 height 152
click at [721, 365] on span "Confirm" at bounding box center [679, 366] width 161 height 17
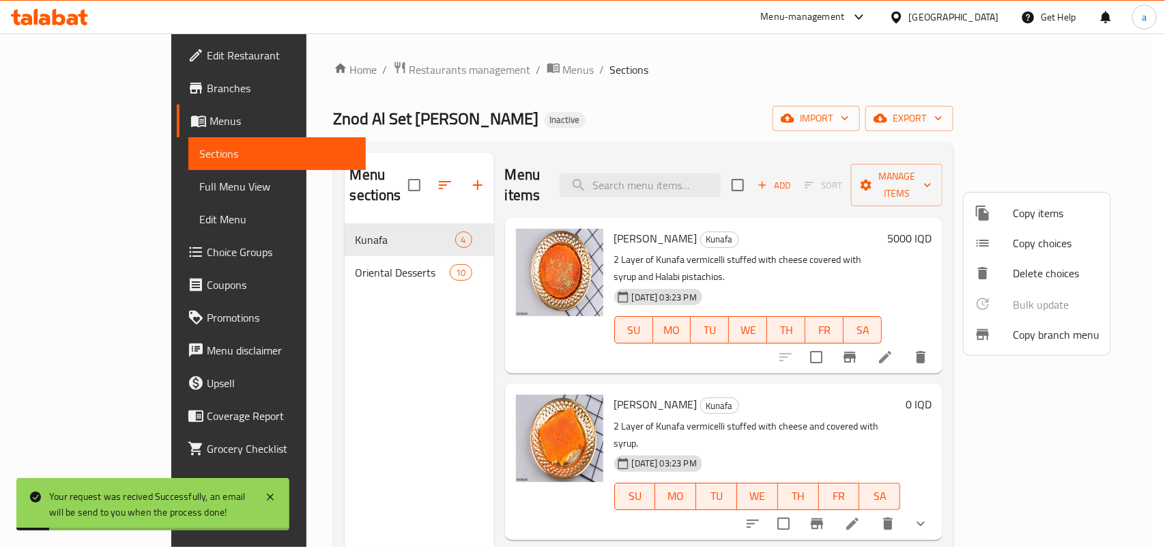
click at [145, 198] on div at bounding box center [582, 273] width 1165 height 547
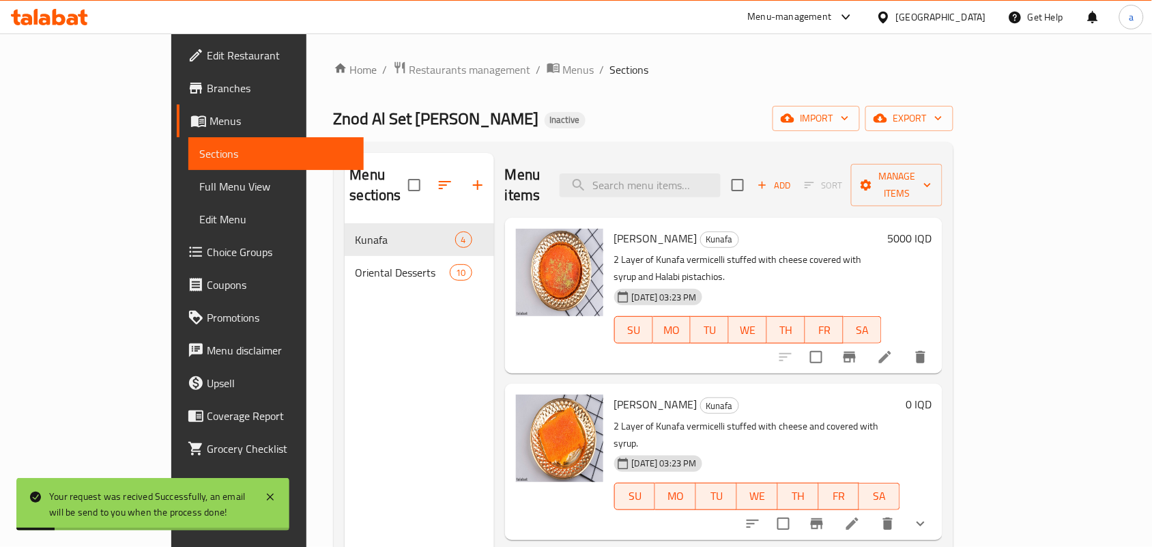
click at [199, 188] on span "Full Menu View" at bounding box center [276, 186] width 154 height 16
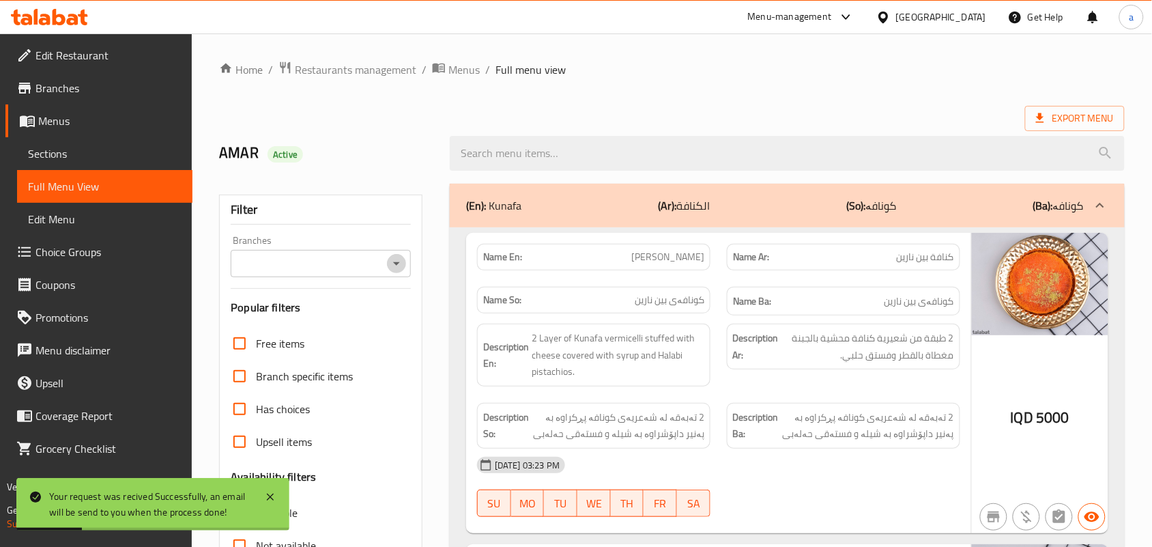
click at [400, 270] on icon "Open" at bounding box center [396, 263] width 16 height 16
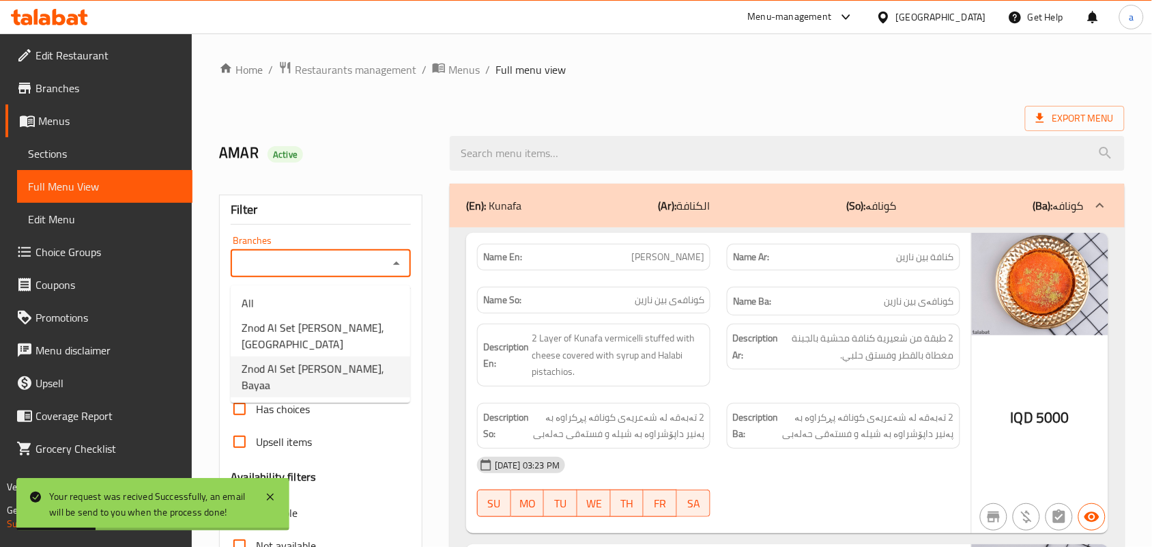
click at [349, 380] on span "Znod Al Set Mohamed Al Hemdany, Bayaa" at bounding box center [321, 376] width 158 height 33
type input "Znod Al Set Mohamed Al Hemdany, Bayaa"
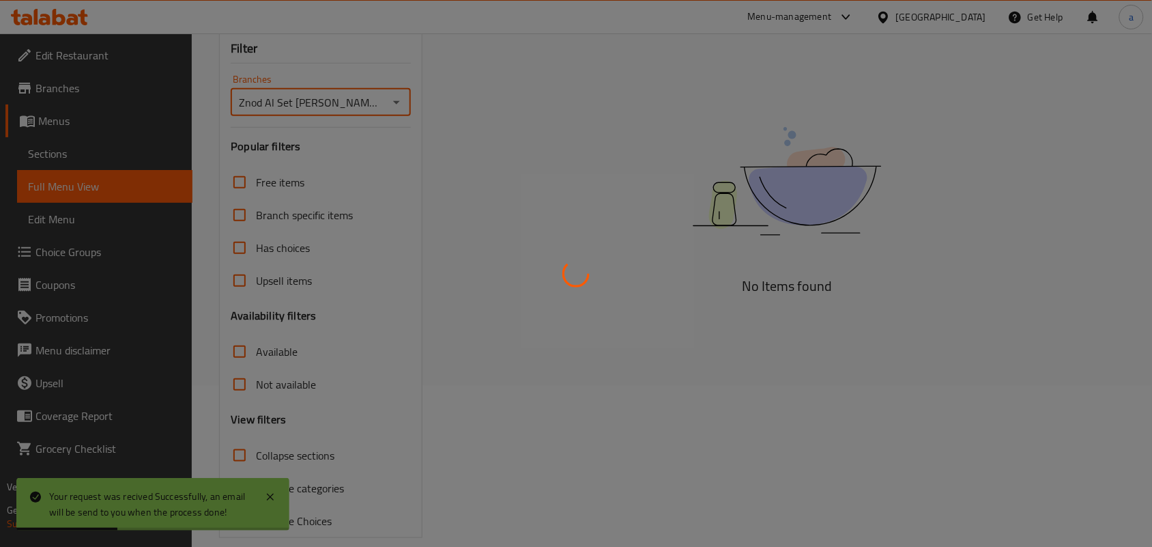
scroll to position [199, 0]
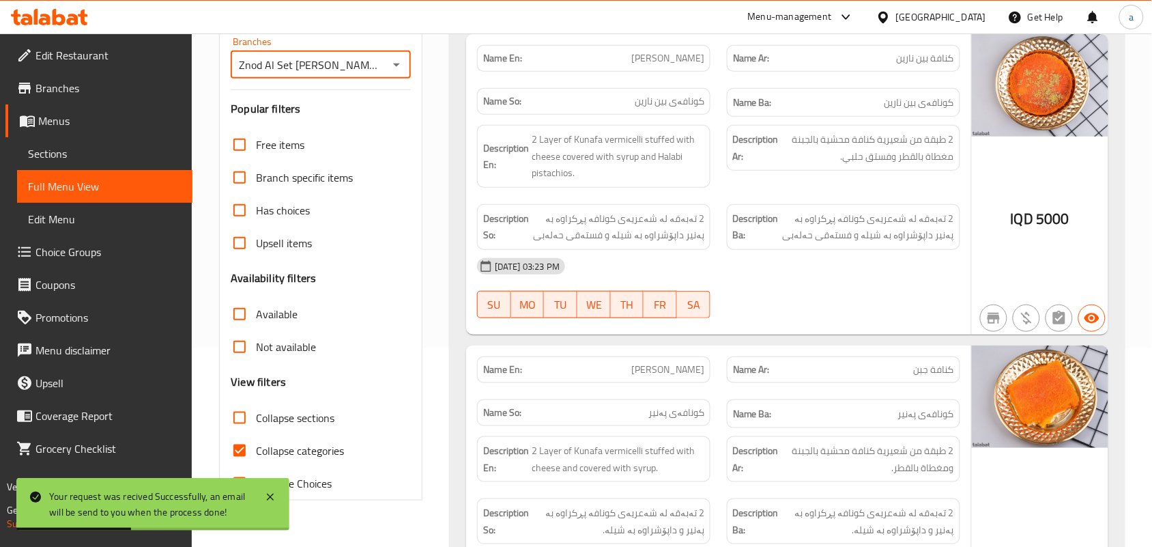
click at [324, 459] on span "Collapse categories" at bounding box center [300, 450] width 88 height 16
click at [256, 463] on input "Collapse categories" at bounding box center [239, 450] width 33 height 33
click at [274, 489] on icon at bounding box center [270, 497] width 16 height 16
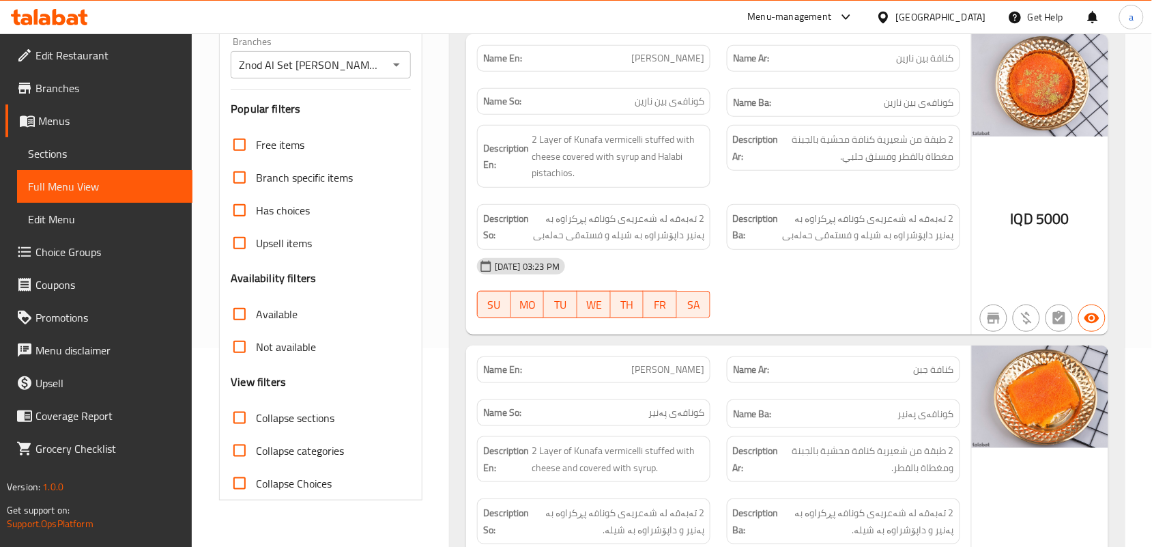
click at [307, 459] on span "Collapse categories" at bounding box center [300, 450] width 88 height 16
click at [256, 467] on input "Collapse categories" at bounding box center [239, 450] width 33 height 33
click at [324, 459] on span "Collapse categories" at bounding box center [300, 450] width 88 height 16
click at [256, 467] on input "Collapse categories" at bounding box center [239, 450] width 33 height 33
checkbox input "false"
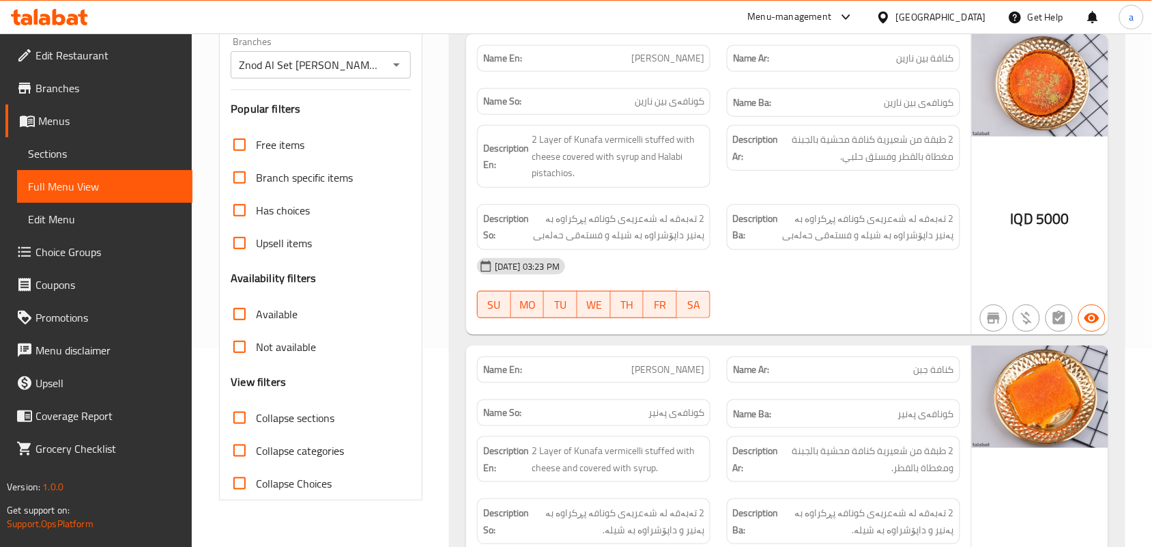
drag, startPoint x: 844, startPoint y: 188, endPoint x: 847, endPoint y: 199, distance: 10.6
drag, startPoint x: 891, startPoint y: 266, endPoint x: 922, endPoint y: 422, distance: 158.8
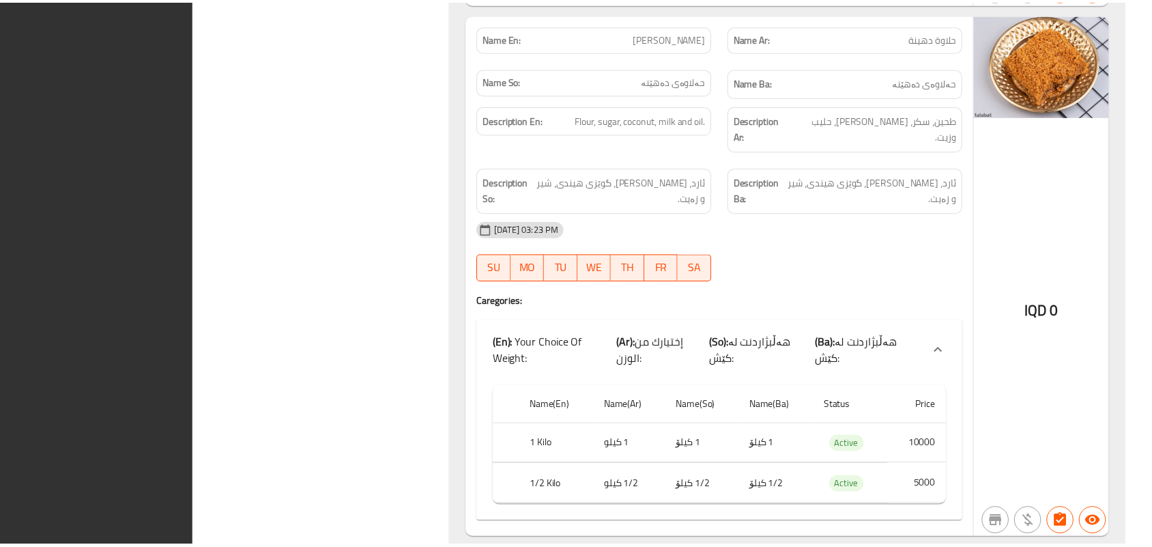
scroll to position [7047, 0]
